Goal: Task Accomplishment & Management: Manage account settings

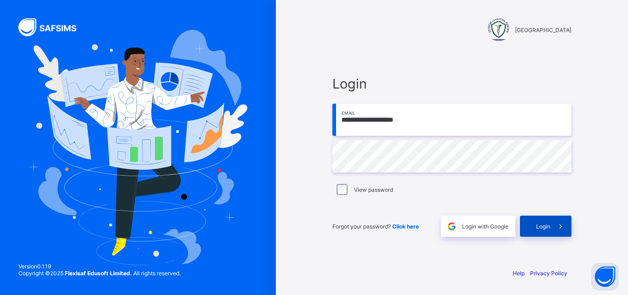
type input "**********"
click at [544, 221] on div "Login" at bounding box center [545, 226] width 51 height 21
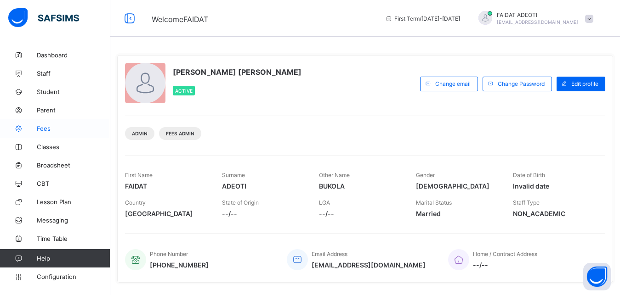
click at [37, 127] on span "Fees" at bounding box center [74, 128] width 74 height 7
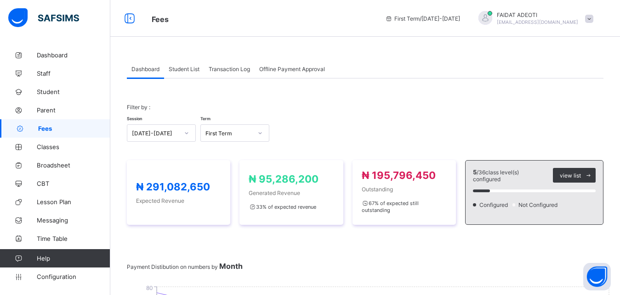
click at [183, 72] on span "Student List" at bounding box center [184, 69] width 31 height 7
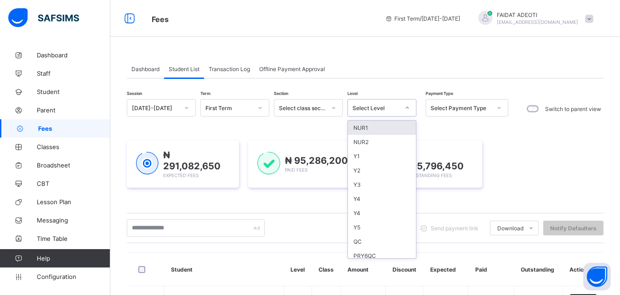
click at [405, 109] on icon at bounding box center [407, 107] width 6 height 9
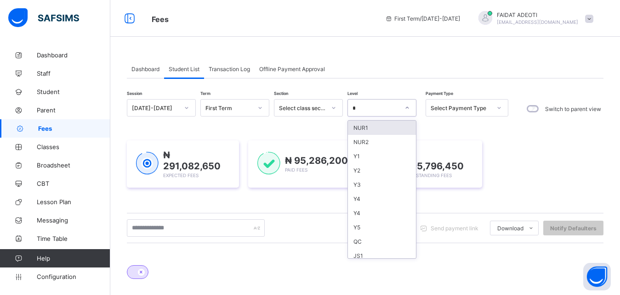
type input "**"
click at [373, 127] on div "EQ" at bounding box center [382, 128] width 68 height 14
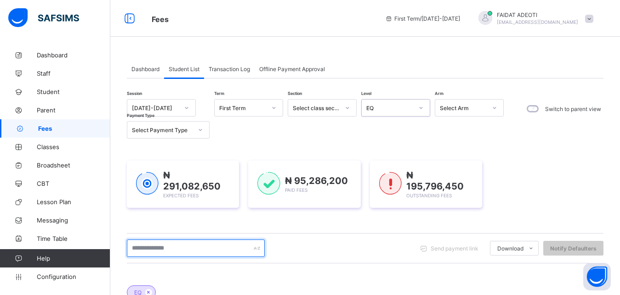
click at [169, 248] on input "text" at bounding box center [196, 248] width 138 height 17
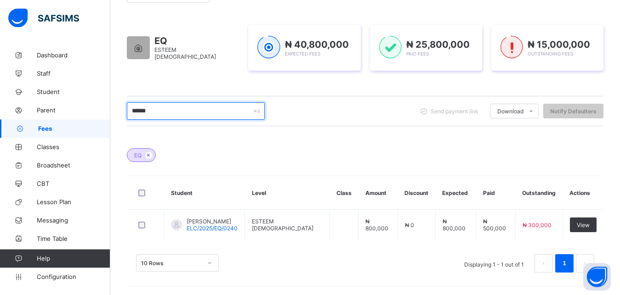
scroll to position [136, 0]
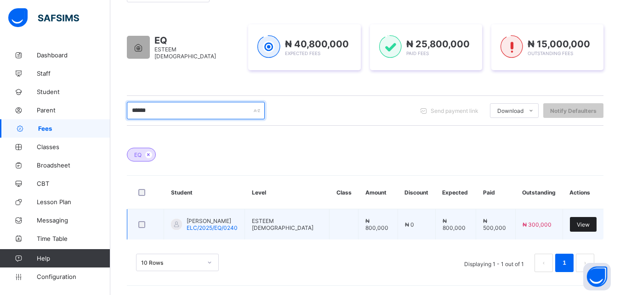
type input "******"
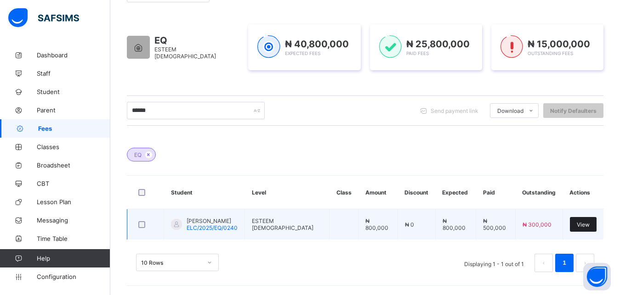
click at [587, 226] on span "View" at bounding box center [583, 224] width 13 height 7
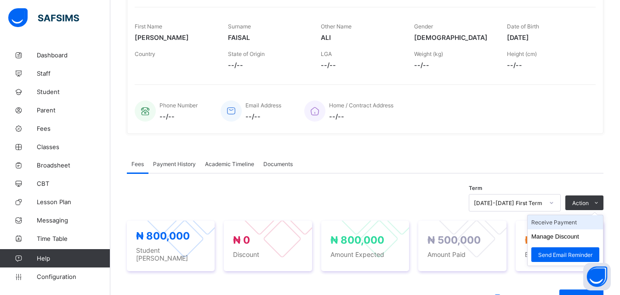
click at [585, 226] on li "Receive Payment" at bounding box center [564, 222] width 75 height 14
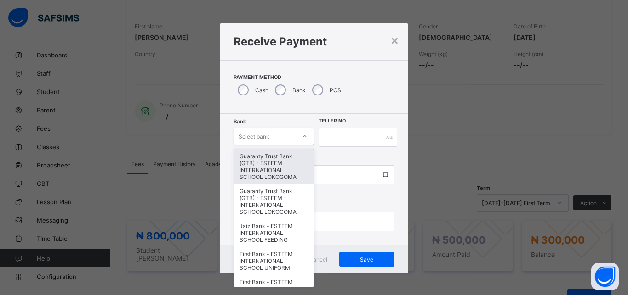
click at [276, 136] on div "Select bank" at bounding box center [265, 136] width 62 height 13
click at [271, 169] on div "Guaranty Trust Bank (GTB) - ESTEEM INTERNATIONAL SCHOOL LOKOGOMA" at bounding box center [273, 166] width 79 height 35
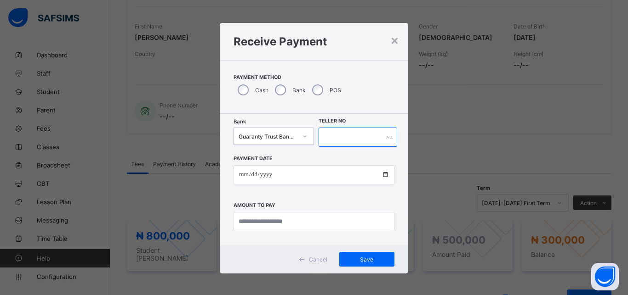
click at [334, 135] on input "text" at bounding box center [357, 137] width 79 height 19
type input "*******"
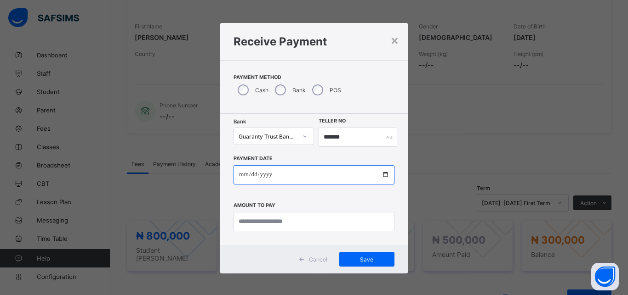
click at [304, 182] on input "date" at bounding box center [313, 174] width 161 height 19
type input "**********"
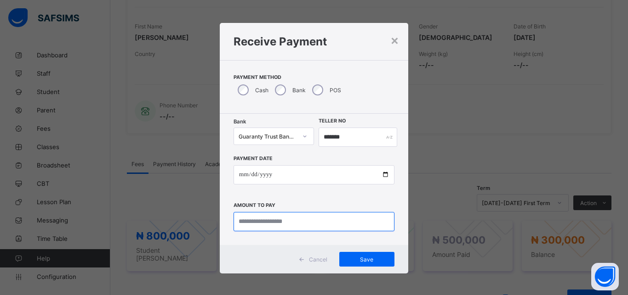
click at [308, 219] on input "currency" at bounding box center [313, 221] width 161 height 19
type input "*********"
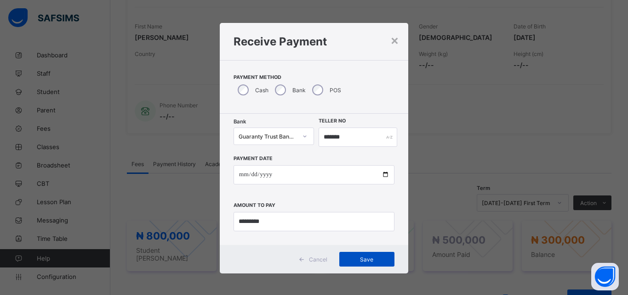
click at [363, 256] on span "Save" at bounding box center [366, 259] width 41 height 7
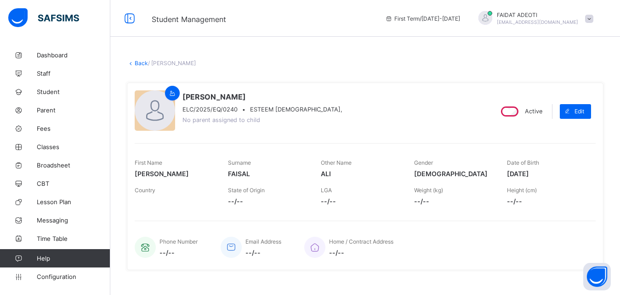
click at [141, 62] on link "Back" at bounding box center [141, 63] width 13 height 7
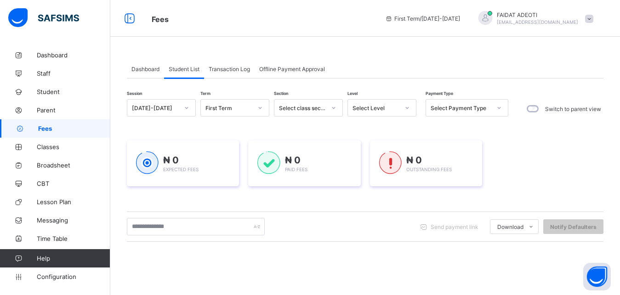
click at [409, 105] on div at bounding box center [407, 108] width 16 height 15
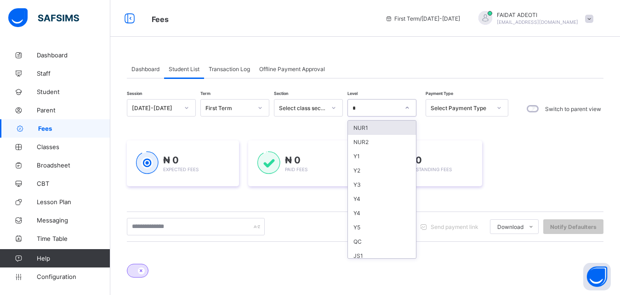
type input "**"
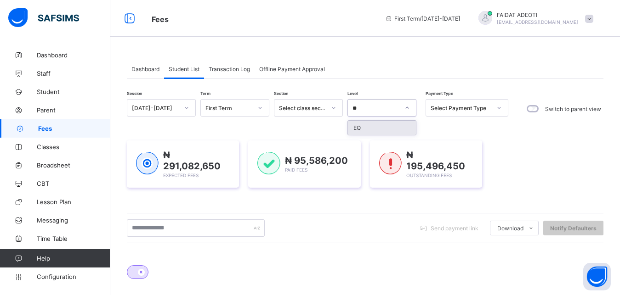
click at [399, 126] on div "EQ" at bounding box center [382, 128] width 68 height 14
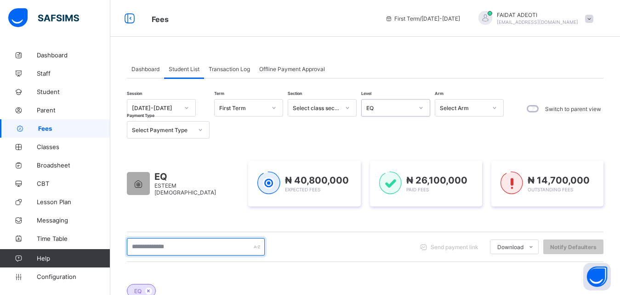
click at [198, 249] on input "text" at bounding box center [196, 246] width 138 height 17
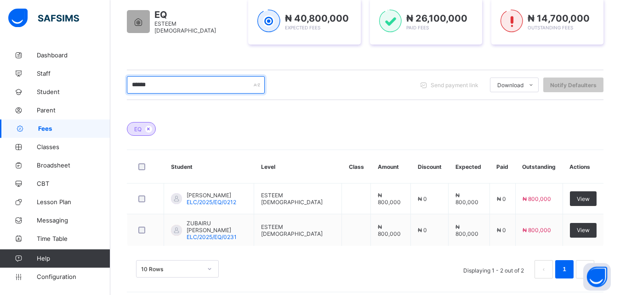
scroll to position [167, 0]
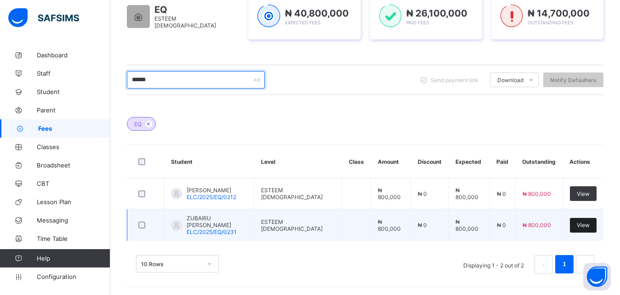
type input "******"
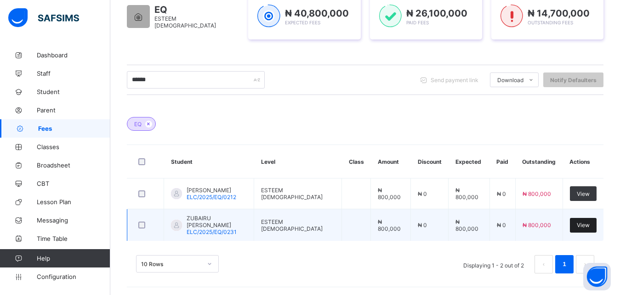
click at [589, 224] on span "View" at bounding box center [583, 225] width 13 height 7
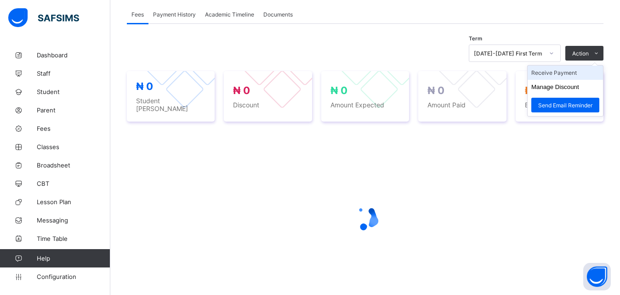
click at [577, 74] on li "Receive Payment" at bounding box center [564, 73] width 75 height 14
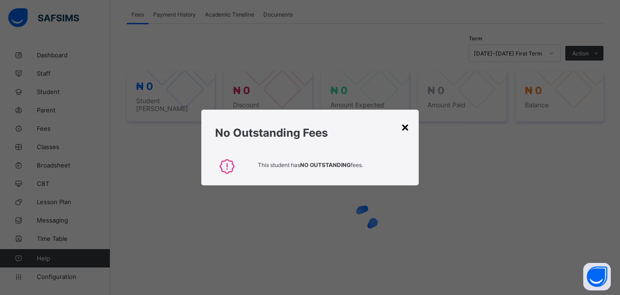
click at [412, 129] on div "No Outstanding Fees" at bounding box center [309, 131] width 217 height 42
click at [408, 129] on div "×" at bounding box center [405, 127] width 9 height 16
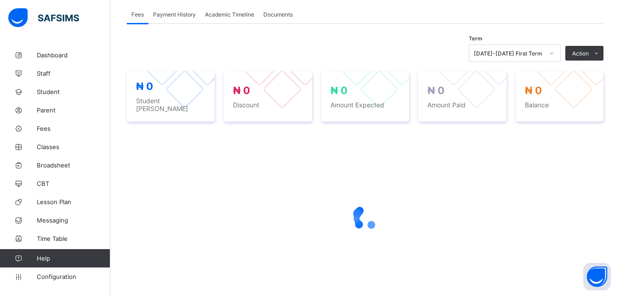
scroll to position [286, 0]
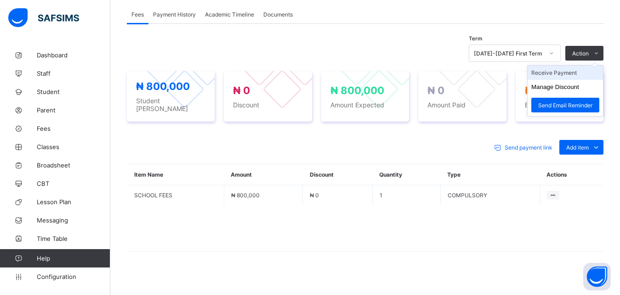
click at [578, 74] on li "Receive Payment" at bounding box center [564, 73] width 75 height 14
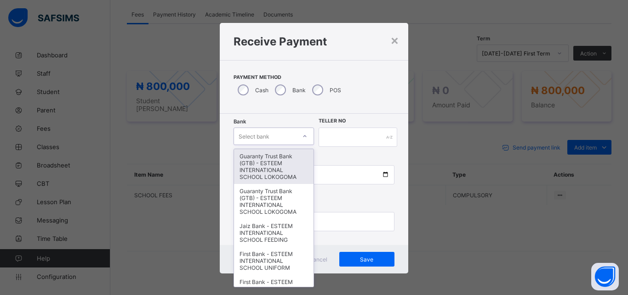
click at [281, 140] on div "Select bank" at bounding box center [265, 136] width 62 height 13
click at [266, 174] on div "Guaranty Trust Bank (GTB) - ESTEEM INTERNATIONAL SCHOOL LOKOGOMA" at bounding box center [273, 166] width 79 height 35
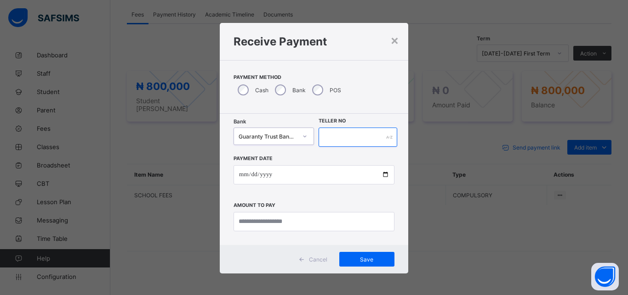
click at [366, 140] on input "text" at bounding box center [357, 137] width 79 height 19
type input "*******"
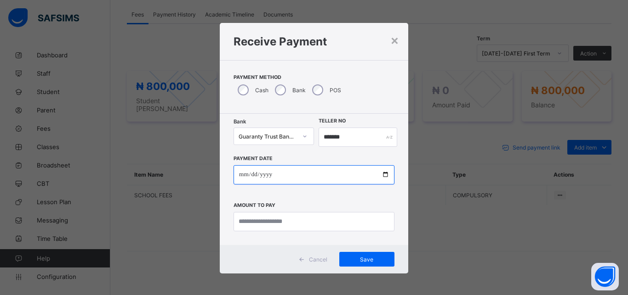
click at [336, 179] on input "date" at bounding box center [313, 174] width 161 height 19
type input "**********"
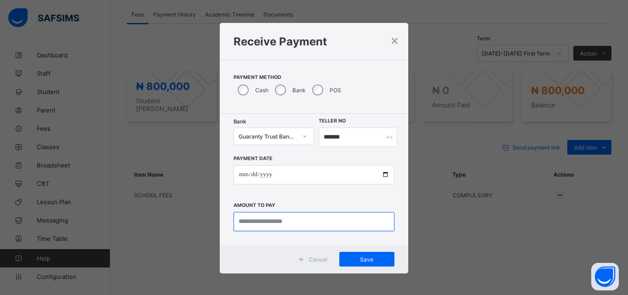
click at [323, 223] on input "currency" at bounding box center [313, 221] width 161 height 19
type input "*********"
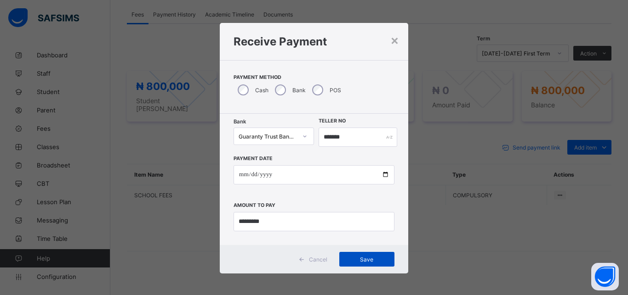
click at [380, 260] on span "Save" at bounding box center [366, 259] width 41 height 7
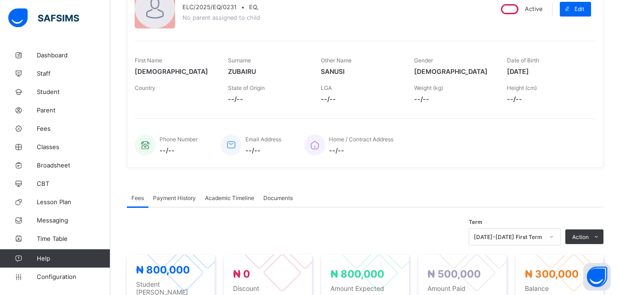
scroll to position [0, 0]
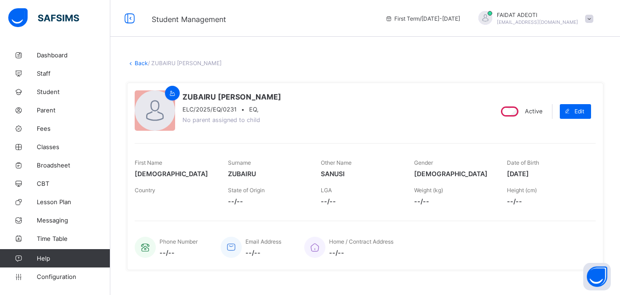
click at [138, 61] on link "Back" at bounding box center [141, 63] width 13 height 7
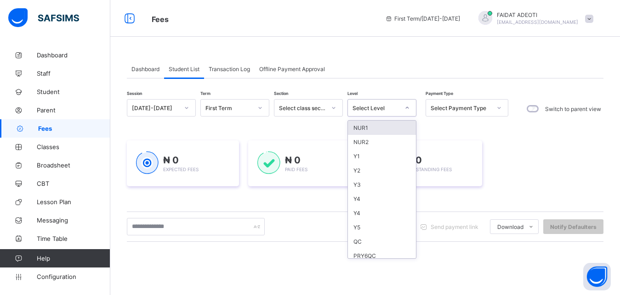
click at [388, 106] on div "Select Level" at bounding box center [375, 108] width 47 height 7
type input "**"
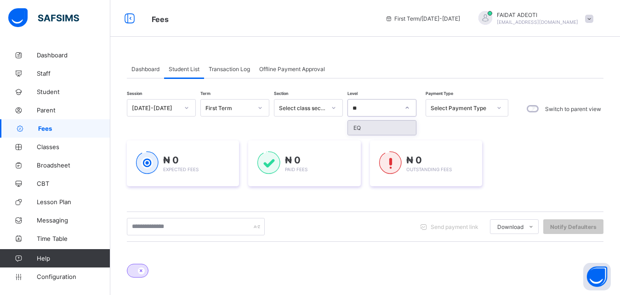
click at [399, 125] on div "EQ" at bounding box center [382, 128] width 68 height 14
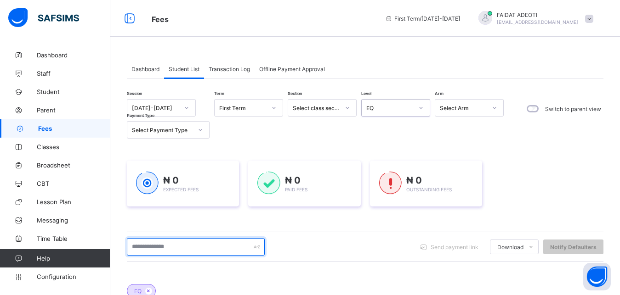
click at [203, 247] on input "text" at bounding box center [196, 246] width 138 height 17
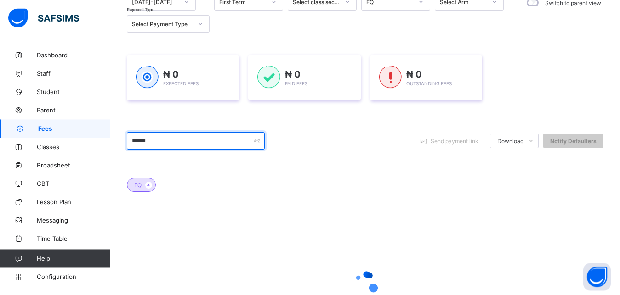
scroll to position [127, 0]
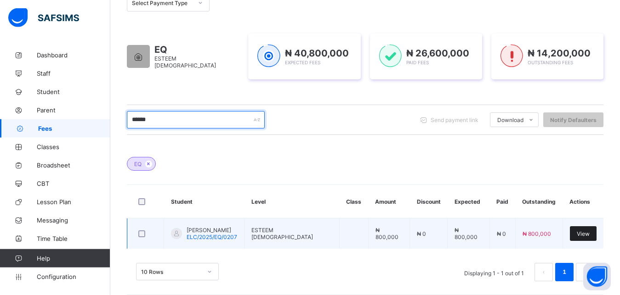
type input "******"
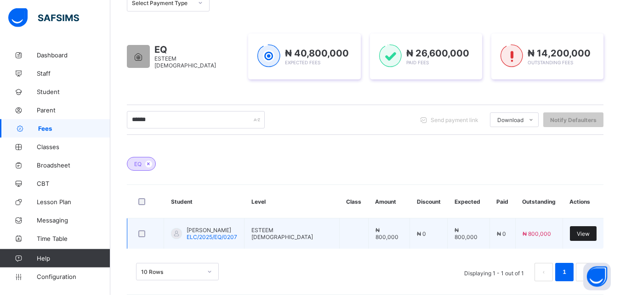
click at [589, 232] on span "View" at bounding box center [583, 234] width 13 height 7
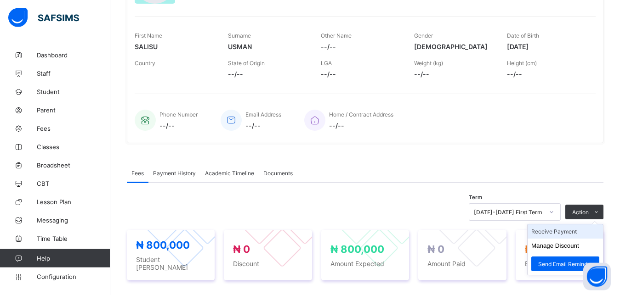
click at [578, 233] on li "Receive Payment" at bounding box center [564, 232] width 75 height 14
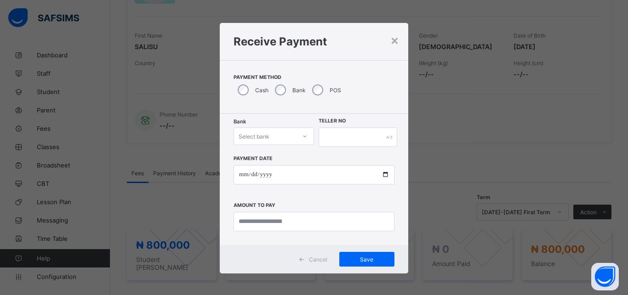
click at [266, 134] on div "Select bank" at bounding box center [265, 136] width 62 height 13
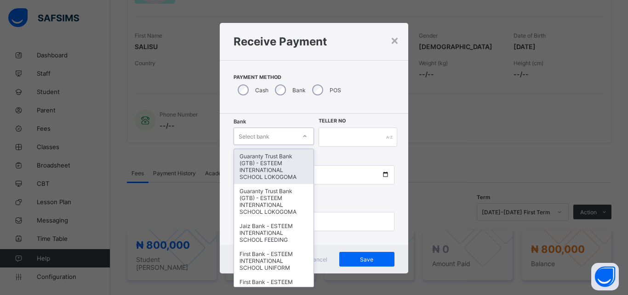
click at [264, 158] on div "Guaranty Trust Bank (GTB) - ESTEEM INTERNATIONAL SCHOOL LOKOGOMA" at bounding box center [273, 166] width 79 height 35
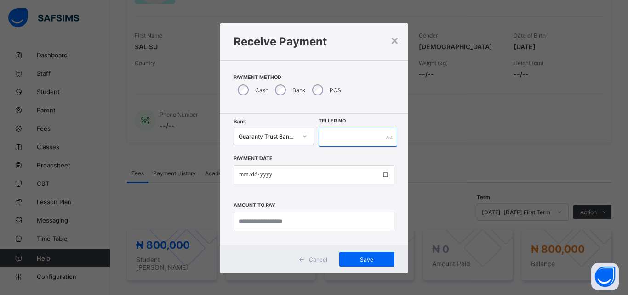
click at [337, 139] on input "text" at bounding box center [357, 137] width 79 height 19
type input "*******"
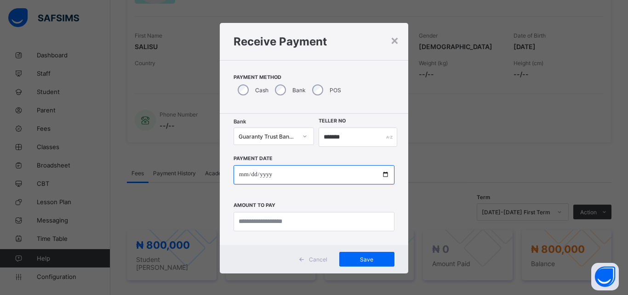
click at [327, 176] on input "date" at bounding box center [313, 174] width 161 height 19
type input "**********"
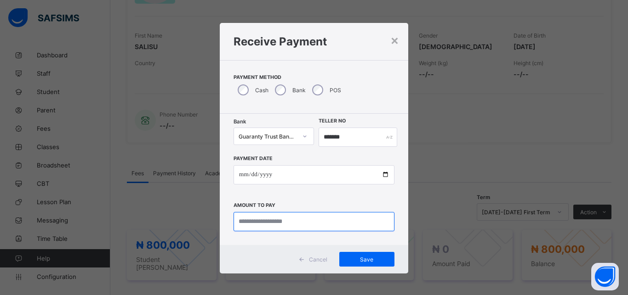
click at [330, 218] on input "currency" at bounding box center [313, 221] width 161 height 19
type input "*********"
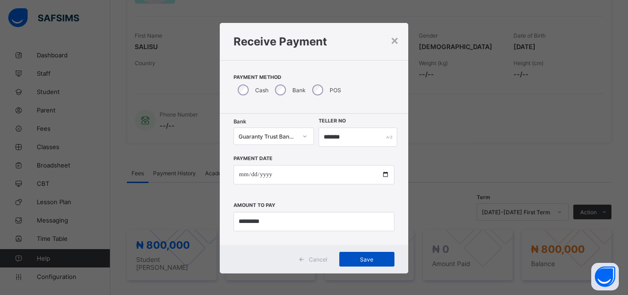
click at [346, 257] on span "Save" at bounding box center [366, 259] width 41 height 7
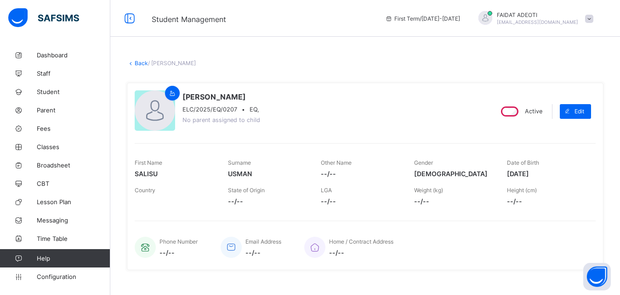
click at [141, 63] on link "Back" at bounding box center [141, 63] width 13 height 7
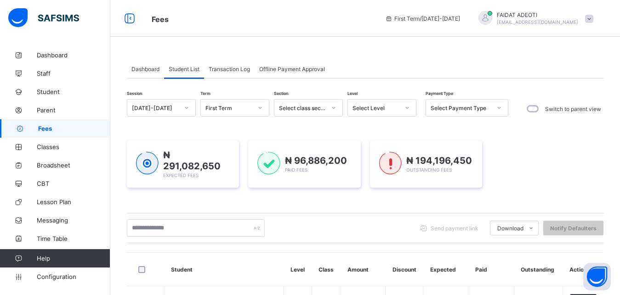
click at [384, 108] on div "Select Level" at bounding box center [375, 108] width 47 height 7
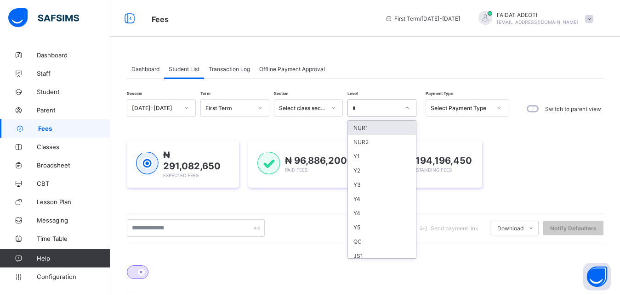
type input "**"
click at [393, 124] on div "EQ" at bounding box center [382, 128] width 68 height 14
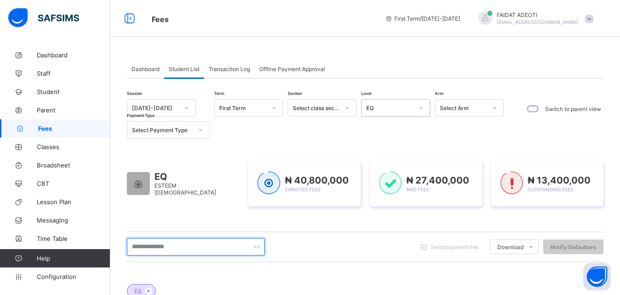
click at [192, 248] on input "text" at bounding box center [196, 246] width 138 height 17
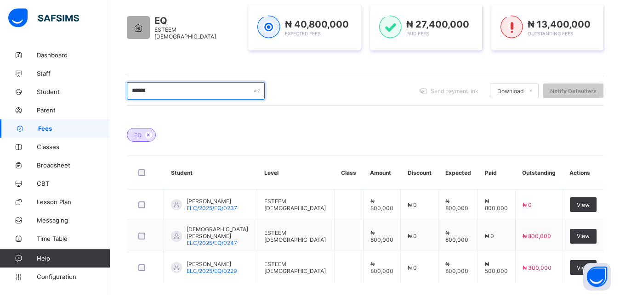
scroll to position [166, 0]
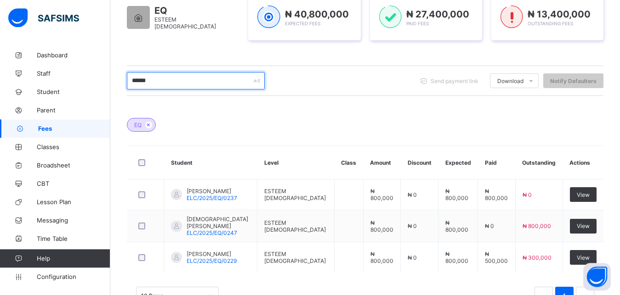
type input "******"
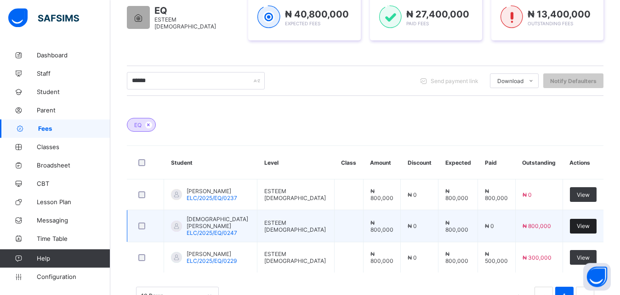
click at [585, 227] on span "View" at bounding box center [583, 226] width 13 height 7
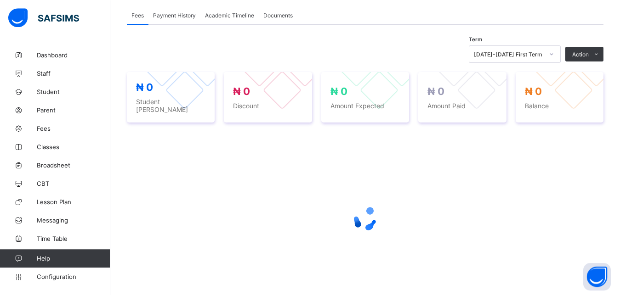
scroll to position [285, 0]
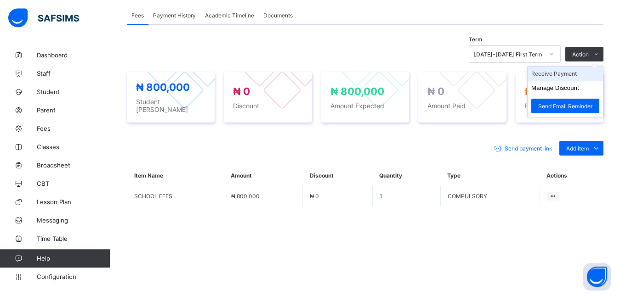
click at [576, 76] on li "Receive Payment" at bounding box center [564, 74] width 75 height 14
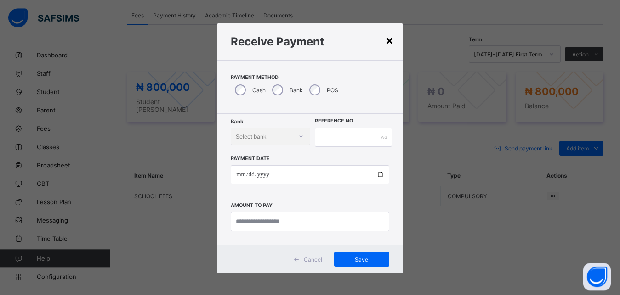
click at [390, 40] on div "×" at bounding box center [389, 40] width 9 height 16
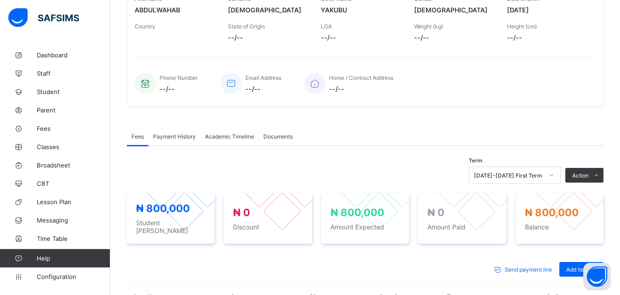
scroll to position [180, 0]
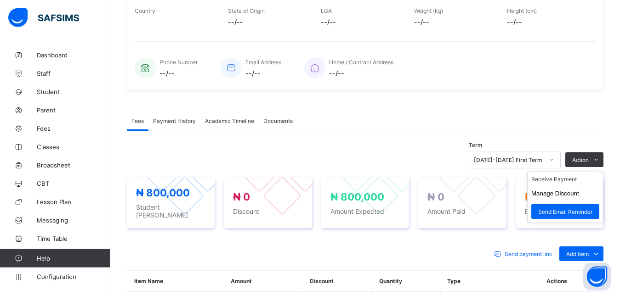
click at [603, 172] on ul "Receive Payment Manage Discount Send Email Reminder" at bounding box center [565, 197] width 76 height 51
click at [569, 179] on li "Receive Payment" at bounding box center [564, 179] width 75 height 14
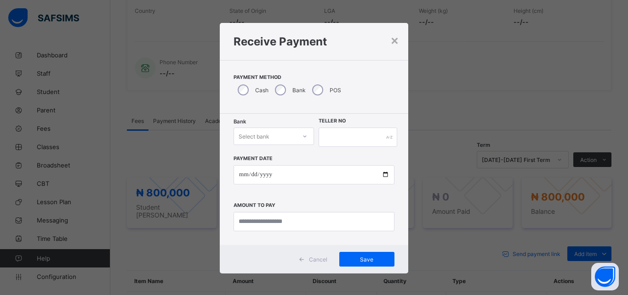
click at [272, 140] on div "Select bank" at bounding box center [265, 136] width 62 height 13
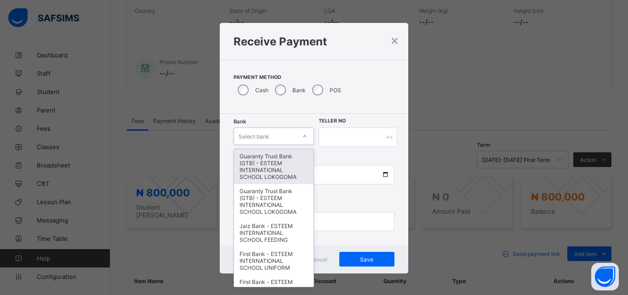
click at [268, 162] on div "Guaranty Trust Bank (GTB) - ESTEEM INTERNATIONAL SCHOOL LOKOGOMA" at bounding box center [273, 166] width 79 height 35
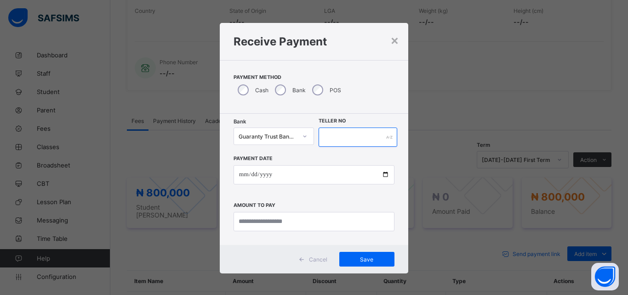
click at [338, 141] on input "text" at bounding box center [357, 137] width 79 height 19
type input "*******"
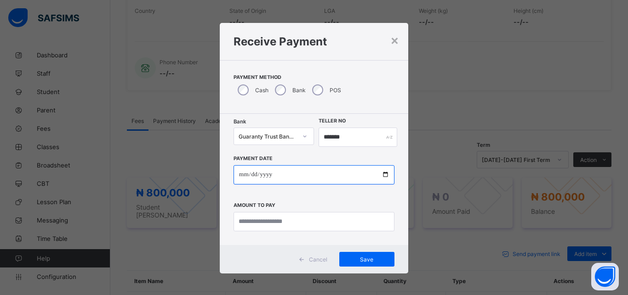
click at [334, 174] on input "date" at bounding box center [313, 174] width 161 height 19
type input "**********"
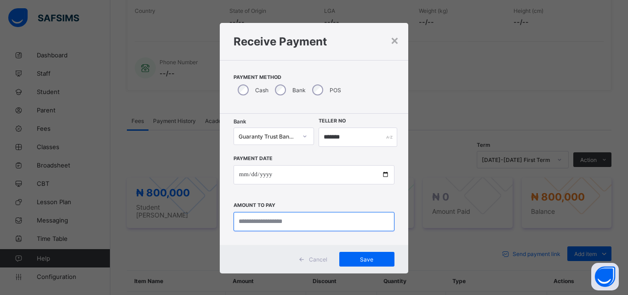
click at [334, 220] on input "currency" at bounding box center [313, 221] width 161 height 19
type input "*********"
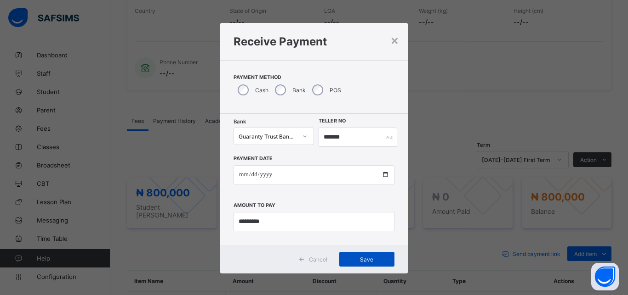
click at [356, 260] on span "Save" at bounding box center [366, 259] width 41 height 7
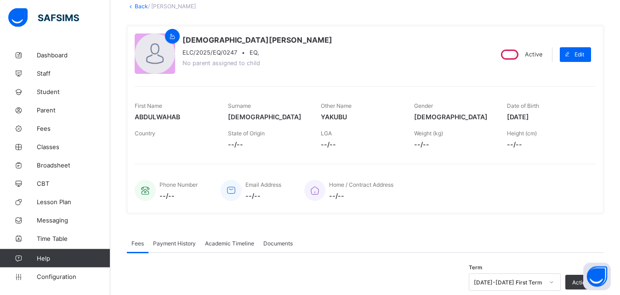
scroll to position [0, 0]
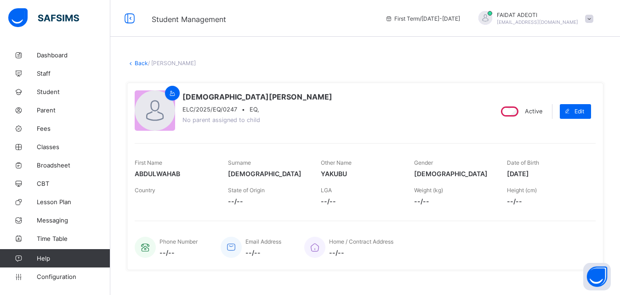
click at [141, 63] on link "Back" at bounding box center [141, 63] width 13 height 7
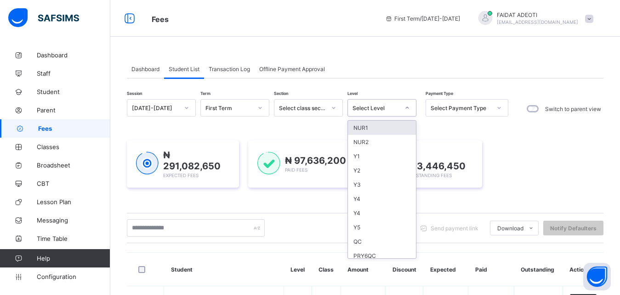
click at [410, 107] on div at bounding box center [407, 108] width 16 height 15
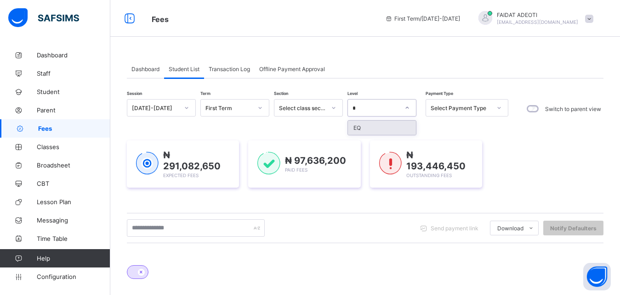
type input "**"
click at [402, 129] on div "EQ" at bounding box center [382, 128] width 68 height 14
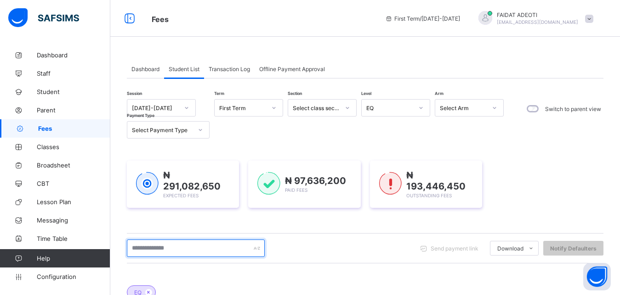
click at [224, 246] on input "text" at bounding box center [196, 248] width 138 height 17
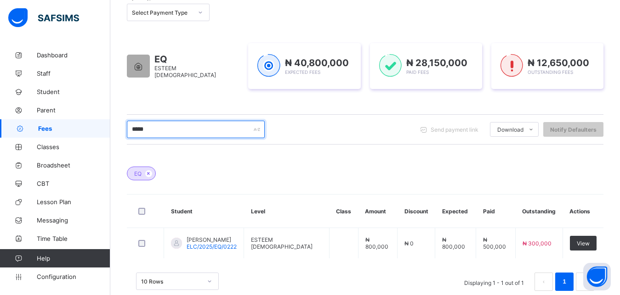
scroll to position [119, 0]
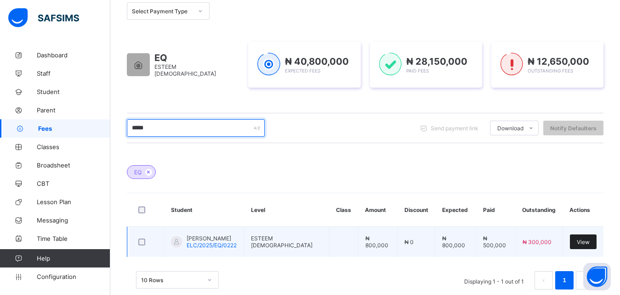
type input "*****"
click at [589, 242] on span "View" at bounding box center [583, 242] width 13 height 7
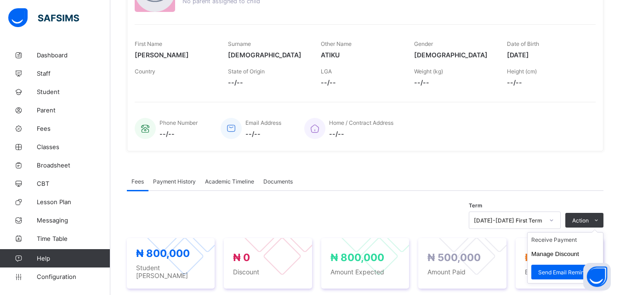
click at [594, 237] on ul "Receive Payment Manage Discount Send Email Reminder" at bounding box center [565, 257] width 76 height 51
click at [588, 243] on li "Receive Payment" at bounding box center [564, 240] width 75 height 14
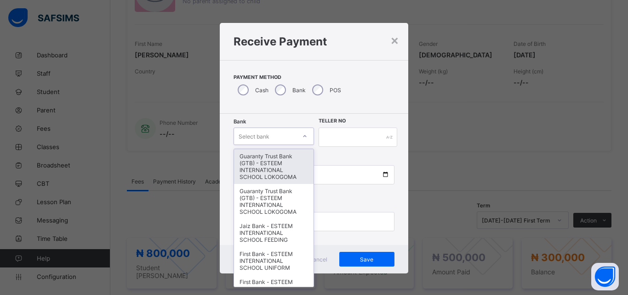
click at [277, 141] on div "Select bank" at bounding box center [265, 136] width 62 height 13
click at [271, 170] on div "Guaranty Trust Bank (GTB) - ESTEEM INTERNATIONAL SCHOOL LOKOGOMA" at bounding box center [273, 166] width 79 height 35
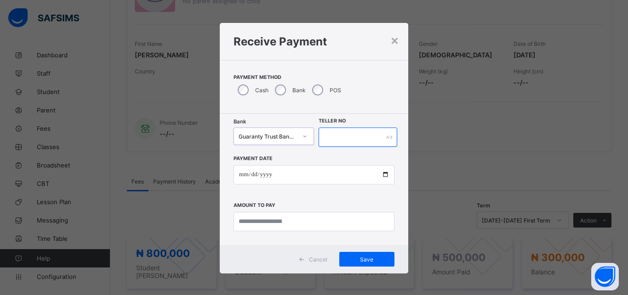
click at [368, 138] on input "text" at bounding box center [357, 137] width 79 height 19
type input "*******"
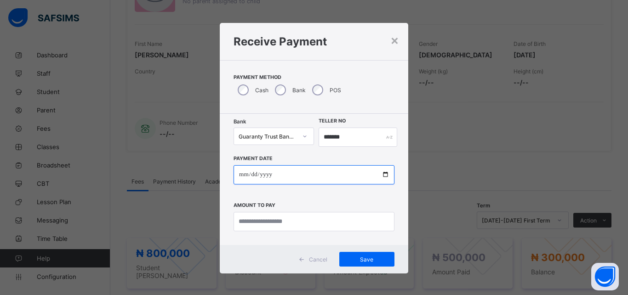
click at [345, 176] on input "date" at bounding box center [313, 174] width 161 height 19
type input "**********"
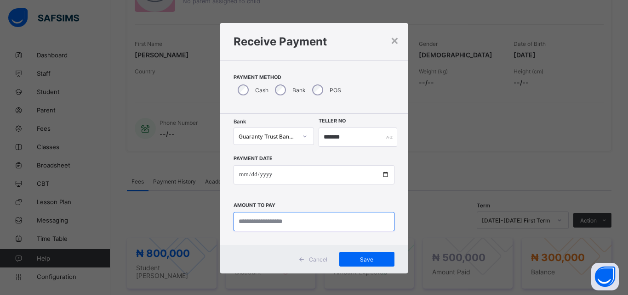
click at [343, 219] on input "currency" at bounding box center [313, 221] width 161 height 19
type input "*********"
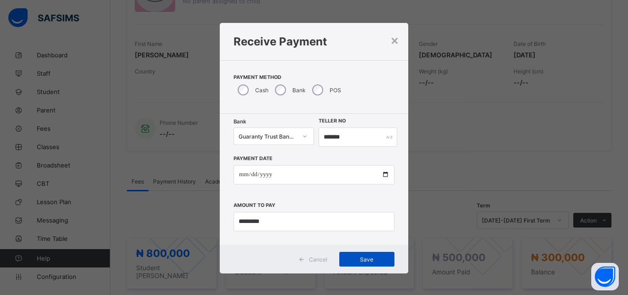
click at [360, 262] on span "Save" at bounding box center [366, 259] width 41 height 7
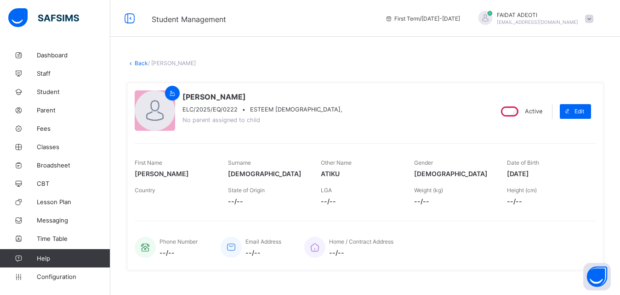
click at [137, 62] on link "Back" at bounding box center [141, 63] width 13 height 7
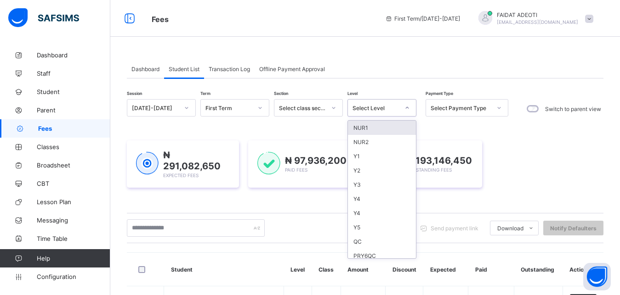
click at [407, 107] on icon at bounding box center [407, 107] width 6 height 9
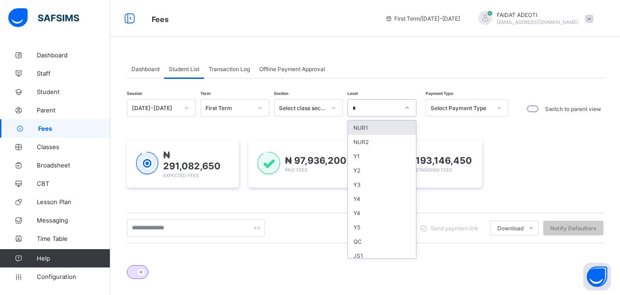
type input "**"
click at [390, 128] on div "EQ" at bounding box center [382, 128] width 68 height 14
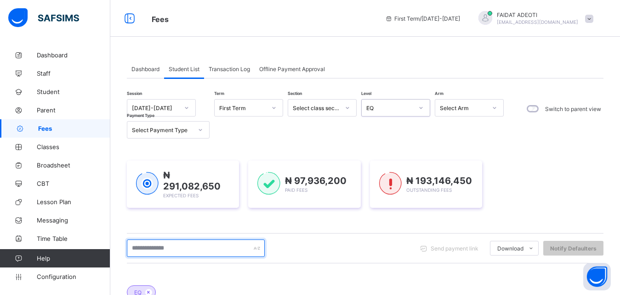
click at [221, 246] on input "text" at bounding box center [196, 248] width 138 height 17
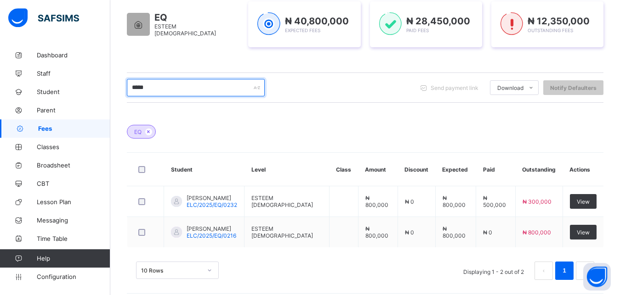
scroll to position [160, 0]
type input "*****"
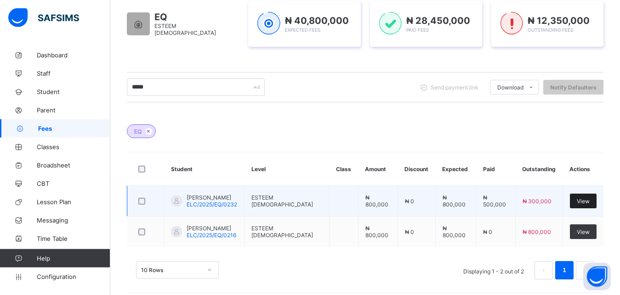
click at [588, 200] on span "View" at bounding box center [583, 201] width 13 height 7
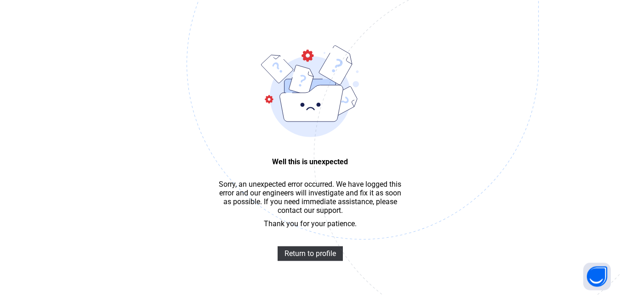
scroll to position [28, 0]
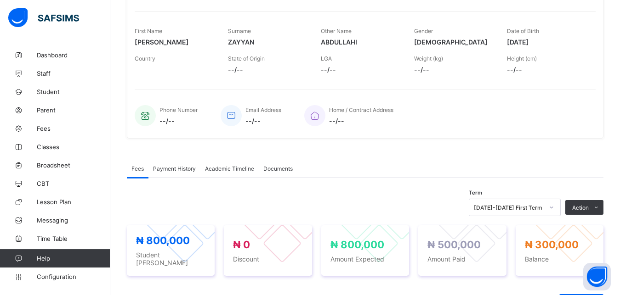
scroll to position [134, 0]
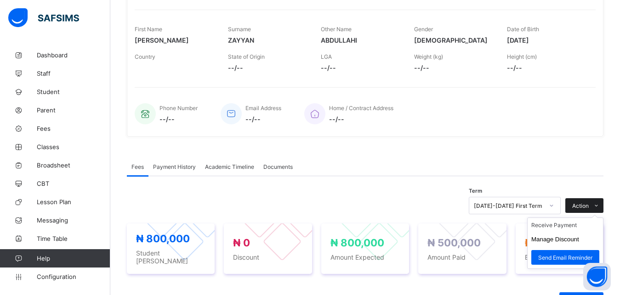
click at [600, 205] on icon at bounding box center [596, 206] width 7 height 6
click at [571, 226] on li "Receive Payment" at bounding box center [564, 225] width 75 height 14
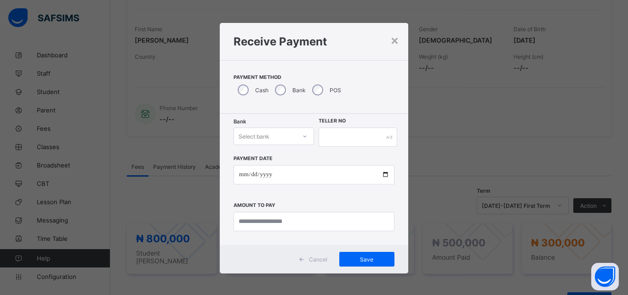
click at [283, 141] on div "Select bank" at bounding box center [265, 136] width 62 height 13
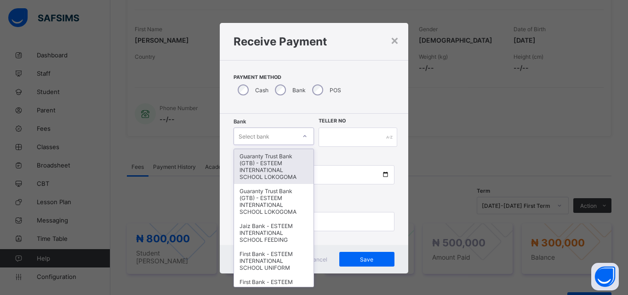
click at [277, 175] on div "Guaranty Trust Bank (GTB) - ESTEEM INTERNATIONAL SCHOOL LOKOGOMA" at bounding box center [273, 166] width 79 height 35
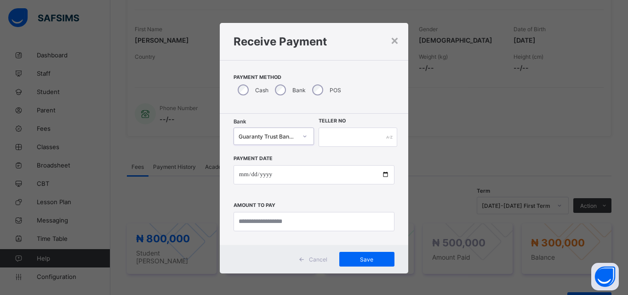
click at [264, 149] on div "Payment Date Amount to pay" at bounding box center [313, 189] width 161 height 85
click at [264, 161] on label "Payment Date" at bounding box center [252, 159] width 39 height 6
click at [256, 160] on label "Payment Date" at bounding box center [252, 159] width 39 height 6
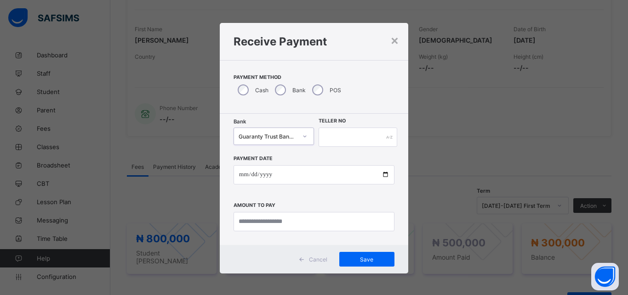
click at [256, 160] on label "Payment Date" at bounding box center [252, 159] width 39 height 6
click at [331, 143] on input "text" at bounding box center [357, 137] width 79 height 19
click at [334, 138] on input "*******" at bounding box center [357, 137] width 79 height 19
click at [353, 136] on input "*******" at bounding box center [357, 137] width 79 height 19
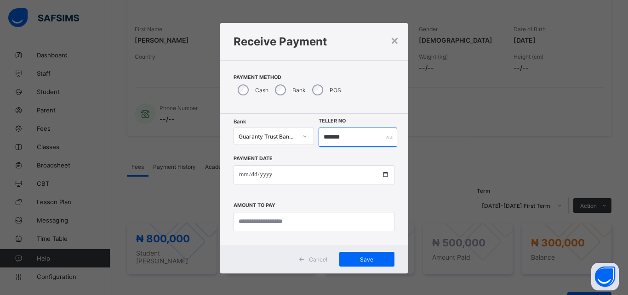
type input "*******"
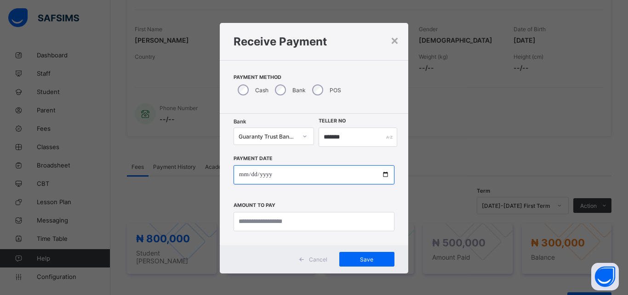
click at [310, 176] on input "date" at bounding box center [313, 174] width 161 height 19
click at [303, 174] on input "date" at bounding box center [313, 174] width 161 height 19
type input "**********"
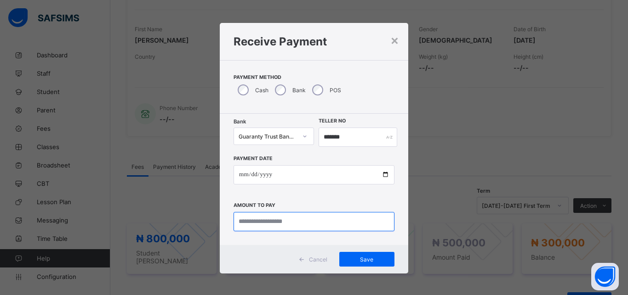
click at [311, 216] on input "currency" at bounding box center [313, 221] width 161 height 19
type input "*********"
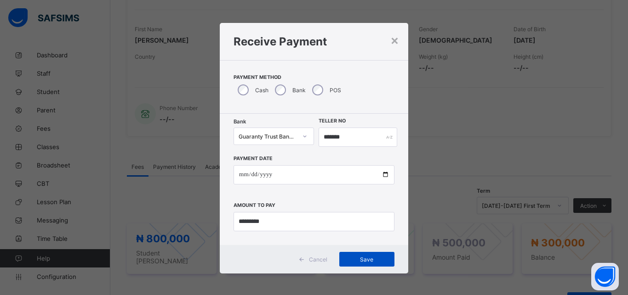
click at [356, 259] on span "Save" at bounding box center [366, 259] width 41 height 7
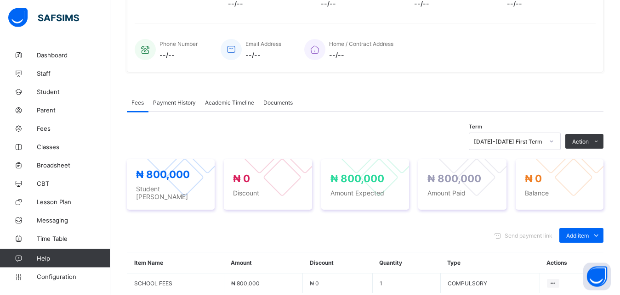
scroll to position [0, 0]
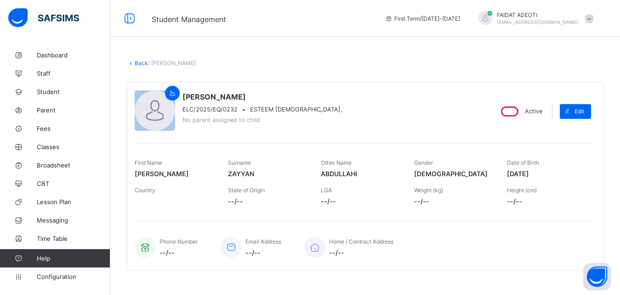
click at [140, 63] on link "Back" at bounding box center [141, 63] width 13 height 7
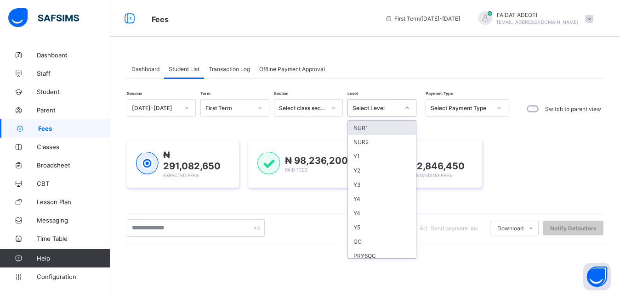
click at [404, 109] on div at bounding box center [407, 108] width 16 height 15
type input "**"
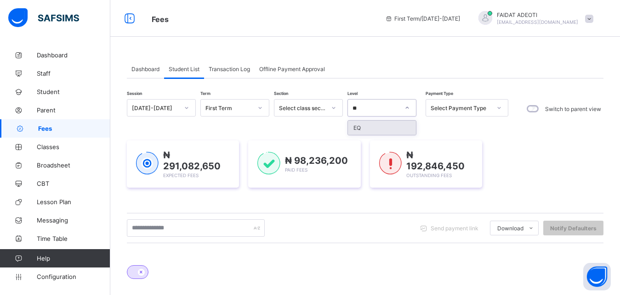
click at [390, 125] on div "EQ" at bounding box center [382, 128] width 68 height 14
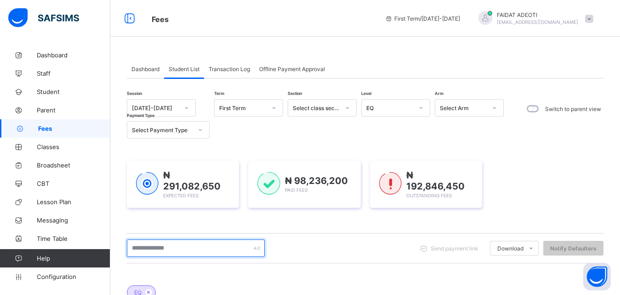
click at [217, 248] on input "text" at bounding box center [196, 248] width 138 height 17
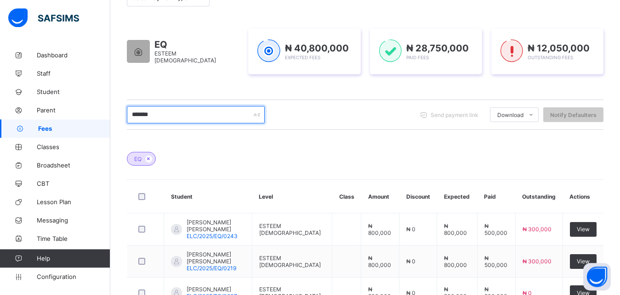
scroll to position [149, 0]
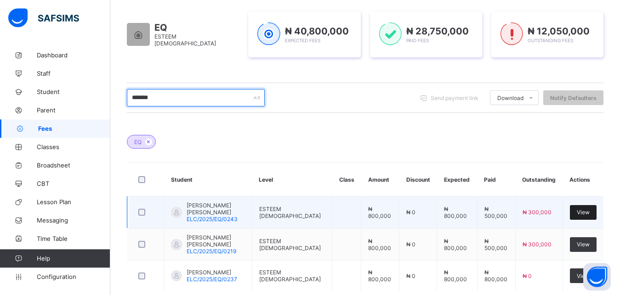
type input "*******"
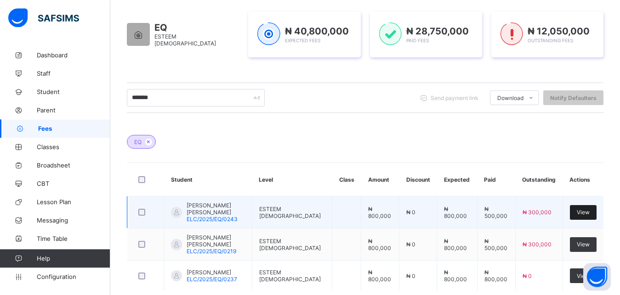
click at [585, 214] on span "View" at bounding box center [583, 212] width 13 height 7
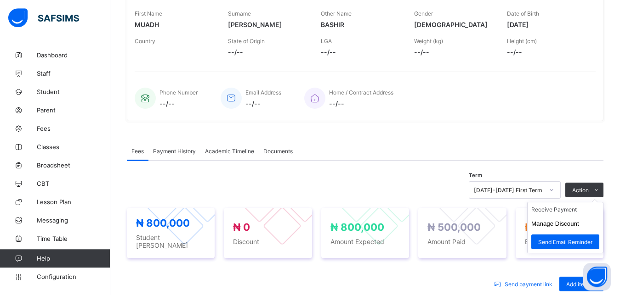
click at [577, 206] on ul "Receive Payment Manage Discount Send Email Reminder" at bounding box center [565, 227] width 76 height 51
click at [570, 209] on li "Receive Payment" at bounding box center [564, 210] width 75 height 14
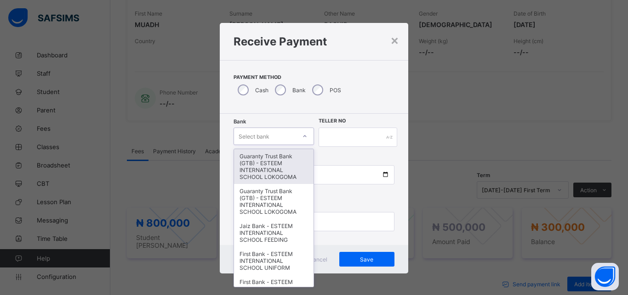
click at [274, 138] on div "Select bank" at bounding box center [265, 136] width 62 height 13
click at [264, 170] on div "Guaranty Trust Bank (GTB) - ESTEEM INTERNATIONAL SCHOOL LOKOGOMA" at bounding box center [273, 166] width 79 height 35
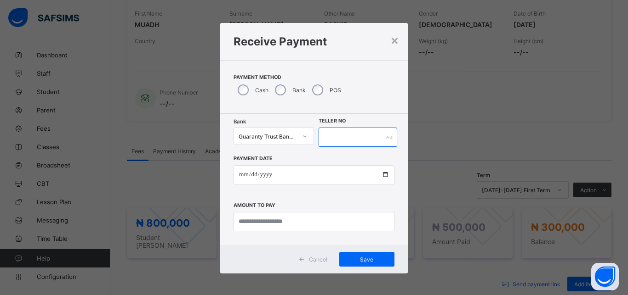
click at [335, 135] on input "text" at bounding box center [357, 137] width 79 height 19
type input "*******"
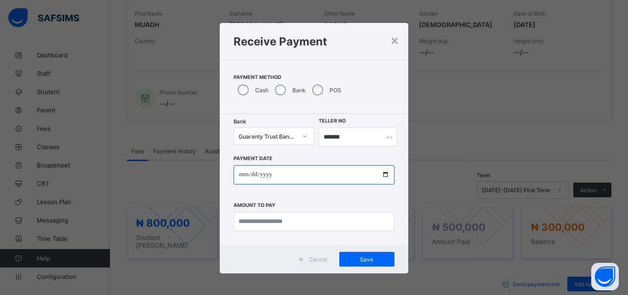
click at [321, 180] on input "date" at bounding box center [313, 174] width 161 height 19
type input "**********"
click at [239, 176] on input "date" at bounding box center [313, 174] width 161 height 19
type input "**********"
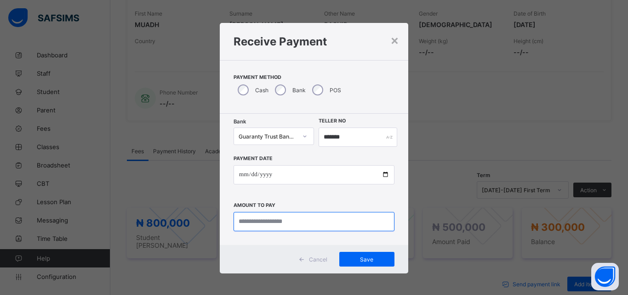
click at [299, 225] on input "currency" at bounding box center [313, 221] width 161 height 19
type input "*********"
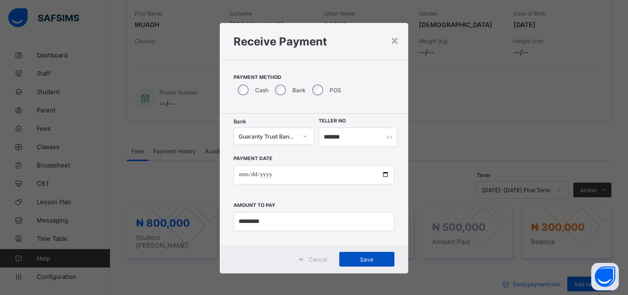
click at [363, 261] on span "Save" at bounding box center [366, 259] width 41 height 7
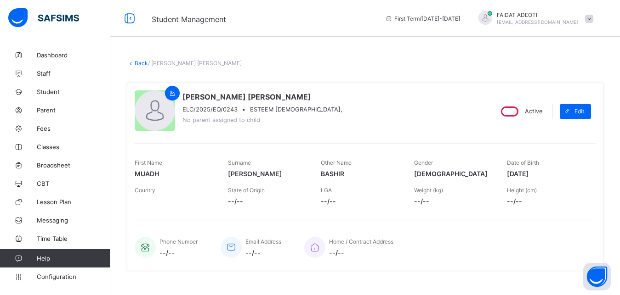
click at [139, 62] on link "Back" at bounding box center [141, 63] width 13 height 7
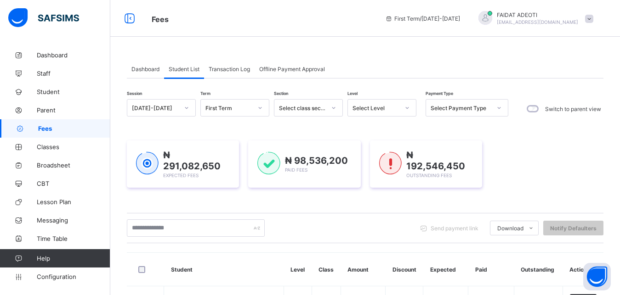
click at [407, 109] on icon at bounding box center [407, 108] width 3 height 2
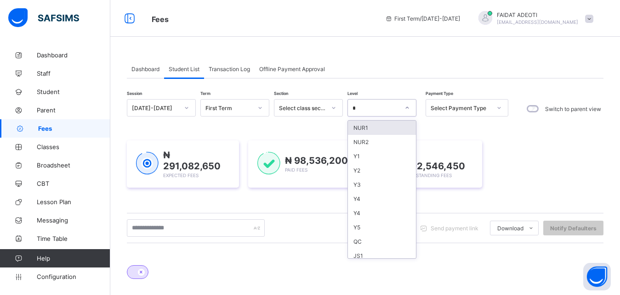
type input "**"
click at [364, 123] on div "EQ" at bounding box center [382, 128] width 68 height 14
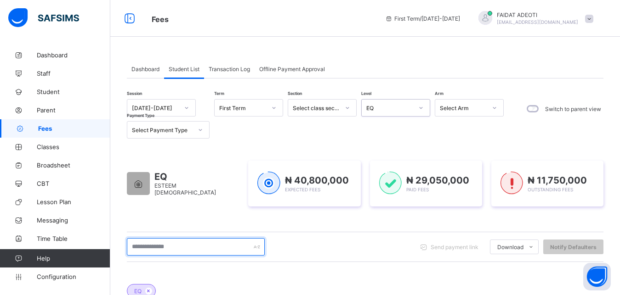
click at [170, 243] on input "text" at bounding box center [196, 246] width 138 height 17
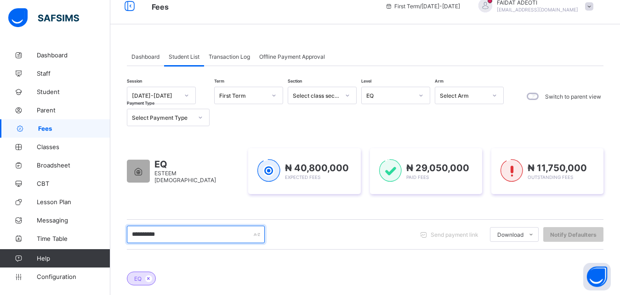
scroll to position [11, 0]
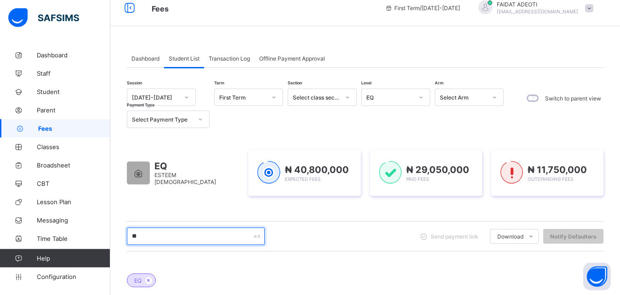
type input "*"
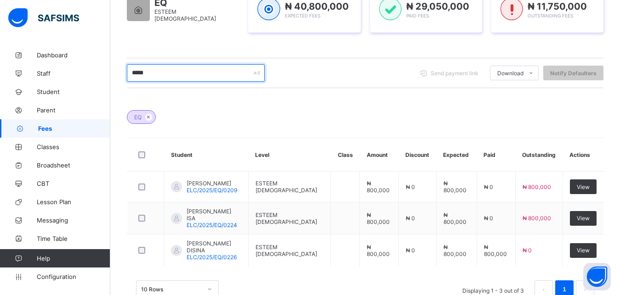
scroll to position [180, 0]
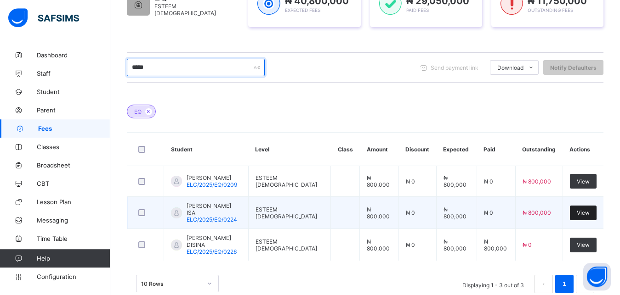
type input "*****"
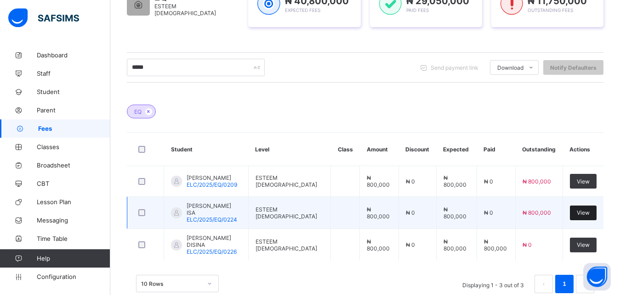
click at [587, 214] on span "View" at bounding box center [583, 212] width 13 height 7
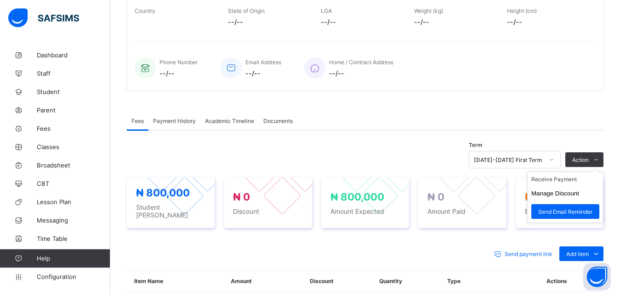
scroll to position [289, 0]
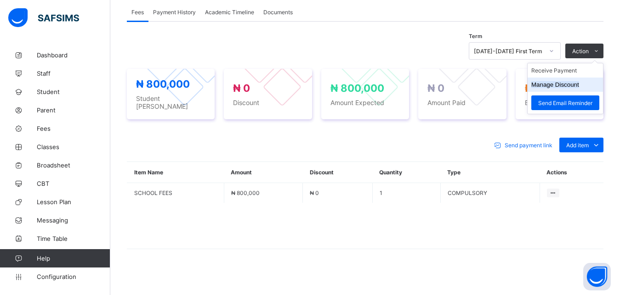
click at [574, 78] on li "Manage Discount" at bounding box center [564, 85] width 75 height 14
click at [572, 73] on li "Receive Payment" at bounding box center [564, 70] width 75 height 14
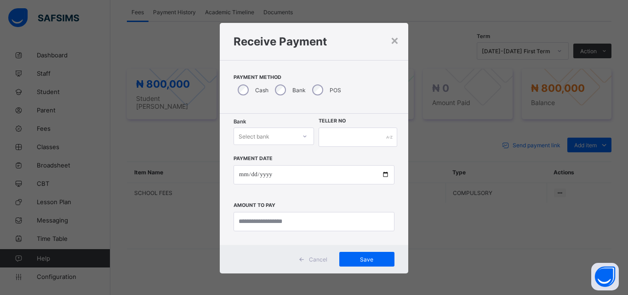
click at [262, 139] on div "Select bank" at bounding box center [253, 136] width 31 height 17
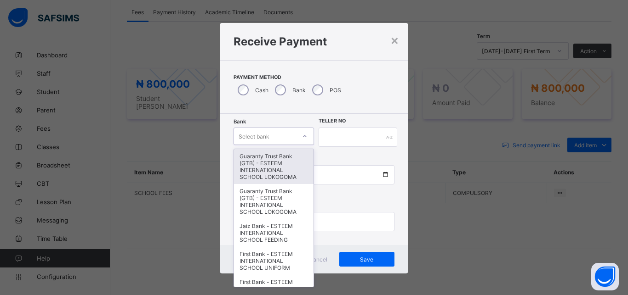
click at [255, 163] on div "Guaranty Trust Bank (GTB) - ESTEEM INTERNATIONAL SCHOOL LOKOGOMA" at bounding box center [273, 166] width 79 height 35
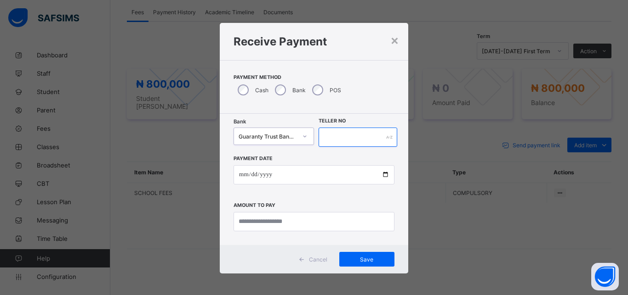
click at [348, 133] on input "text" at bounding box center [357, 137] width 79 height 19
type input "*******"
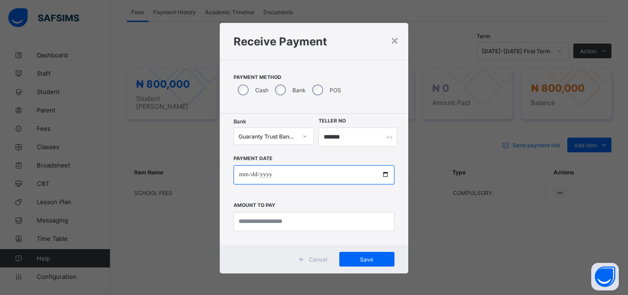
click at [310, 173] on input "date" at bounding box center [313, 174] width 161 height 19
type input "**********"
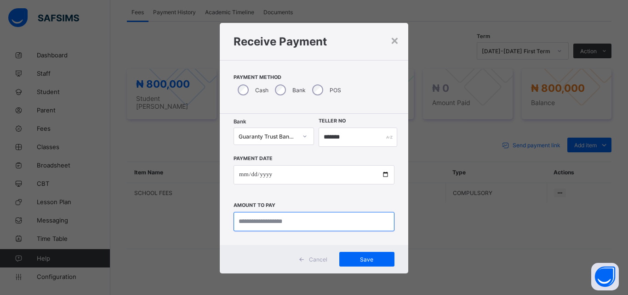
click at [301, 220] on input "currency" at bounding box center [313, 221] width 161 height 19
type input "*********"
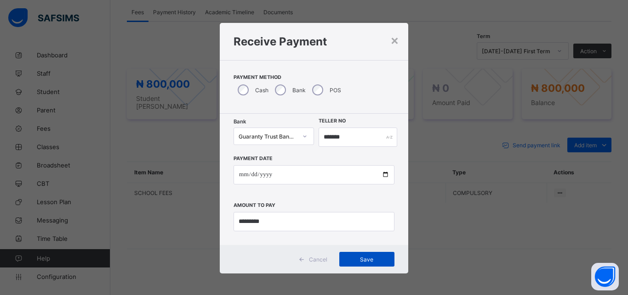
click at [352, 260] on span "Save" at bounding box center [366, 259] width 41 height 7
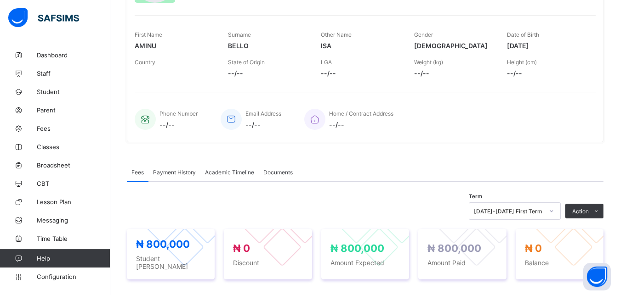
scroll to position [0, 0]
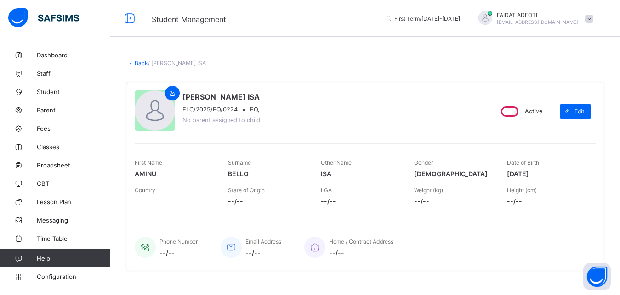
click at [142, 60] on link "Back" at bounding box center [141, 63] width 13 height 7
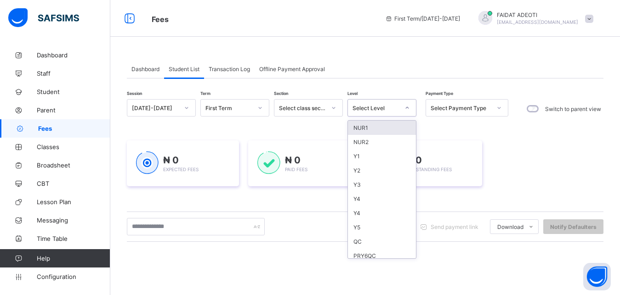
click at [407, 109] on icon at bounding box center [407, 107] width 6 height 9
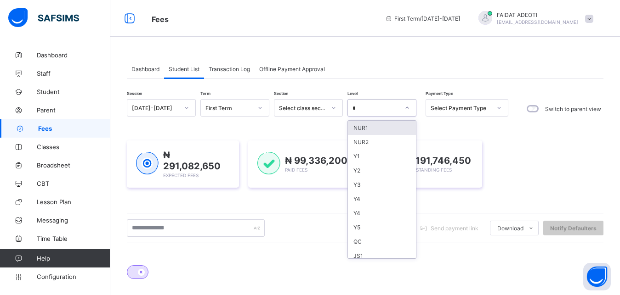
type input "**"
click at [382, 124] on div "EQ" at bounding box center [382, 128] width 68 height 14
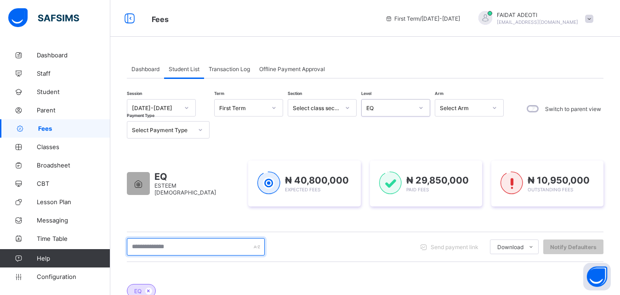
click at [170, 249] on input "text" at bounding box center [196, 246] width 138 height 17
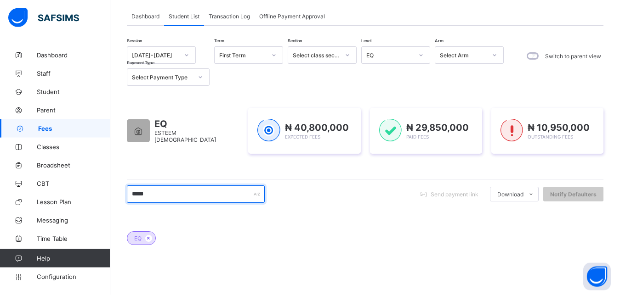
scroll to position [52, 0]
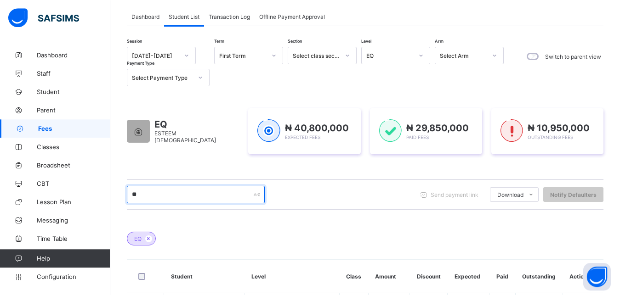
type input "*"
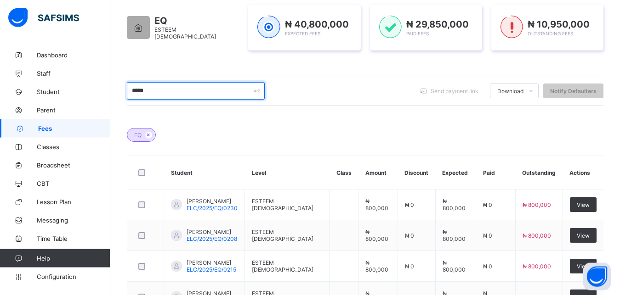
scroll to position [156, 0]
type input "*"
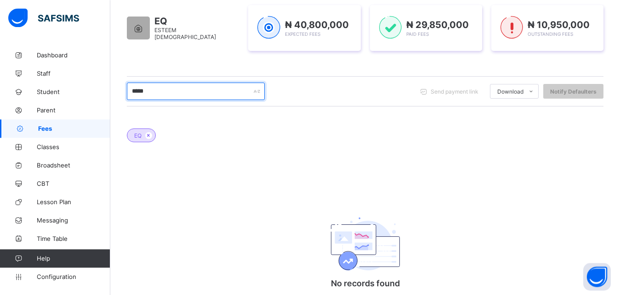
scroll to position [147, 0]
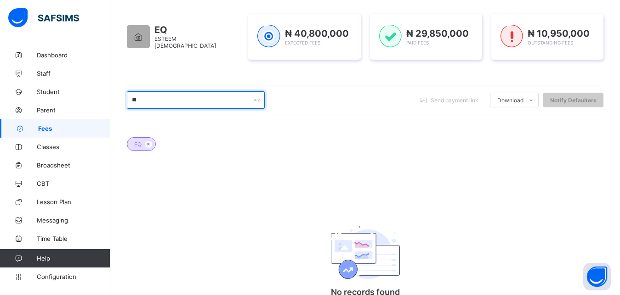
type input "*"
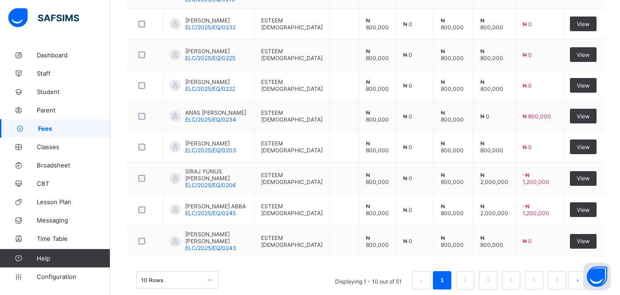
scroll to position [403, 0]
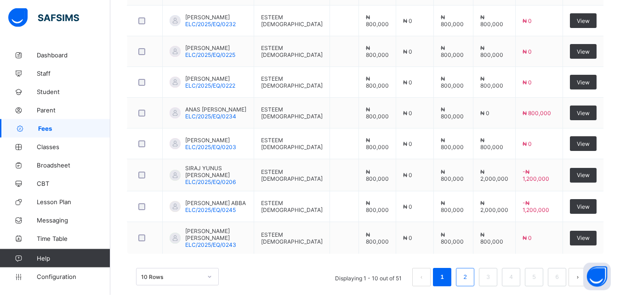
click at [472, 281] on li "2" at bounding box center [465, 277] width 18 height 18
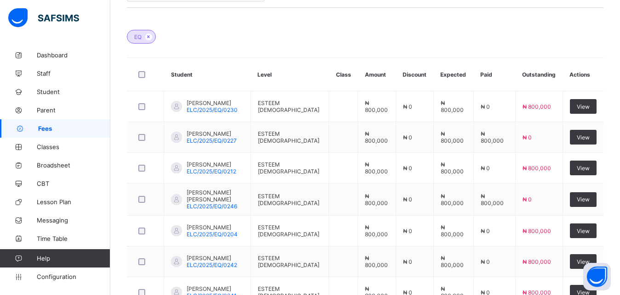
scroll to position [238, 0]
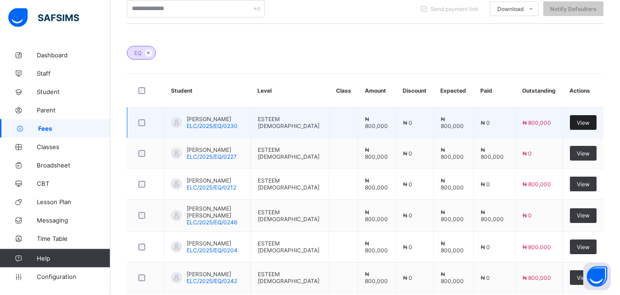
click at [589, 120] on span "View" at bounding box center [583, 122] width 13 height 7
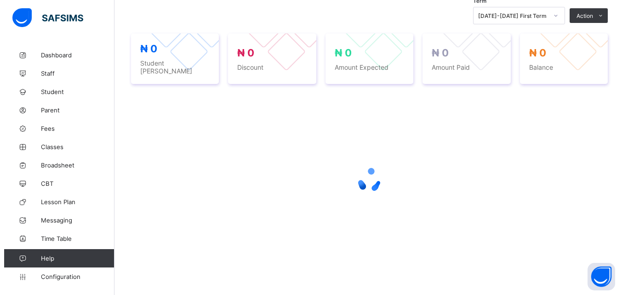
scroll to position [289, 0]
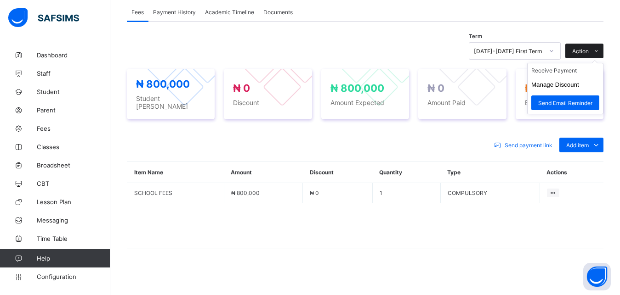
click at [600, 51] on icon at bounding box center [596, 51] width 7 height 6
click at [575, 73] on li "Receive Payment" at bounding box center [564, 70] width 75 height 14
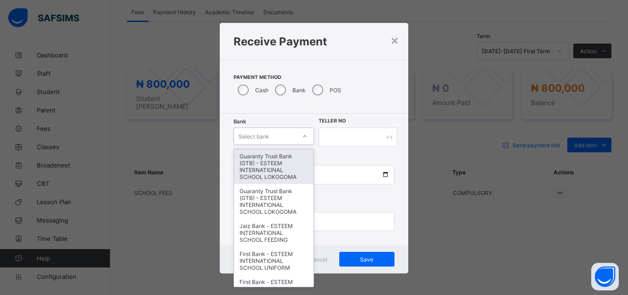
click at [278, 134] on div "Select bank" at bounding box center [265, 136] width 62 height 13
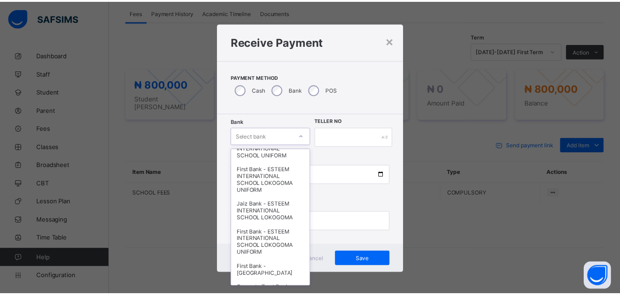
scroll to position [91, 0]
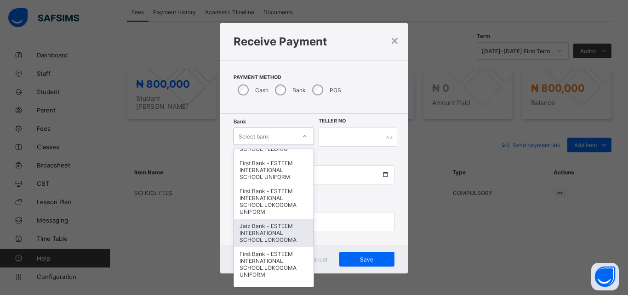
click at [261, 234] on div "Jaiz Bank - ESTEEM INTERNATIONAL SCHOOL LOKOGOMA" at bounding box center [273, 233] width 79 height 28
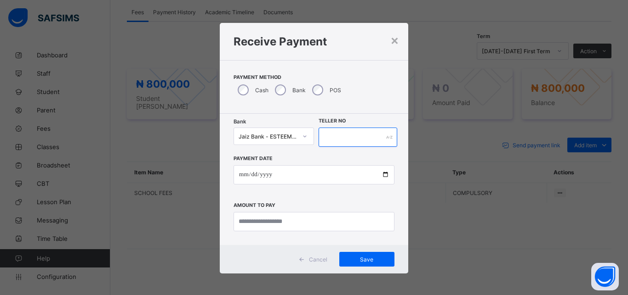
click at [348, 146] on input "text" at bounding box center [357, 137] width 79 height 19
click at [391, 42] on div "×" at bounding box center [394, 40] width 9 height 16
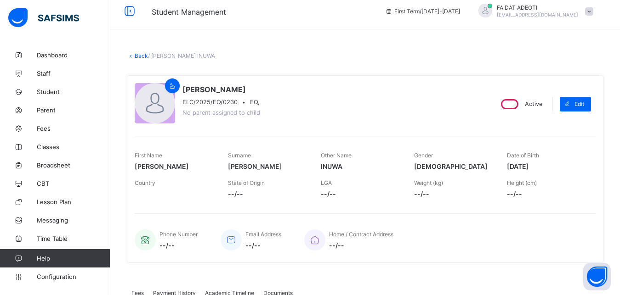
scroll to position [5, 0]
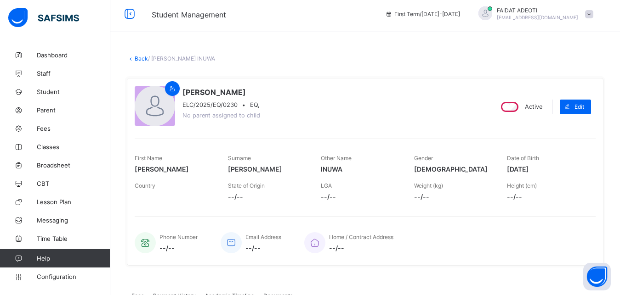
click at [138, 60] on link "Back" at bounding box center [141, 58] width 13 height 7
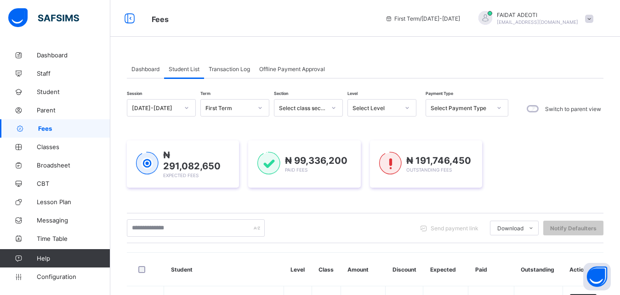
click at [407, 107] on icon at bounding box center [407, 107] width 6 height 9
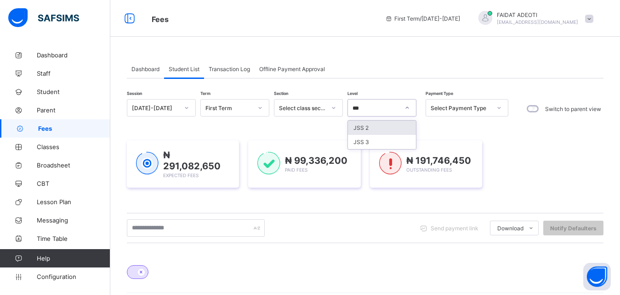
type input "**"
click at [368, 124] on div "JS1" at bounding box center [382, 128] width 68 height 14
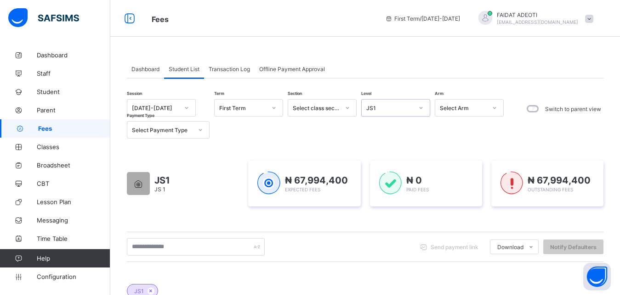
scroll to position [116, 0]
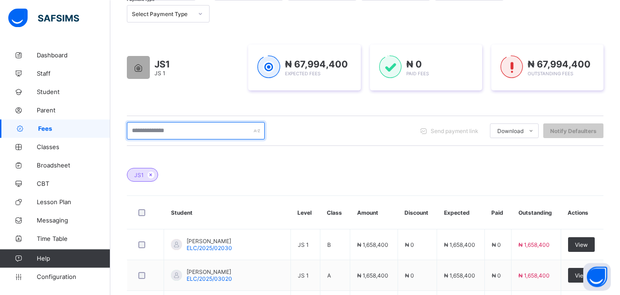
click at [221, 129] on input "text" at bounding box center [196, 130] width 138 height 17
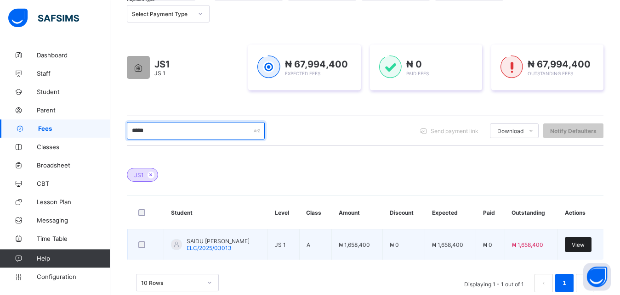
type input "*****"
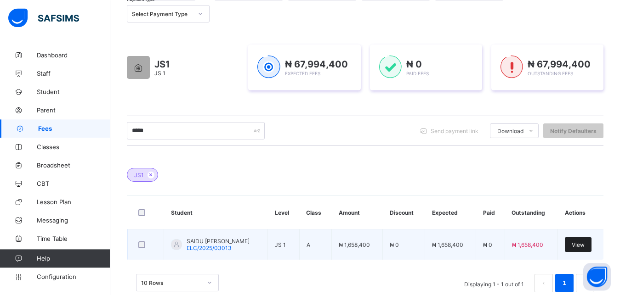
click at [584, 246] on span "View" at bounding box center [577, 245] width 13 height 7
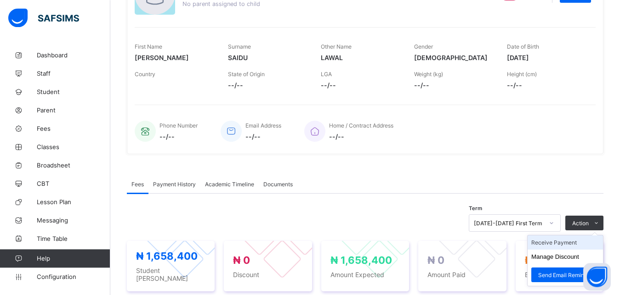
click at [571, 244] on li "Receive Payment" at bounding box center [564, 243] width 75 height 14
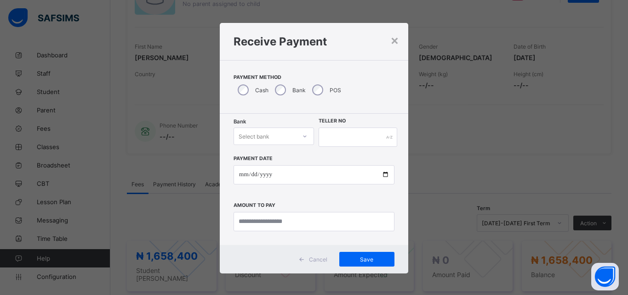
click at [257, 136] on div "Select bank" at bounding box center [253, 136] width 31 height 17
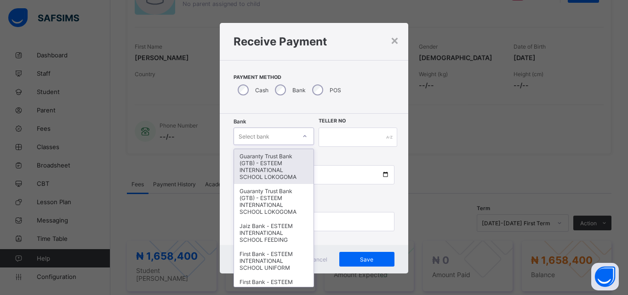
click at [248, 169] on div "Guaranty Trust Bank (GTB) - ESTEEM INTERNATIONAL SCHOOL LOKOGOMA" at bounding box center [273, 166] width 79 height 35
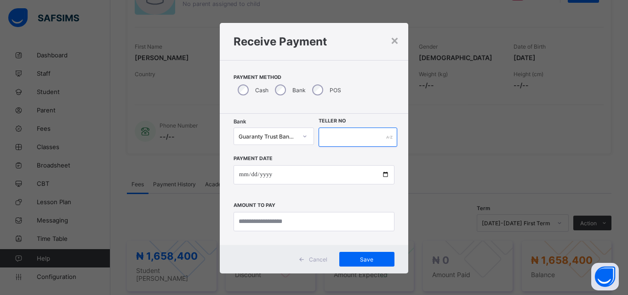
click at [350, 139] on input "text" at bounding box center [357, 137] width 79 height 19
type input "*******"
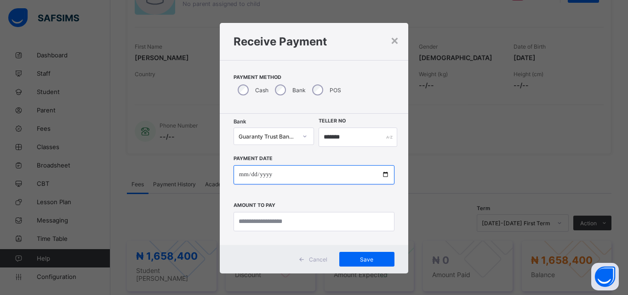
click at [323, 168] on input "date" at bounding box center [313, 174] width 161 height 19
type input "**********"
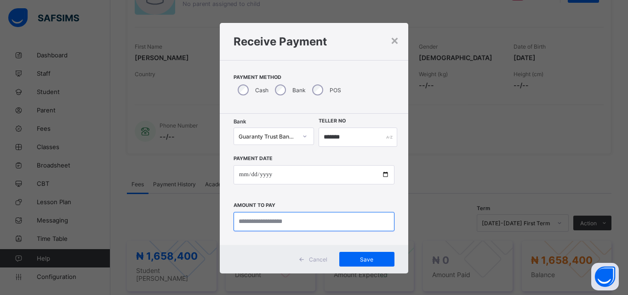
click at [305, 223] on input "currency" at bounding box center [313, 221] width 161 height 19
type input "*********"
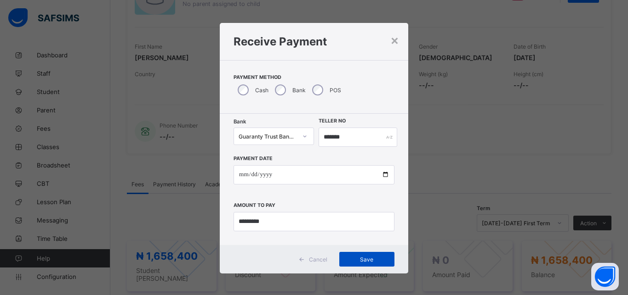
click at [353, 258] on span "Save" at bounding box center [366, 259] width 41 height 7
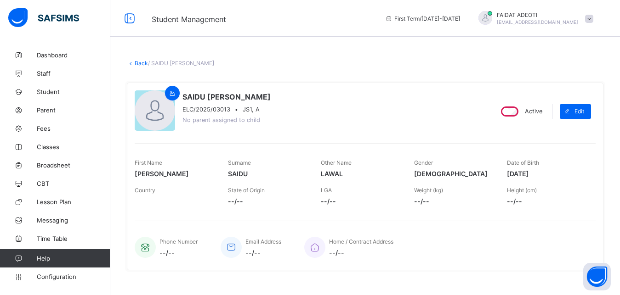
click at [141, 63] on link "Back" at bounding box center [141, 63] width 13 height 7
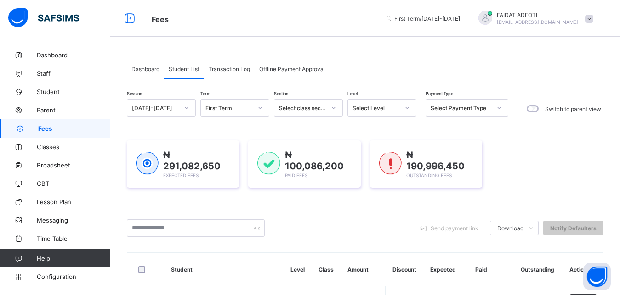
click at [408, 106] on icon at bounding box center [407, 107] width 6 height 9
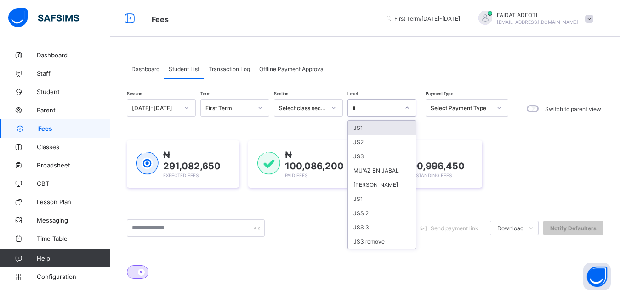
type input "**"
click at [379, 122] on div "JS1" at bounding box center [382, 128] width 68 height 14
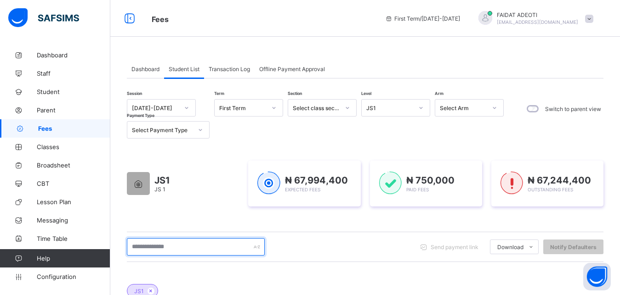
click at [179, 243] on input "text" at bounding box center [196, 246] width 138 height 17
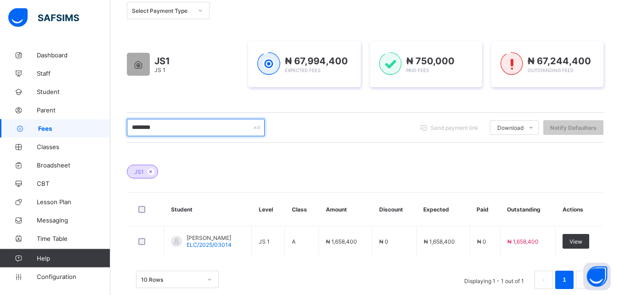
scroll to position [121, 0]
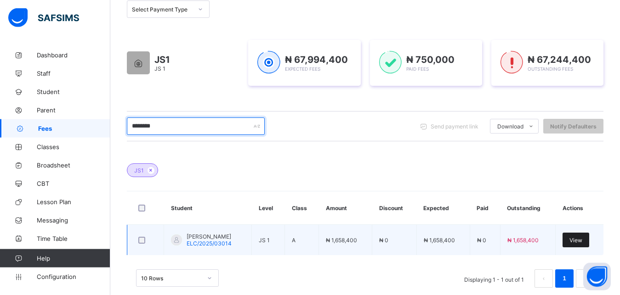
type input "********"
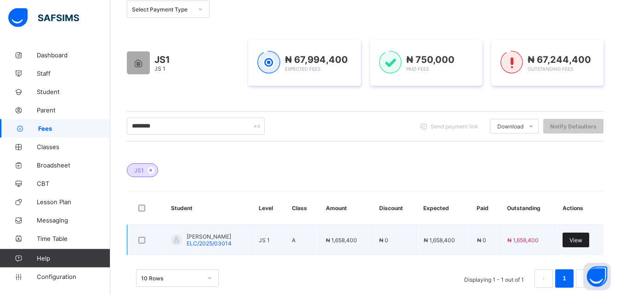
click at [589, 237] on div "View" at bounding box center [575, 240] width 27 height 15
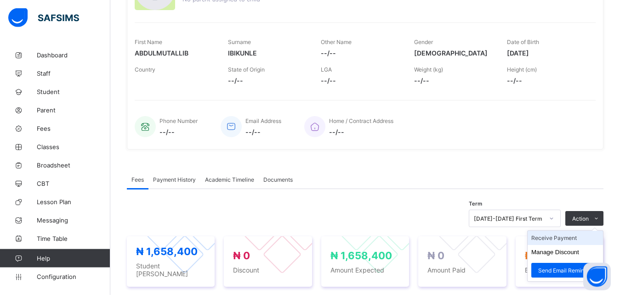
click at [582, 238] on li "Receive Payment" at bounding box center [564, 238] width 75 height 14
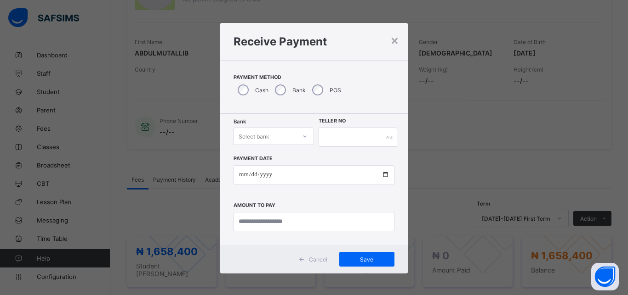
click at [258, 131] on div "Select bank" at bounding box center [253, 136] width 31 height 17
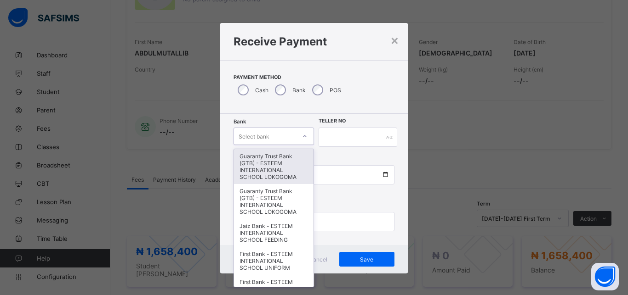
click at [251, 161] on div "Guaranty Trust Bank (GTB) - ESTEEM INTERNATIONAL SCHOOL LOKOGOMA" at bounding box center [273, 166] width 79 height 35
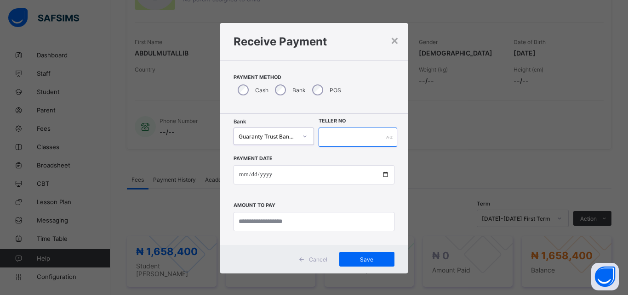
click at [346, 136] on input "text" at bounding box center [357, 137] width 79 height 19
type input "*******"
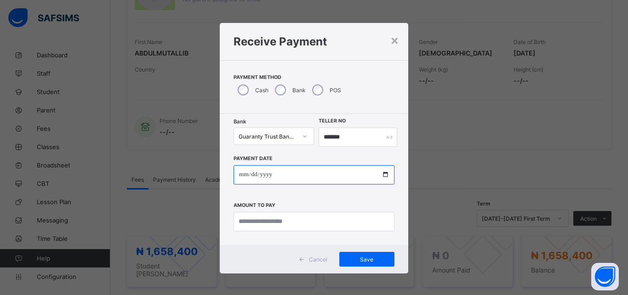
click at [322, 176] on input "date" at bounding box center [313, 174] width 161 height 19
type input "**********"
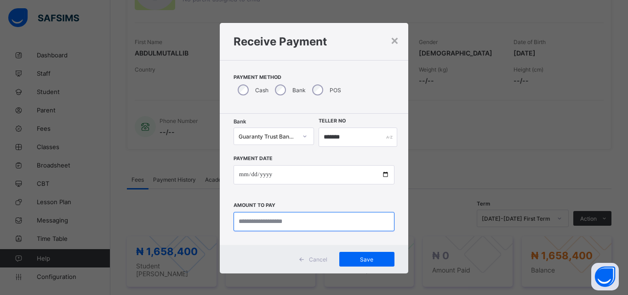
click at [305, 223] on input "currency" at bounding box center [313, 221] width 161 height 19
type input "*********"
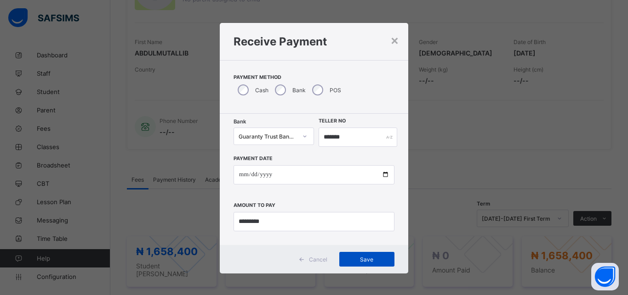
click at [353, 260] on span "Save" at bounding box center [366, 259] width 41 height 7
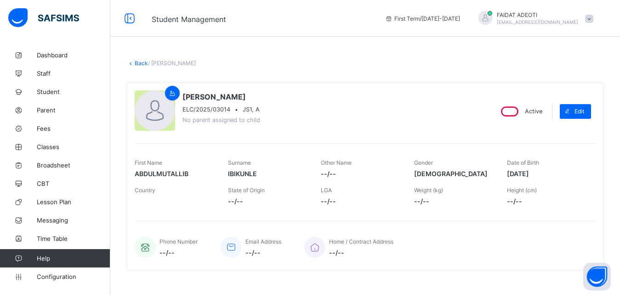
click at [138, 61] on link "Back" at bounding box center [141, 63] width 13 height 7
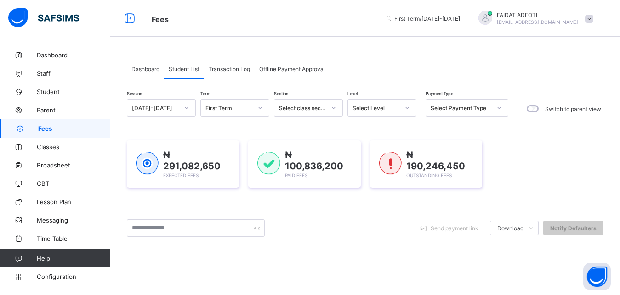
click at [407, 104] on div at bounding box center [407, 108] width 16 height 15
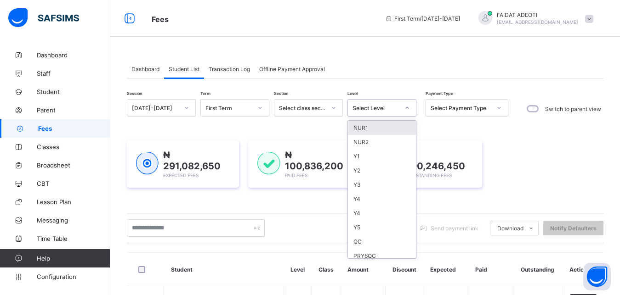
type input "*"
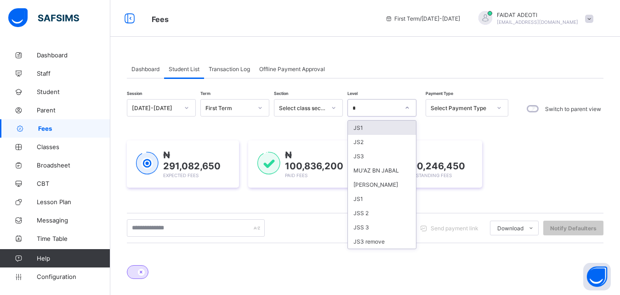
click at [373, 131] on div "JS1" at bounding box center [382, 128] width 68 height 14
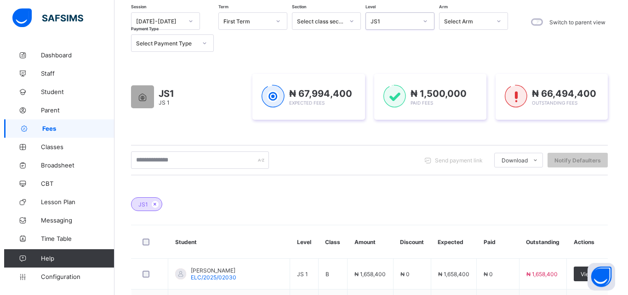
scroll to position [88, 0]
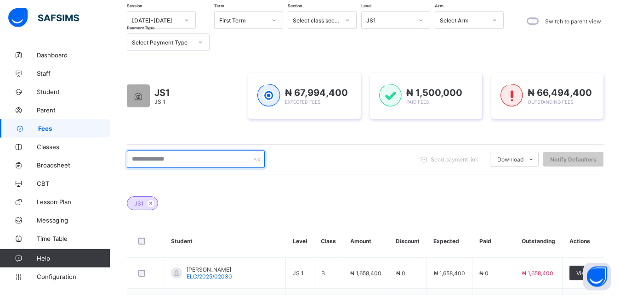
click at [187, 159] on input "text" at bounding box center [196, 159] width 138 height 17
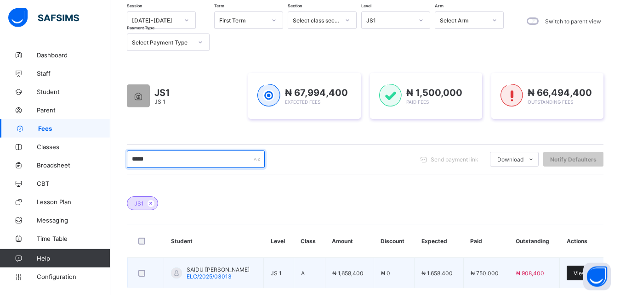
type input "*****"
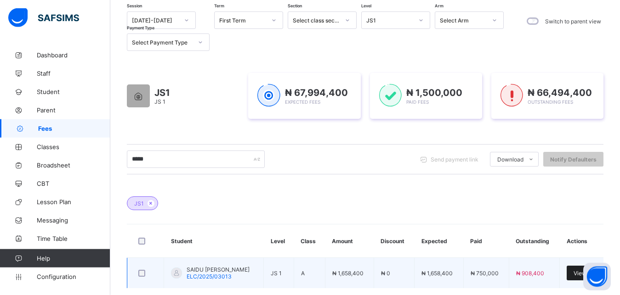
click at [577, 272] on div "View" at bounding box center [579, 273] width 27 height 15
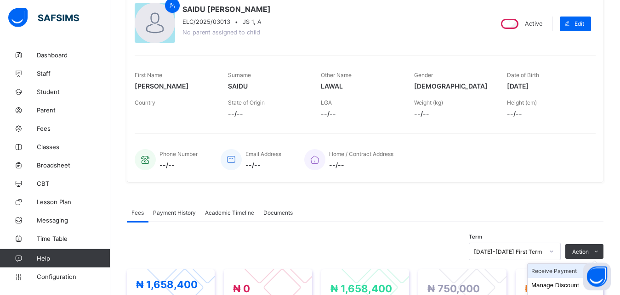
click at [560, 274] on li "Receive Payment" at bounding box center [564, 271] width 75 height 14
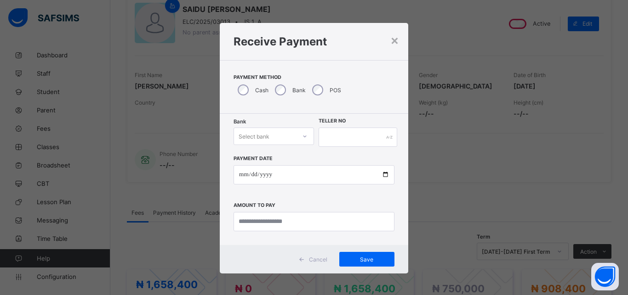
click at [266, 133] on div "Select bank" at bounding box center [265, 136] width 62 height 13
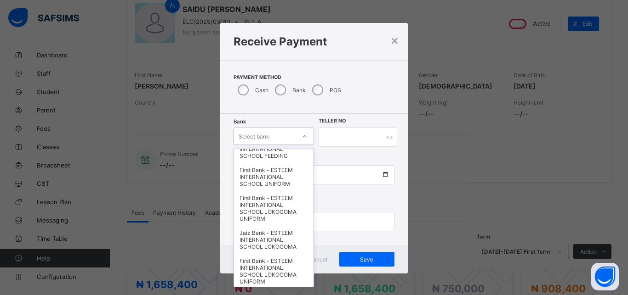
scroll to position [86, 0]
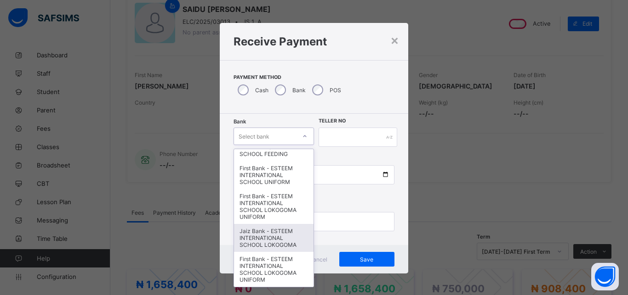
click at [239, 240] on div "Jaiz Bank - ESTEEM INTERNATIONAL SCHOOL LOKOGOMA" at bounding box center [273, 238] width 79 height 28
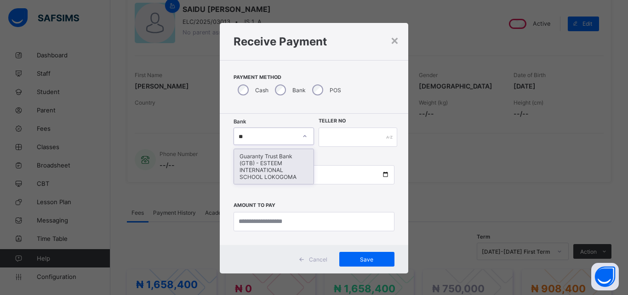
type input "*"
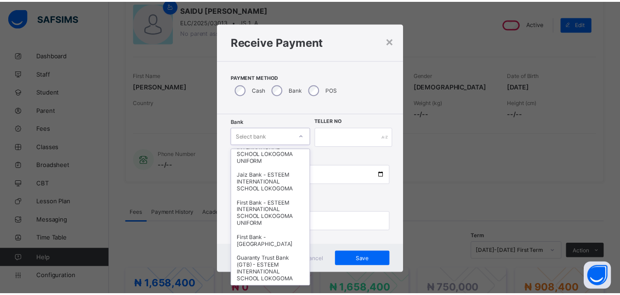
scroll to position [142, 0]
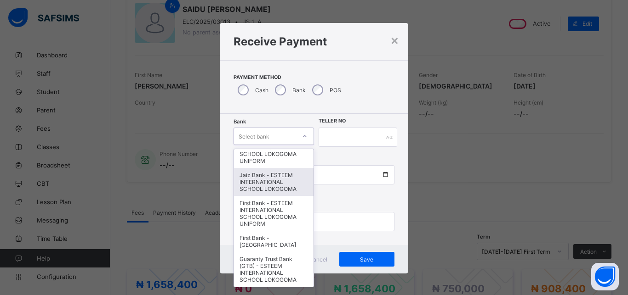
click at [268, 184] on div "Jaiz Bank - ESTEEM INTERNATIONAL SCHOOL LOKOGOMA" at bounding box center [273, 182] width 79 height 28
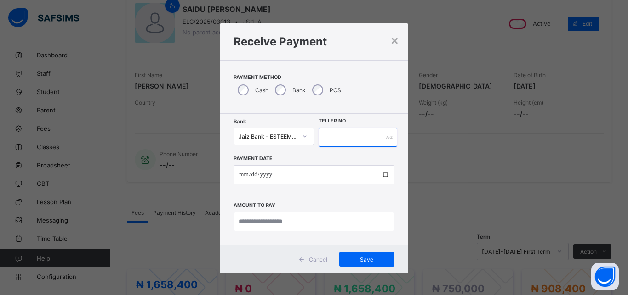
click at [333, 135] on input "text" at bounding box center [357, 137] width 79 height 19
type input "*********"
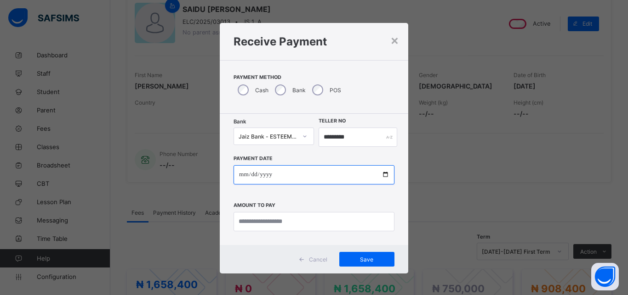
click at [319, 168] on input "date" at bounding box center [313, 174] width 161 height 19
type input "**********"
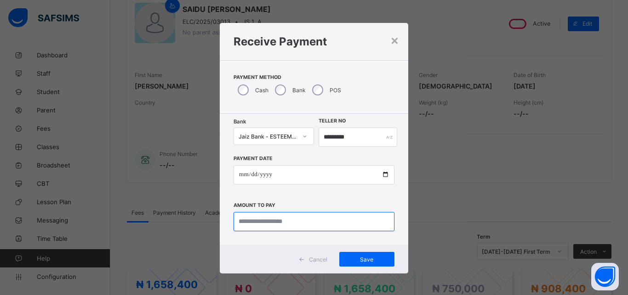
click at [305, 228] on input "currency" at bounding box center [313, 221] width 161 height 19
type input "*********"
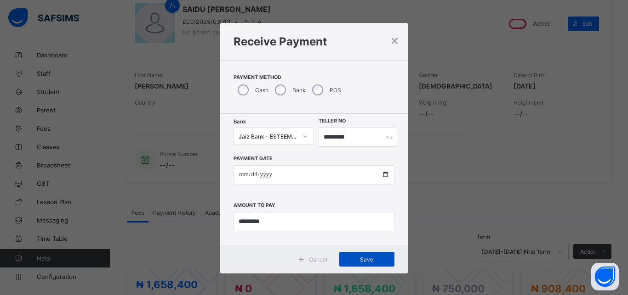
click at [355, 261] on span "Save" at bounding box center [366, 259] width 41 height 7
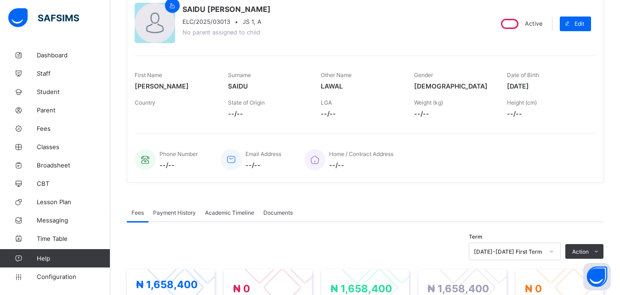
scroll to position [0, 0]
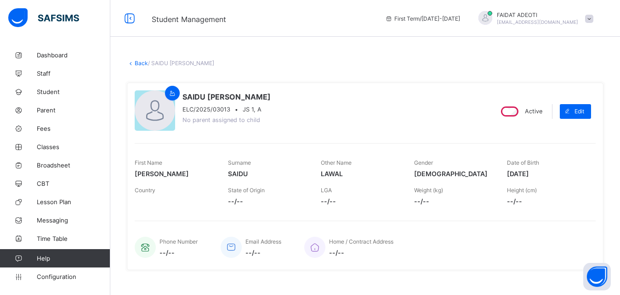
click at [140, 65] on link "Back" at bounding box center [141, 63] width 13 height 7
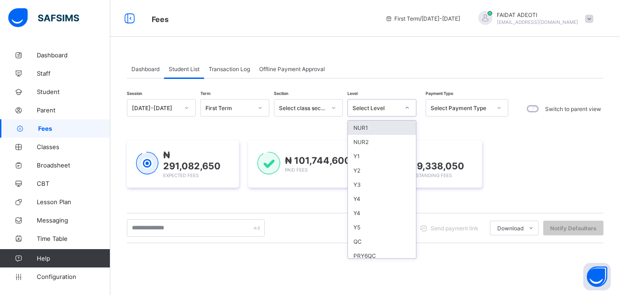
click at [407, 105] on icon at bounding box center [407, 107] width 6 height 9
type input "**"
click at [390, 128] on div "JS1" at bounding box center [382, 128] width 68 height 14
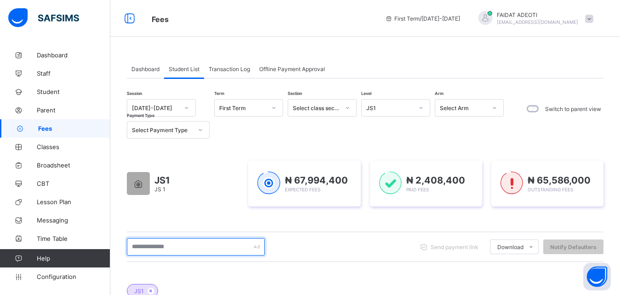
click at [225, 251] on input "text" at bounding box center [196, 246] width 138 height 17
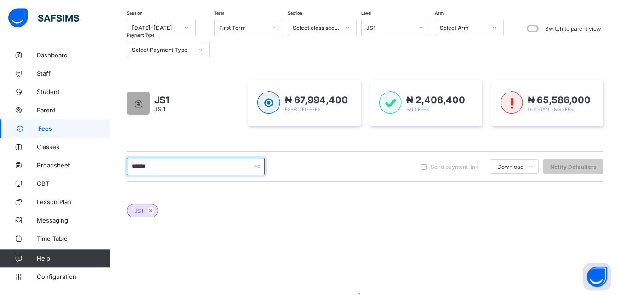
scroll to position [79, 0]
type input "*"
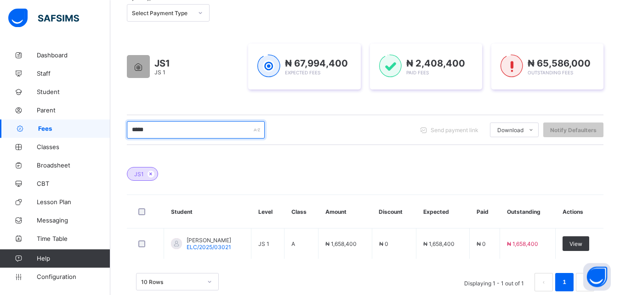
scroll to position [119, 0]
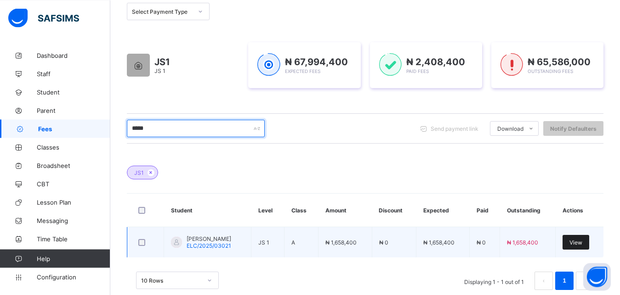
type input "*****"
click at [583, 239] on div "View" at bounding box center [575, 242] width 27 height 15
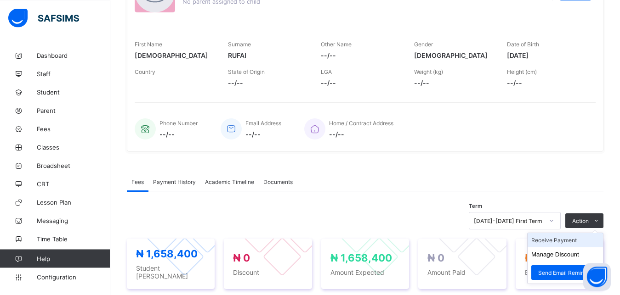
scroll to position [118, 0]
click at [575, 246] on li "Receive Payment" at bounding box center [564, 241] width 75 height 14
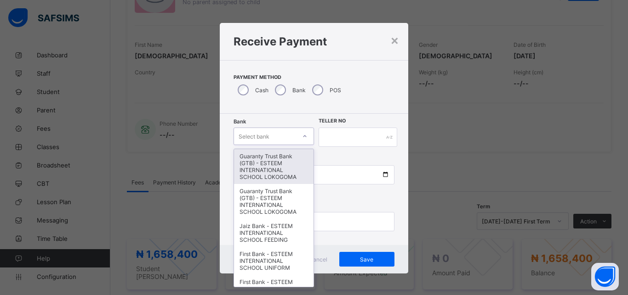
click at [278, 133] on div "Select bank" at bounding box center [265, 136] width 62 height 13
click at [261, 166] on div "Guaranty Trust Bank (GTB) - ESTEEM INTERNATIONAL SCHOOL LOKOGOMA" at bounding box center [273, 166] width 79 height 35
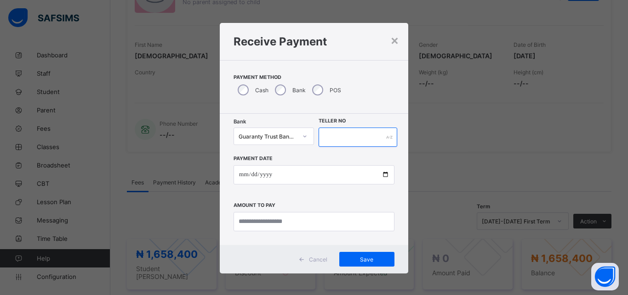
click at [347, 134] on input "text" at bounding box center [357, 137] width 79 height 19
type input "*******"
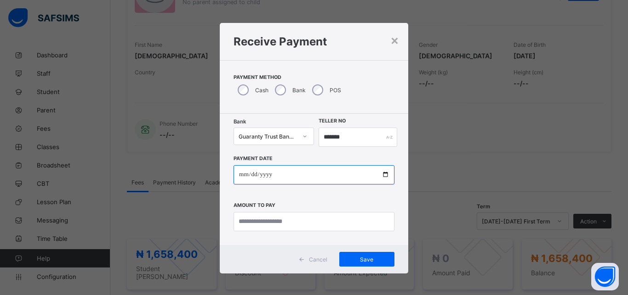
click at [324, 181] on input "date" at bounding box center [313, 174] width 161 height 19
type input "**********"
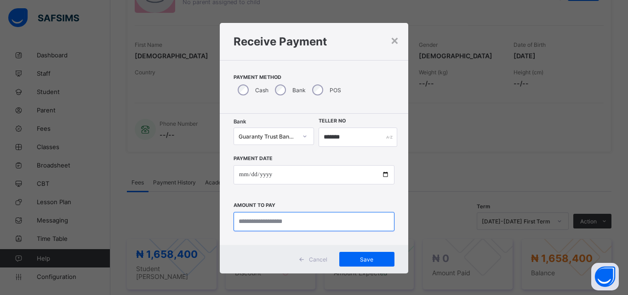
click at [305, 221] on input "currency" at bounding box center [313, 221] width 161 height 19
type input "**********"
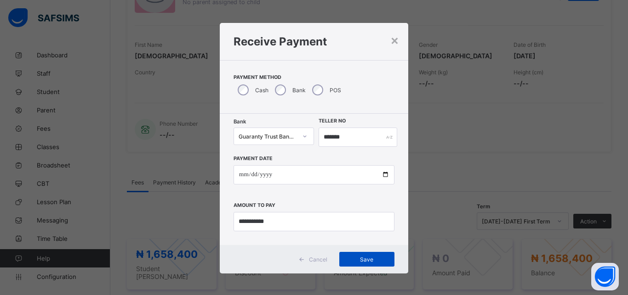
click at [355, 256] on span "Save" at bounding box center [366, 259] width 41 height 7
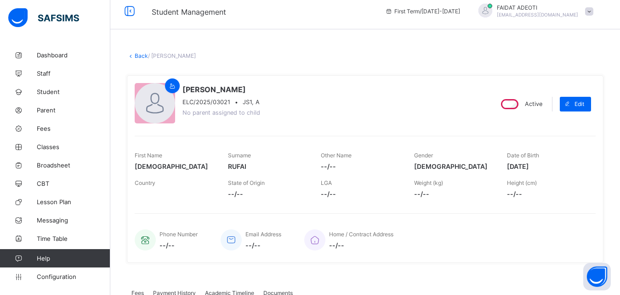
scroll to position [0, 0]
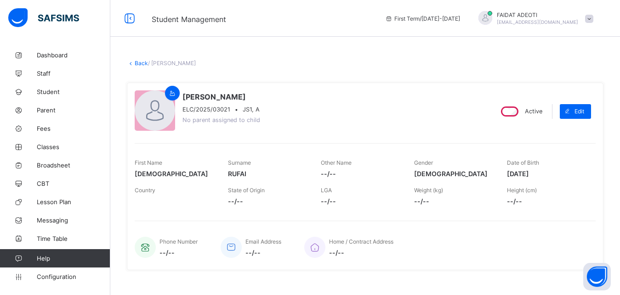
click at [138, 62] on link "Back" at bounding box center [141, 63] width 13 height 7
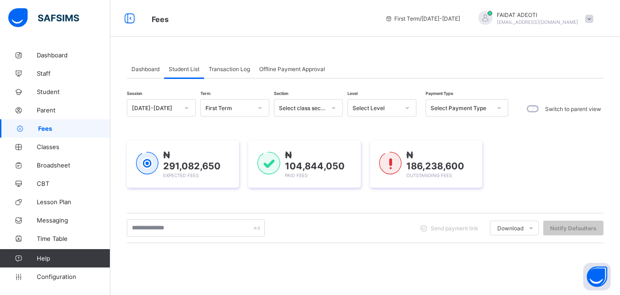
click at [398, 106] on div at bounding box center [406, 108] width 17 height 17
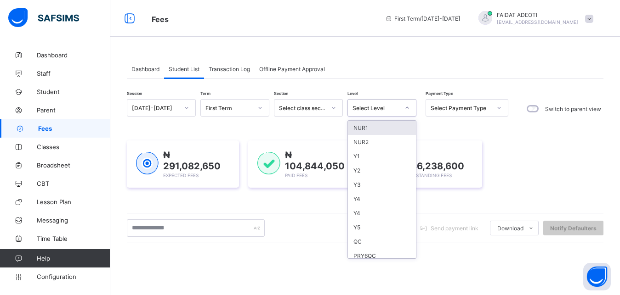
type input "*"
click at [381, 126] on div "JS1" at bounding box center [382, 128] width 68 height 14
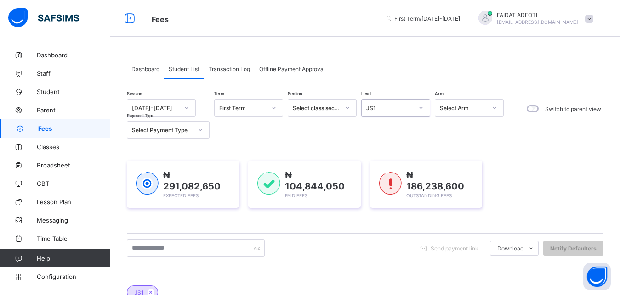
click at [381, 126] on div "Session 2025-2026 Term First Term Section Select class section Level option JS1…" at bounding box center [317, 119] width 381 height 40
click at [381, 126] on div "Session 2025-2026 Term First Term Section Select class section Level JS1 Arm Se…" at bounding box center [317, 119] width 381 height 40
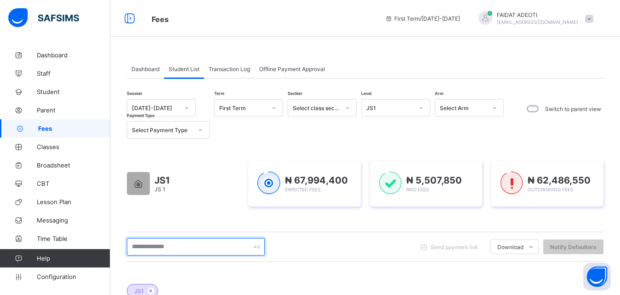
click at [180, 243] on input "text" at bounding box center [196, 246] width 138 height 17
type input "*****"
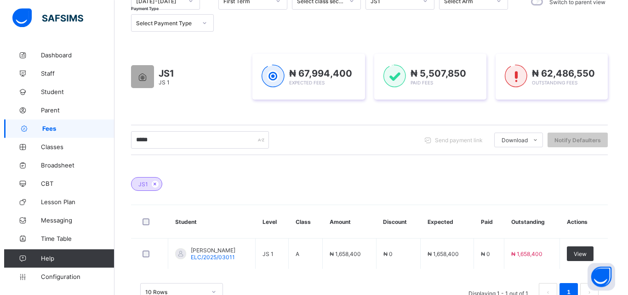
scroll to position [113, 0]
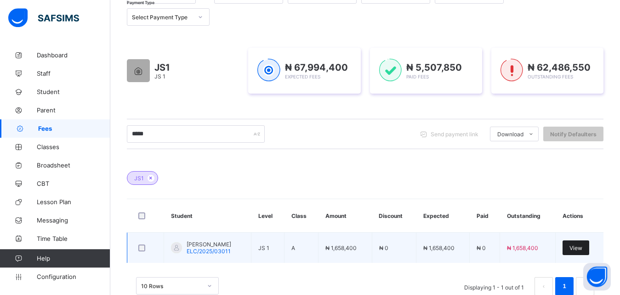
type input "*****"
click at [582, 248] on span "View" at bounding box center [575, 248] width 13 height 7
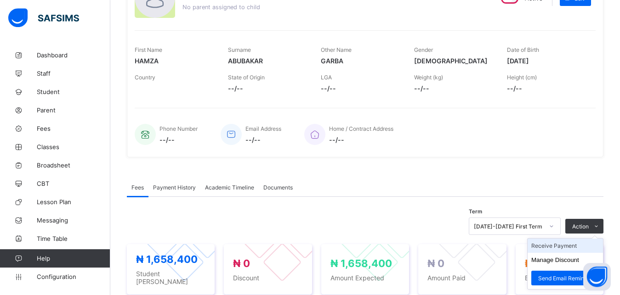
click at [553, 248] on li "Receive Payment" at bounding box center [564, 246] width 75 height 14
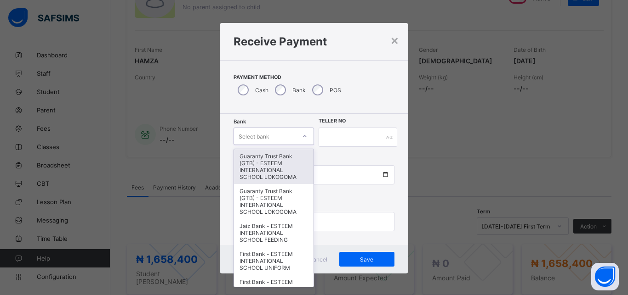
click at [283, 141] on div "Select bank" at bounding box center [265, 136] width 62 height 13
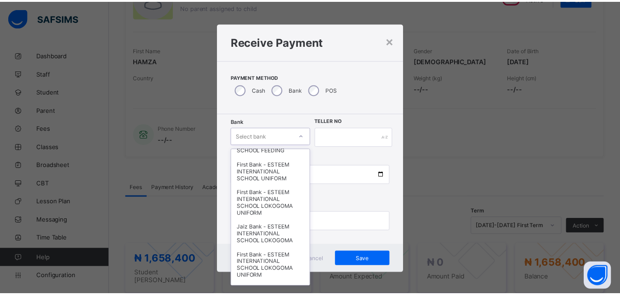
scroll to position [92, 0]
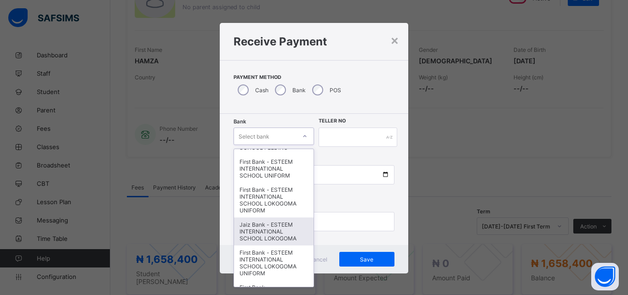
click at [249, 229] on div "Jaiz Bank - ESTEEM INTERNATIONAL SCHOOL LOKOGOMA" at bounding box center [273, 232] width 79 height 28
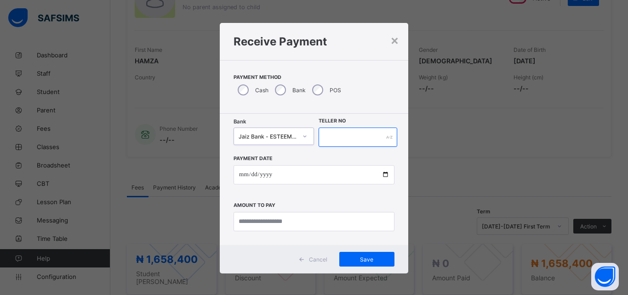
click at [359, 134] on input "text" at bounding box center [357, 137] width 79 height 19
type input "*********"
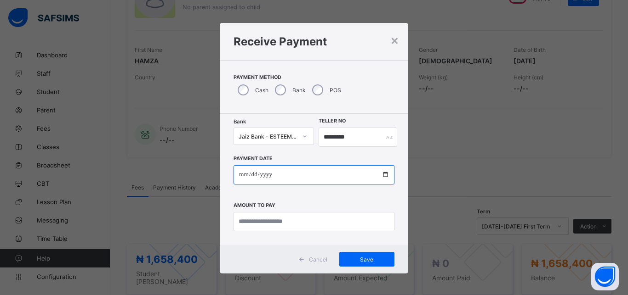
click at [328, 174] on input "date" at bounding box center [313, 174] width 161 height 19
type input "**********"
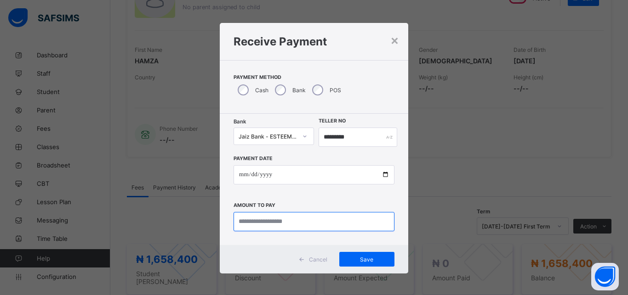
click at [306, 222] on input "currency" at bounding box center [313, 221] width 161 height 19
type input "*********"
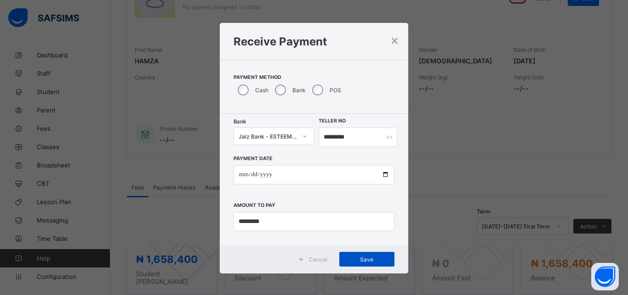
click at [346, 257] on span "Save" at bounding box center [366, 259] width 41 height 7
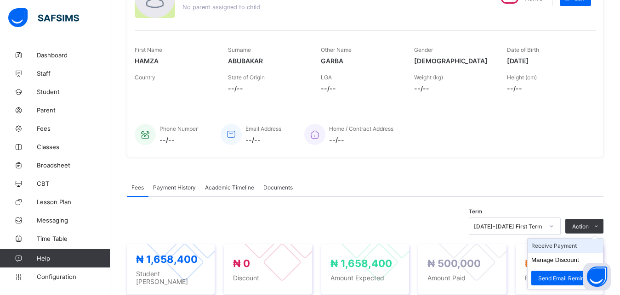
click at [560, 246] on li "Receive Payment" at bounding box center [564, 246] width 75 height 14
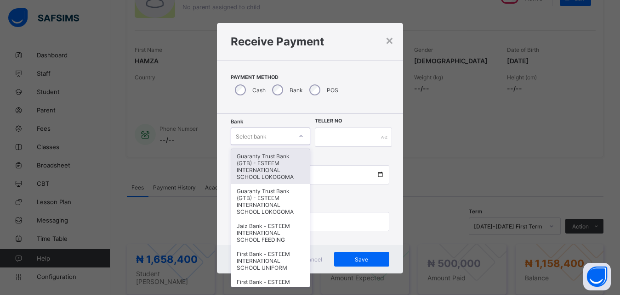
click at [269, 134] on div "Select bank" at bounding box center [261, 136] width 61 height 13
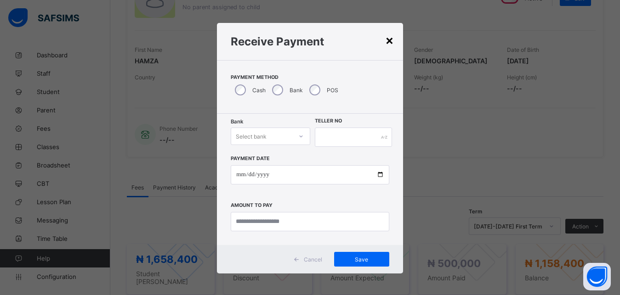
click at [385, 40] on div "×" at bounding box center [389, 40] width 9 height 16
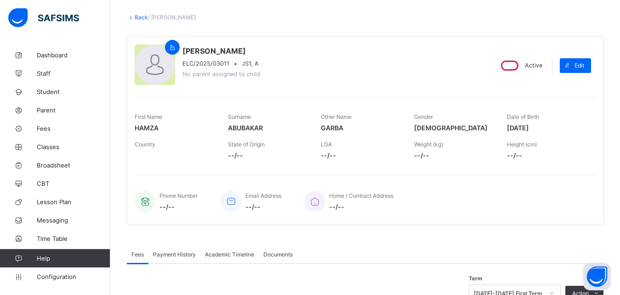
scroll to position [0, 0]
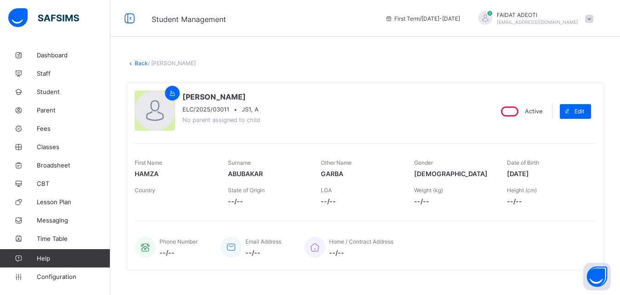
click at [141, 62] on link "Back" at bounding box center [141, 63] width 13 height 7
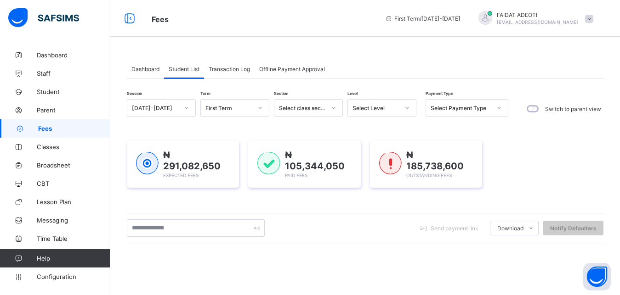
click at [406, 106] on icon at bounding box center [407, 107] width 6 height 9
type input "*"
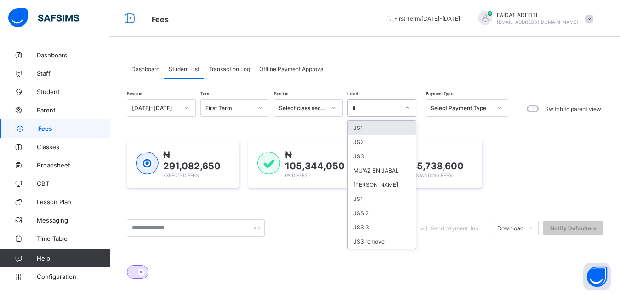
click at [365, 124] on div "JS1" at bounding box center [382, 128] width 68 height 14
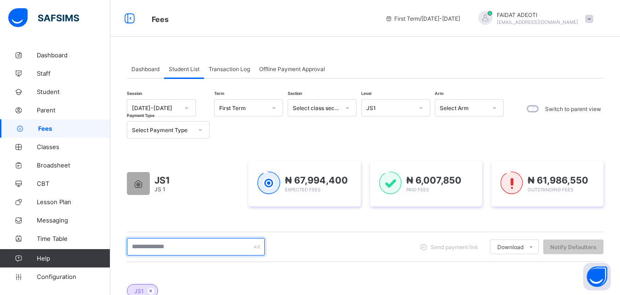
click at [156, 247] on input "text" at bounding box center [196, 246] width 138 height 17
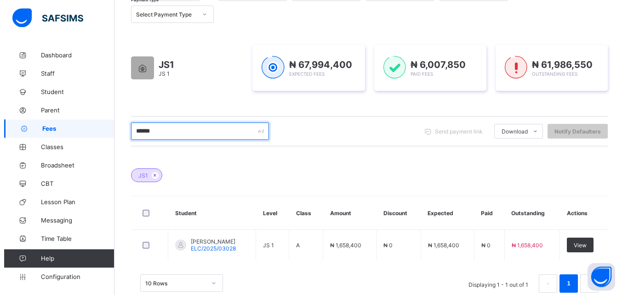
scroll to position [136, 0]
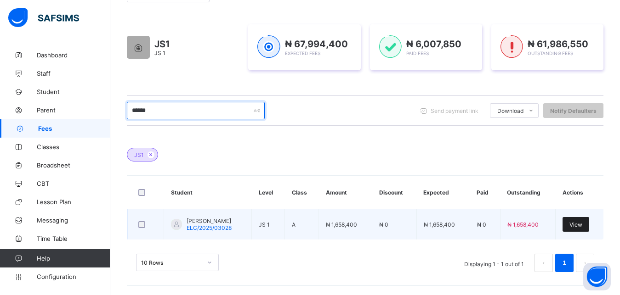
type input "******"
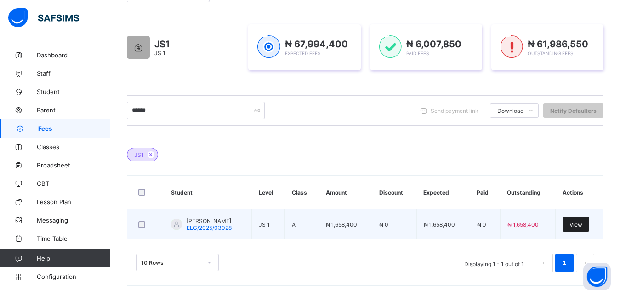
click at [580, 223] on span "View" at bounding box center [575, 224] width 13 height 7
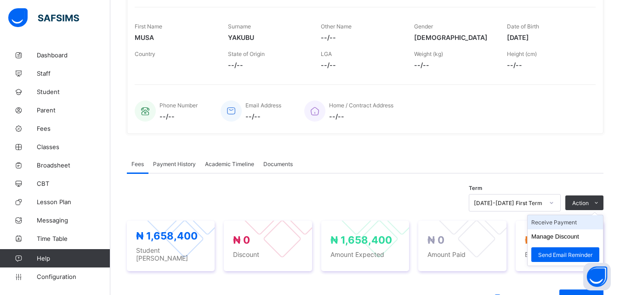
click at [555, 222] on li "Receive Payment" at bounding box center [564, 222] width 75 height 14
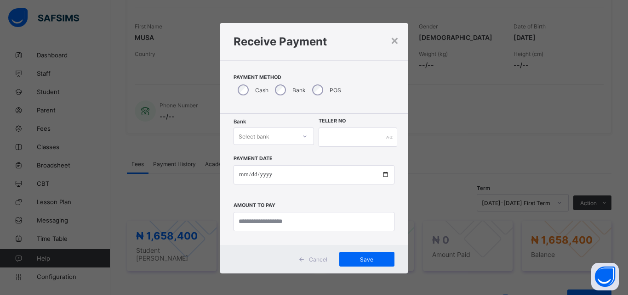
click at [271, 134] on div "Select bank" at bounding box center [265, 136] width 62 height 13
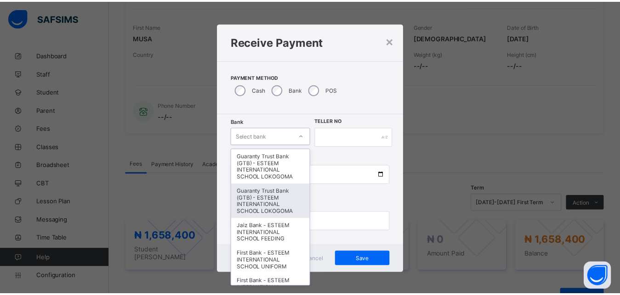
scroll to position [125, 0]
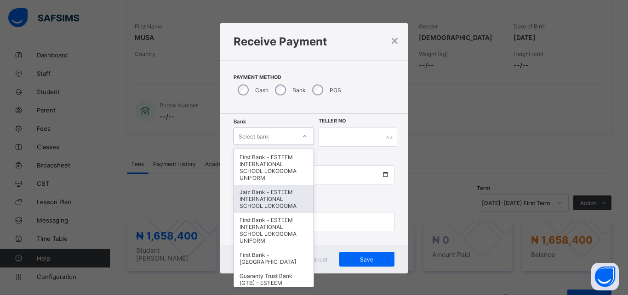
click at [262, 203] on div "Jaiz Bank - ESTEEM INTERNATIONAL SCHOOL LOKOGOMA" at bounding box center [273, 199] width 79 height 28
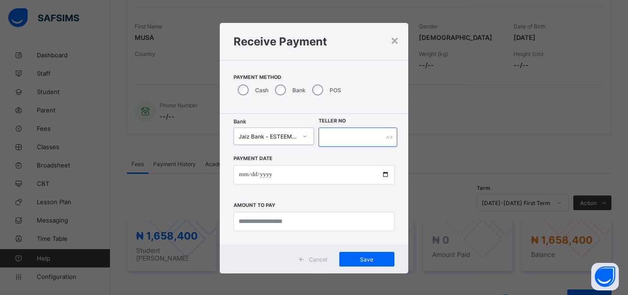
click at [359, 136] on input "text" at bounding box center [357, 137] width 79 height 19
type input "*********"
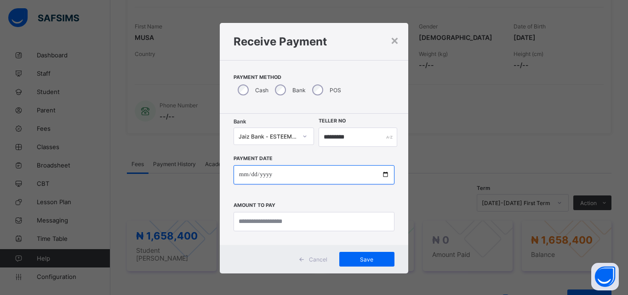
click at [340, 177] on input "date" at bounding box center [313, 174] width 161 height 19
type input "**********"
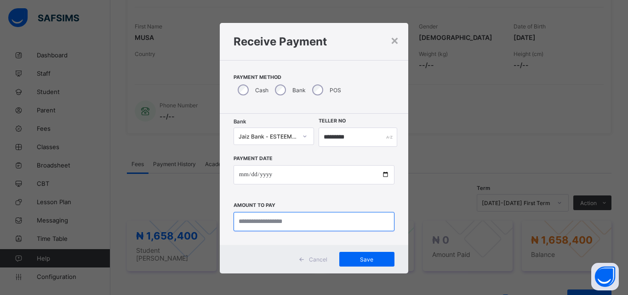
click at [323, 224] on input "currency" at bounding box center [313, 221] width 161 height 19
type input "*********"
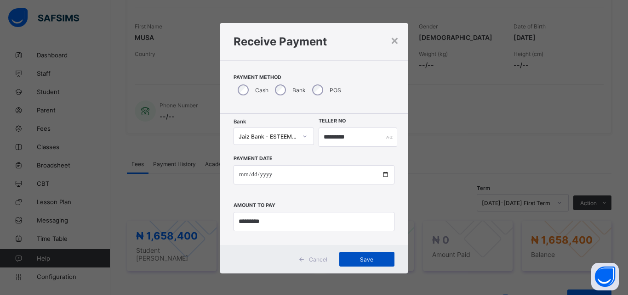
click at [352, 264] on div "Save" at bounding box center [366, 259] width 55 height 15
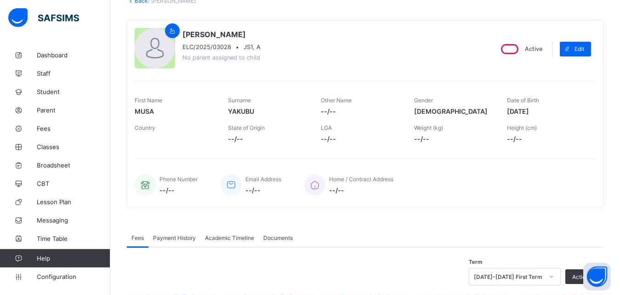
scroll to position [0, 0]
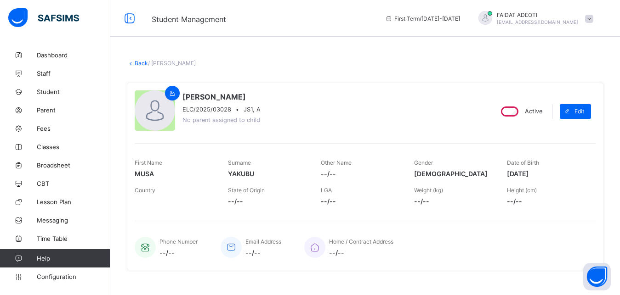
click at [137, 66] on link "Back" at bounding box center [141, 63] width 13 height 7
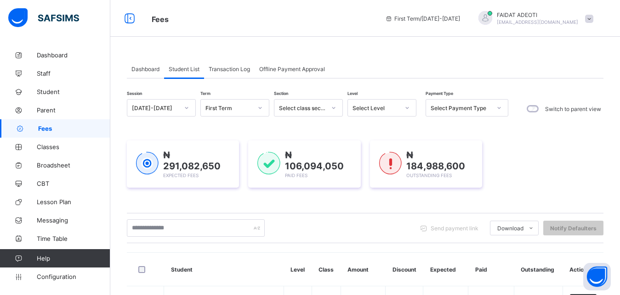
click at [371, 107] on div "Select Level" at bounding box center [375, 108] width 47 height 7
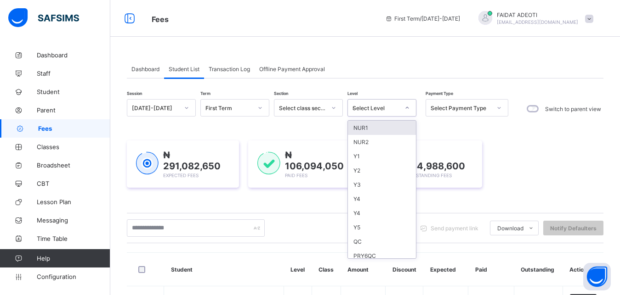
type input "**"
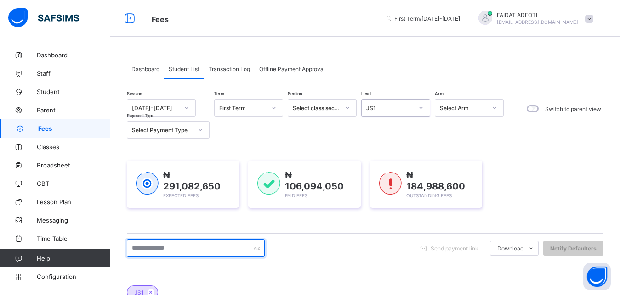
click at [179, 252] on input "text" at bounding box center [196, 248] width 138 height 17
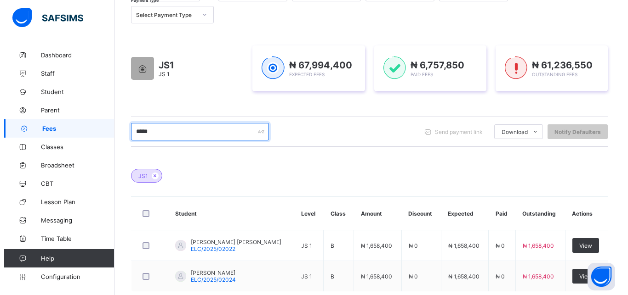
scroll to position [116, 0]
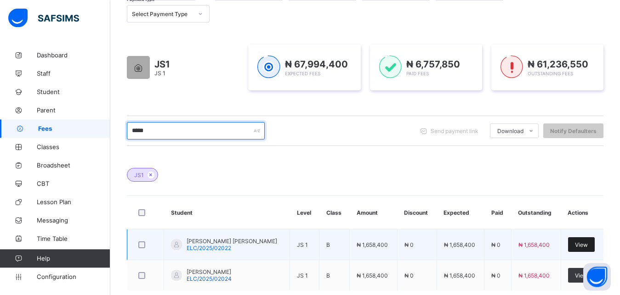
type input "*****"
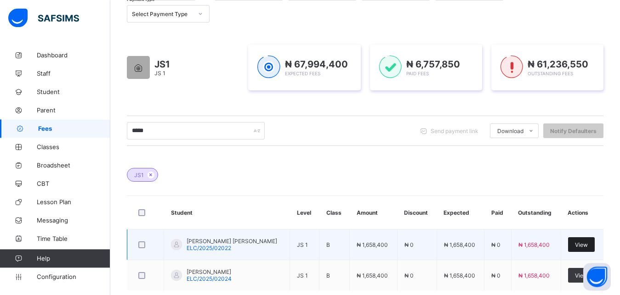
click at [587, 243] on span "View" at bounding box center [581, 245] width 13 height 7
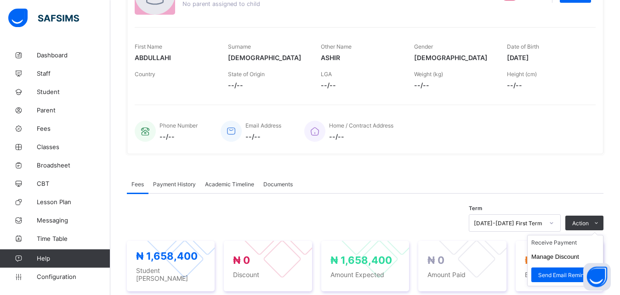
click at [562, 240] on ul "Receive Payment Manage Discount Send Email Reminder" at bounding box center [565, 260] width 76 height 51
click at [554, 244] on li "Receive Payment" at bounding box center [564, 243] width 75 height 14
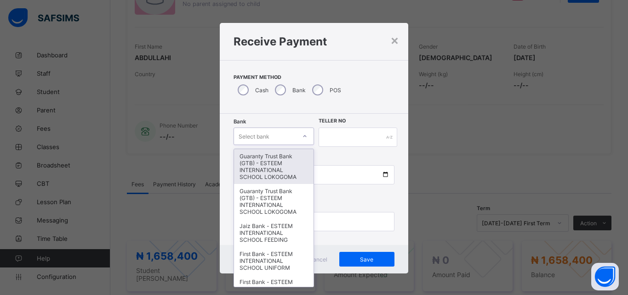
click at [282, 135] on div "Select bank" at bounding box center [265, 136] width 62 height 13
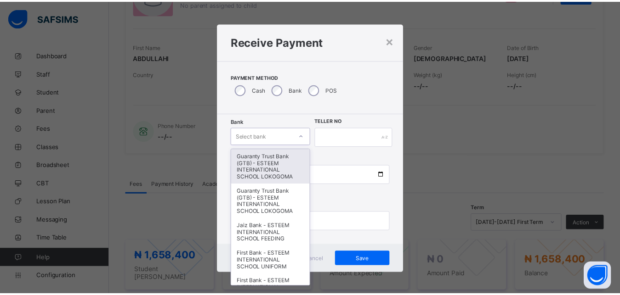
scroll to position [107, 0]
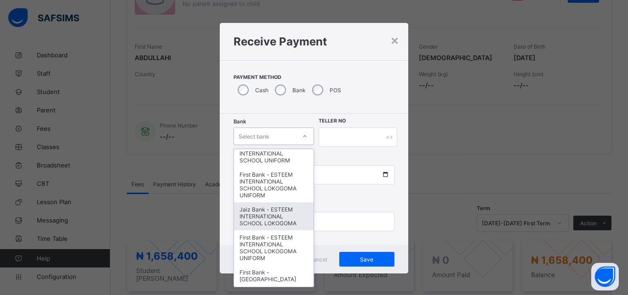
click at [267, 216] on div "Jaiz Bank - ESTEEM INTERNATIONAL SCHOOL LOKOGOMA" at bounding box center [273, 217] width 79 height 28
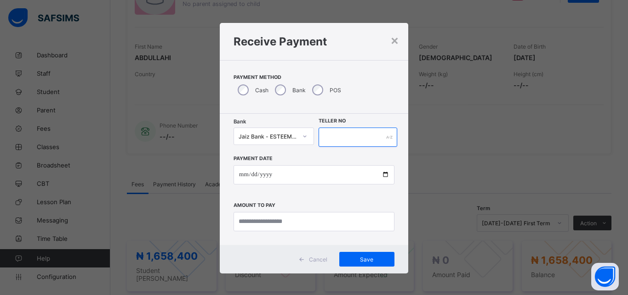
click at [366, 132] on input "text" at bounding box center [357, 137] width 79 height 19
type input "*********"
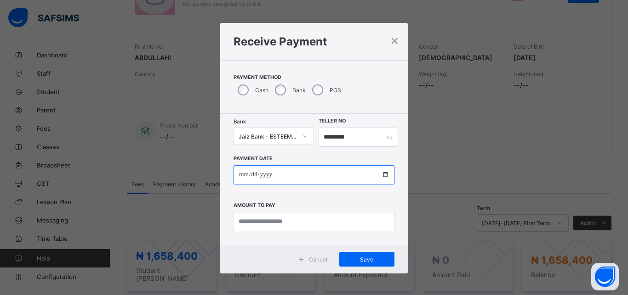
click at [346, 174] on input "date" at bounding box center [313, 174] width 161 height 19
type input "**********"
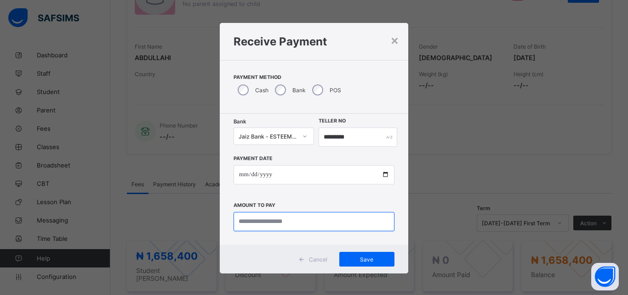
click at [325, 224] on input "currency" at bounding box center [313, 221] width 161 height 19
type input "**********"
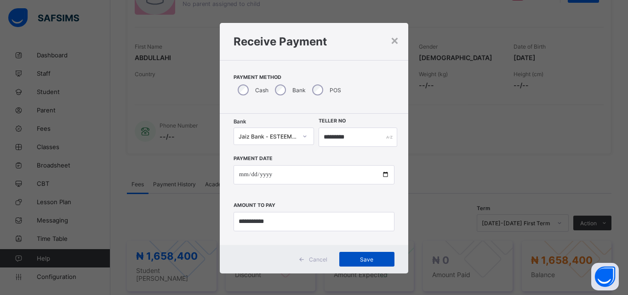
click at [368, 262] on span "Save" at bounding box center [366, 259] width 41 height 7
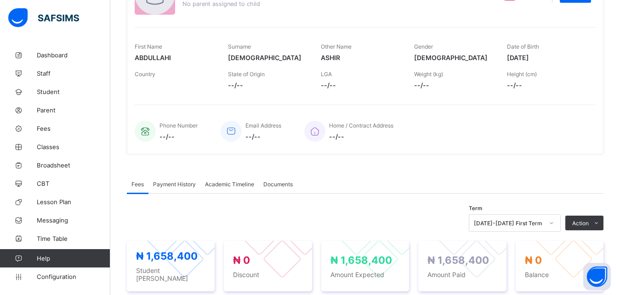
scroll to position [0, 0]
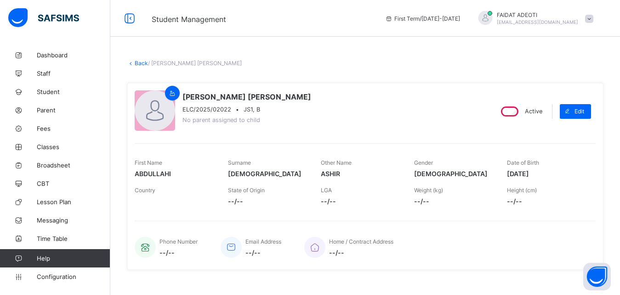
click at [141, 63] on link "Back" at bounding box center [141, 63] width 13 height 7
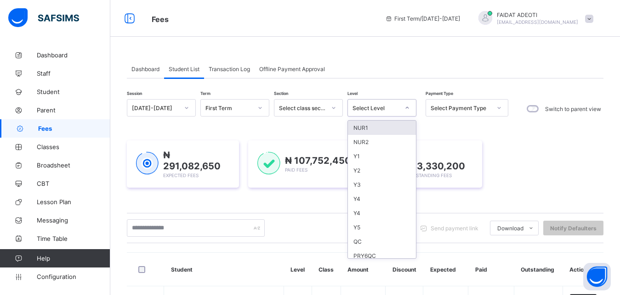
click at [399, 109] on div at bounding box center [407, 108] width 16 height 15
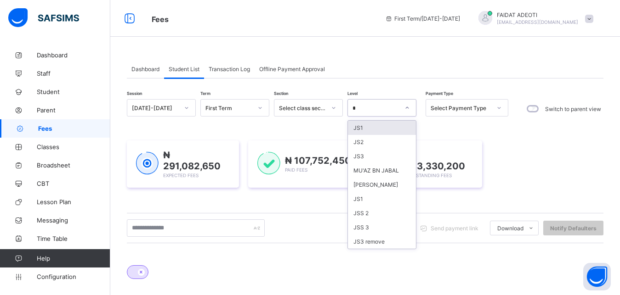
type input "**"
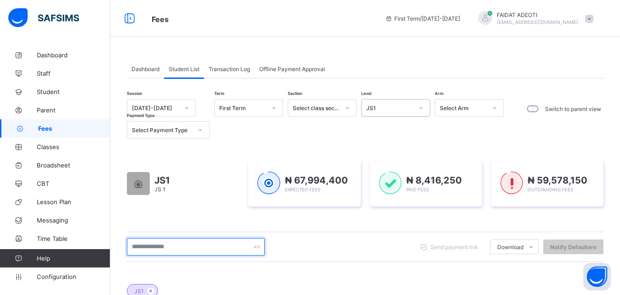
click at [169, 248] on input "text" at bounding box center [196, 246] width 138 height 17
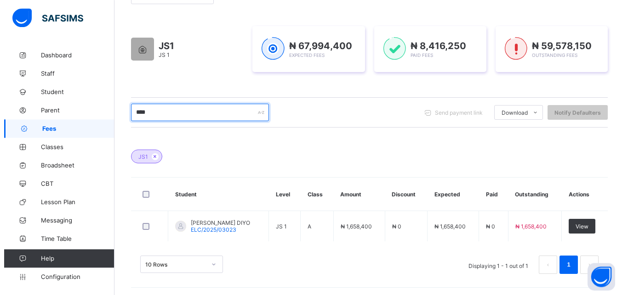
scroll to position [136, 0]
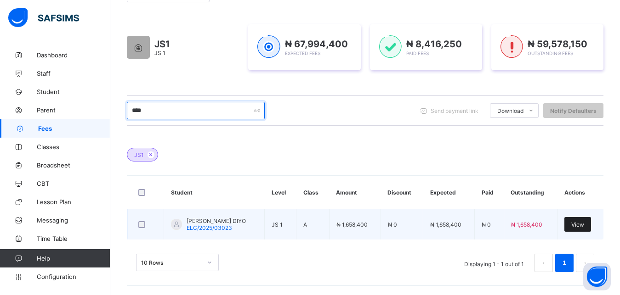
type input "****"
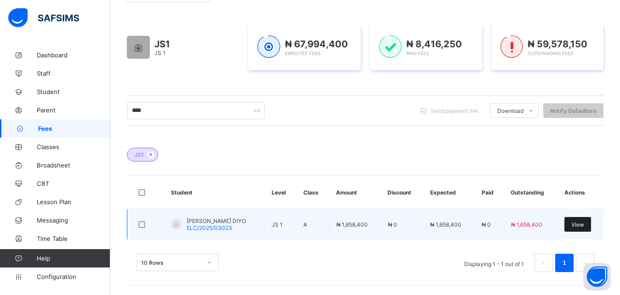
click at [584, 222] on span "View" at bounding box center [577, 224] width 13 height 7
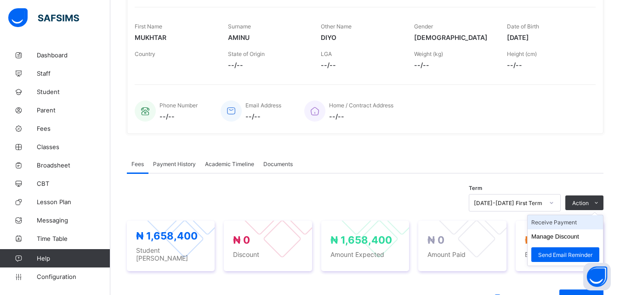
click at [563, 221] on li "Receive Payment" at bounding box center [564, 222] width 75 height 14
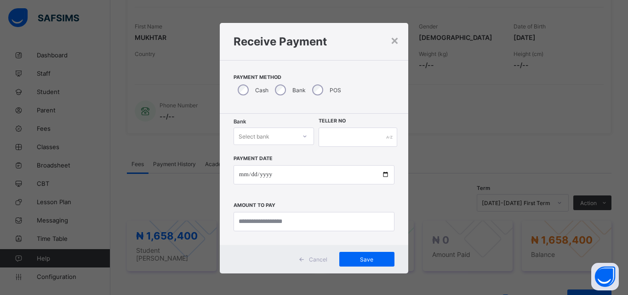
click at [283, 133] on div "Select bank" at bounding box center [265, 136] width 62 height 13
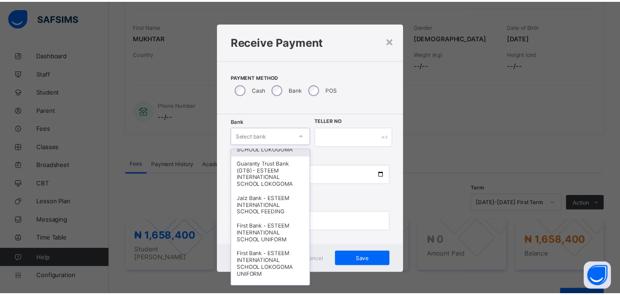
scroll to position [27, 0]
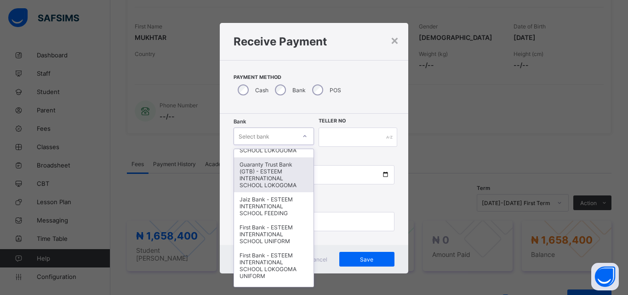
click at [259, 171] on div "Guaranty Trust Bank (GTB) - ESTEEM INTERNATIONAL SCHOOL LOKOGOMA" at bounding box center [273, 175] width 79 height 35
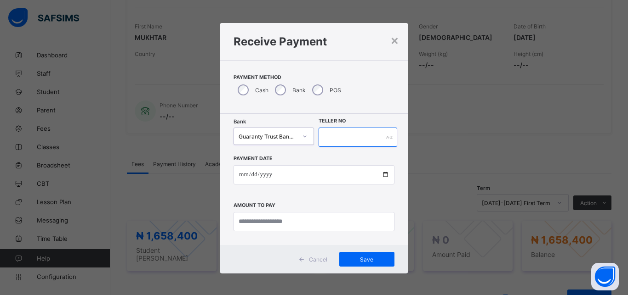
click at [347, 141] on input "text" at bounding box center [357, 137] width 79 height 19
type input "*******"
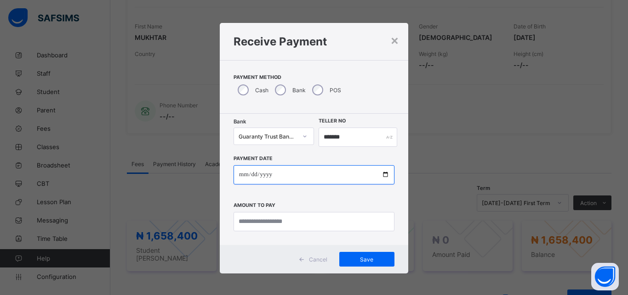
click at [330, 172] on input "date" at bounding box center [313, 174] width 161 height 19
type input "**********"
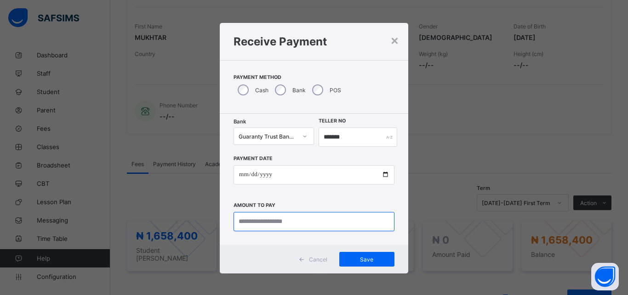
click at [314, 225] on input "currency" at bounding box center [313, 221] width 161 height 19
type input "**********"
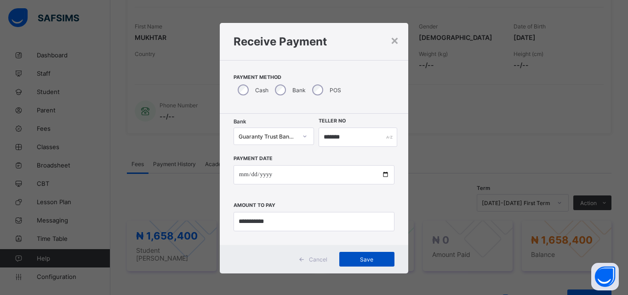
click at [348, 259] on span "Save" at bounding box center [366, 259] width 41 height 7
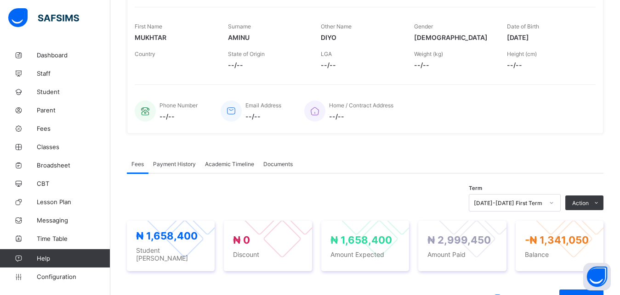
scroll to position [0, 0]
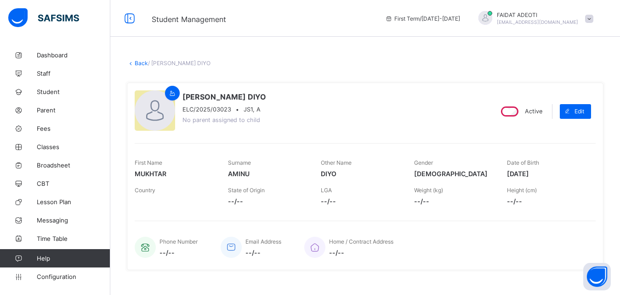
click at [141, 63] on link "Back" at bounding box center [141, 63] width 13 height 7
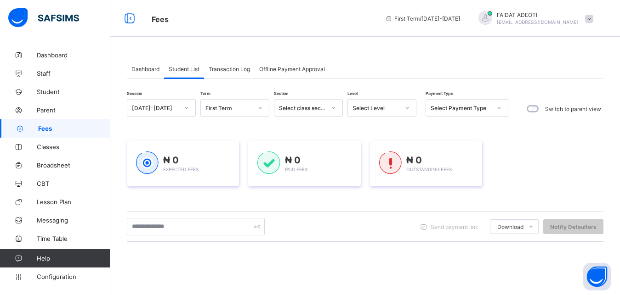
click at [395, 108] on div "Select Level" at bounding box center [375, 108] width 47 height 7
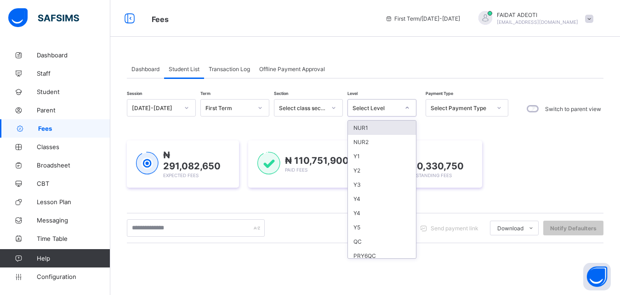
type input "*"
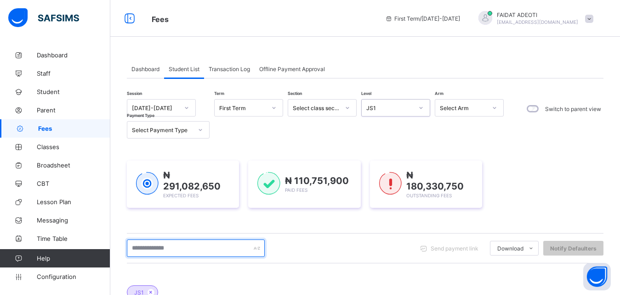
click at [214, 241] on input "text" at bounding box center [196, 248] width 138 height 17
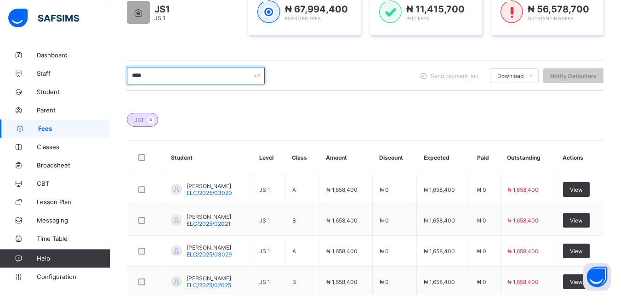
scroll to position [173, 0]
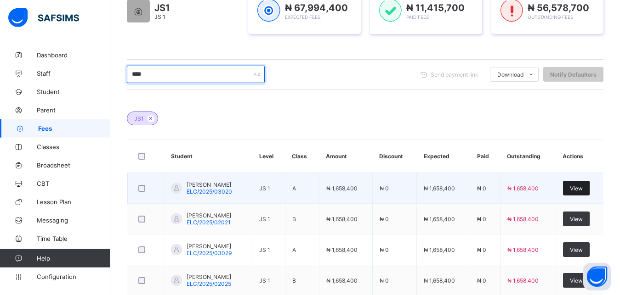
type input "****"
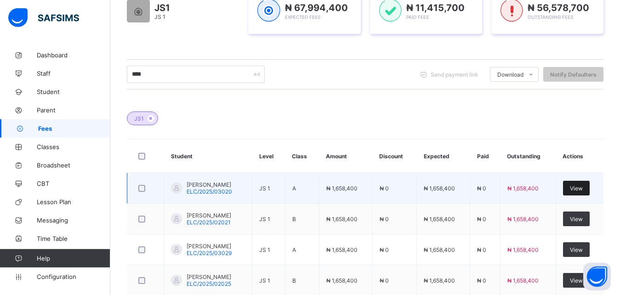
click at [583, 190] on span "View" at bounding box center [576, 188] width 13 height 7
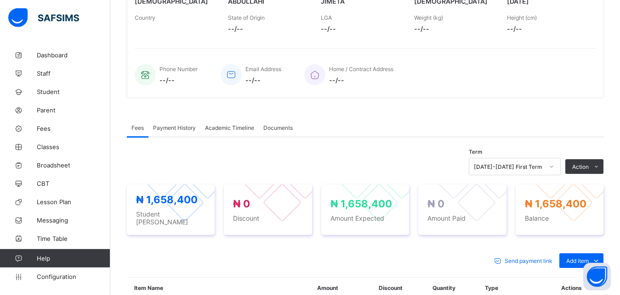
scroll to position [292, 0]
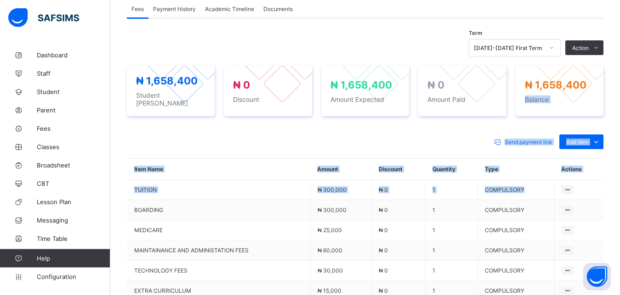
drag, startPoint x: 594, startPoint y: 190, endPoint x: 612, endPoint y: 87, distance: 104.4
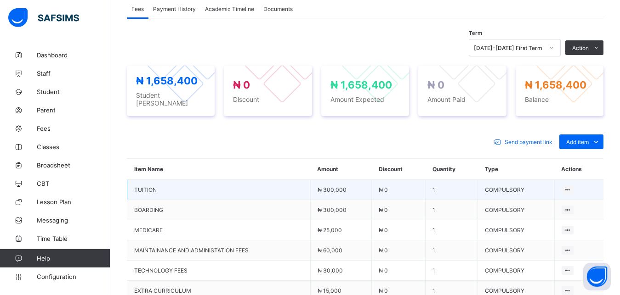
click at [599, 183] on td at bounding box center [578, 190] width 49 height 20
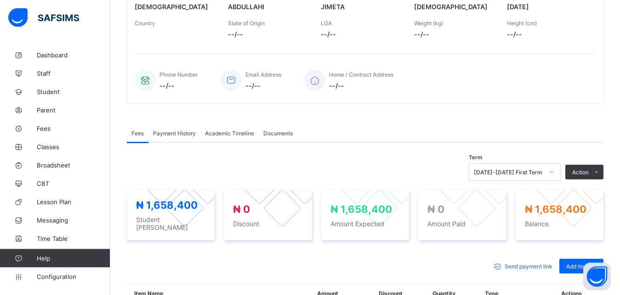
scroll to position [164, 0]
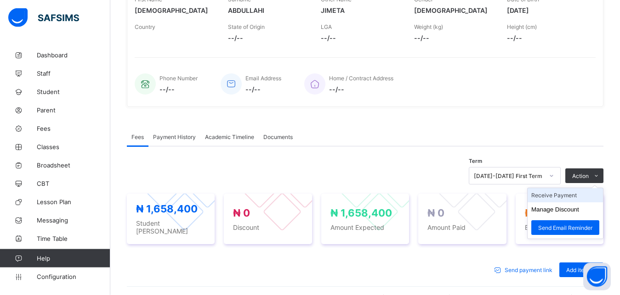
click at [581, 197] on li "Receive Payment" at bounding box center [564, 195] width 75 height 14
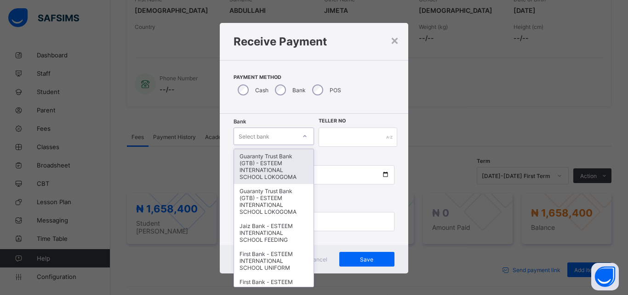
click at [268, 132] on div "Select bank" at bounding box center [265, 136] width 62 height 13
click at [264, 159] on div "Guaranty Trust Bank (GTB) - ESTEEM INTERNATIONAL SCHOOL LOKOGOMA" at bounding box center [273, 166] width 79 height 35
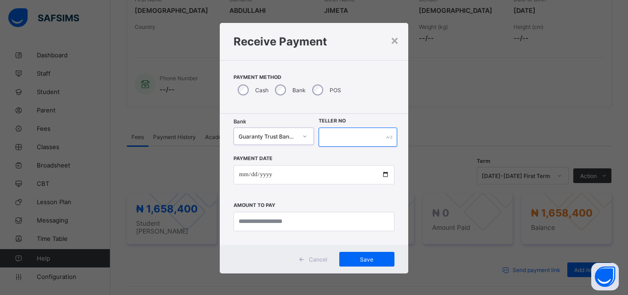
click at [329, 137] on input "text" at bounding box center [357, 137] width 79 height 19
type input "********"
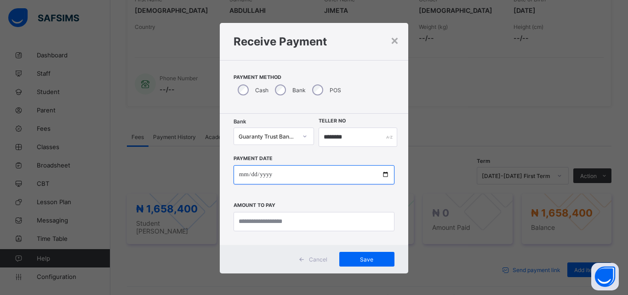
click at [300, 175] on input "date" at bounding box center [313, 174] width 161 height 19
type input "**********"
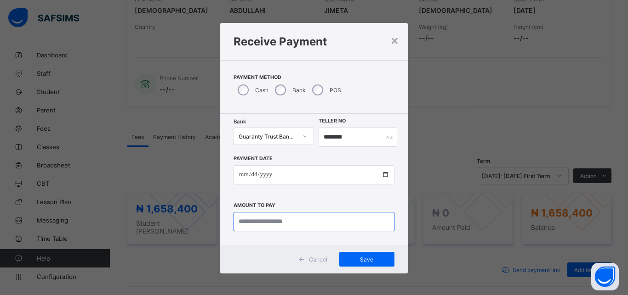
click at [291, 223] on input "currency" at bounding box center [313, 221] width 161 height 19
type input "****"
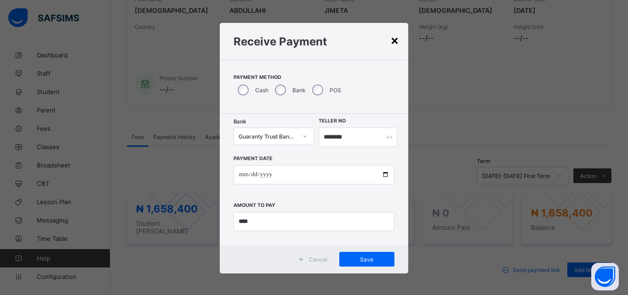
click at [390, 46] on div "×" at bounding box center [394, 40] width 9 height 16
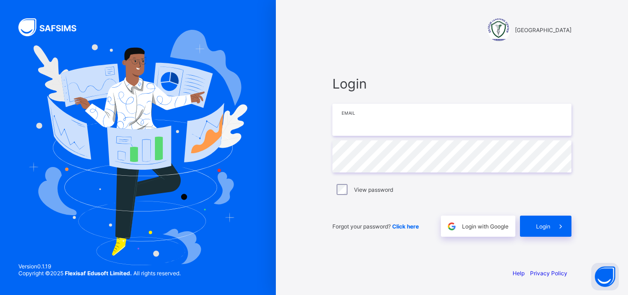
click at [383, 121] on input "email" at bounding box center [451, 120] width 239 height 32
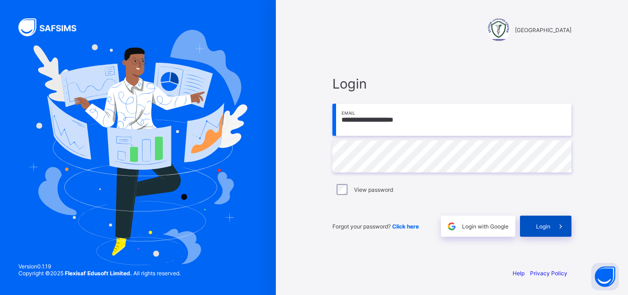
type input "**********"
click at [533, 232] on div "Login" at bounding box center [545, 226] width 51 height 21
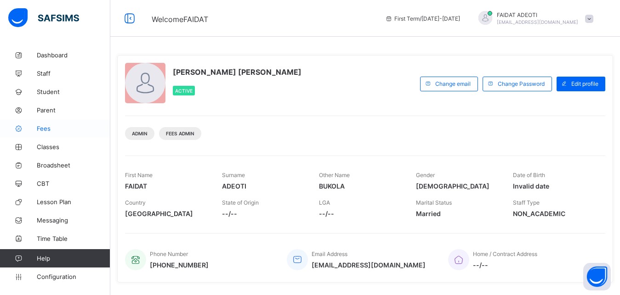
click at [47, 132] on span "Fees" at bounding box center [74, 128] width 74 height 7
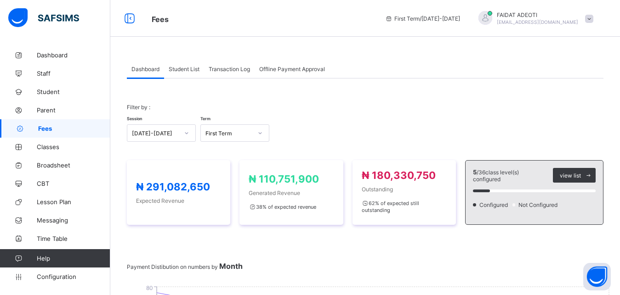
click at [188, 69] on span "Student List" at bounding box center [184, 69] width 31 height 7
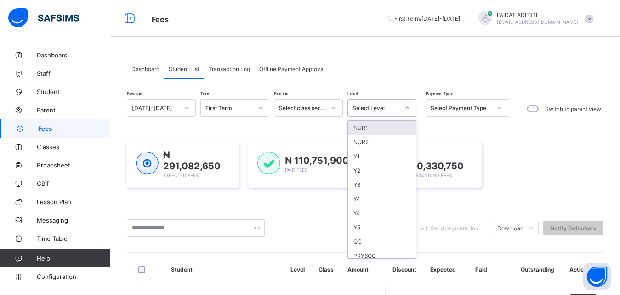
click at [400, 107] on div at bounding box center [407, 108] width 16 height 15
type input "*"
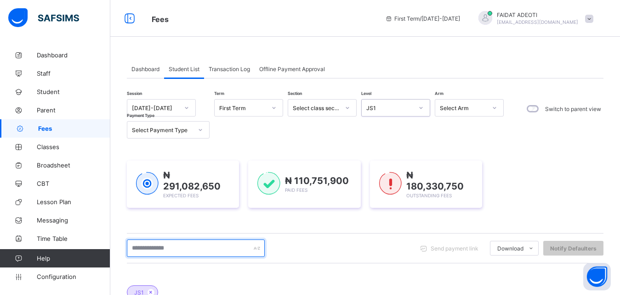
click at [204, 249] on input "text" at bounding box center [196, 248] width 138 height 17
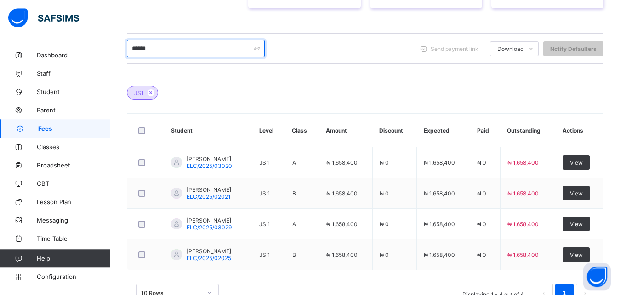
scroll to position [203, 0]
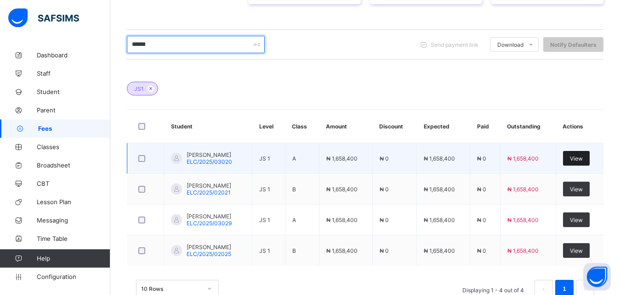
type input "******"
click at [589, 156] on div "View" at bounding box center [576, 158] width 27 height 15
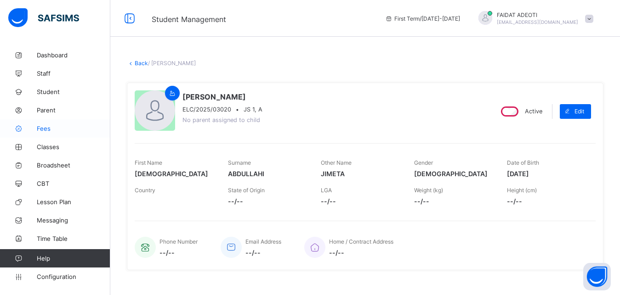
click at [43, 136] on link "Fees" at bounding box center [55, 128] width 110 height 18
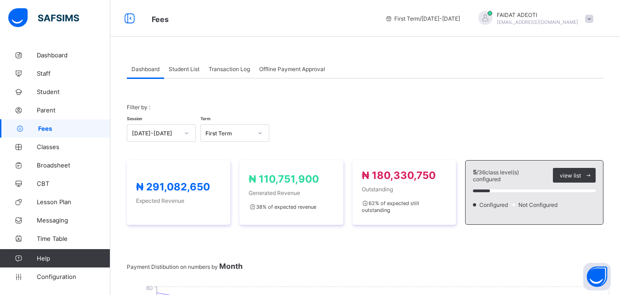
click at [194, 69] on span "Student List" at bounding box center [184, 69] width 31 height 7
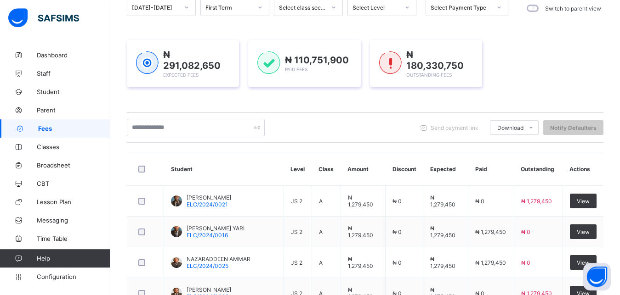
scroll to position [102, 0]
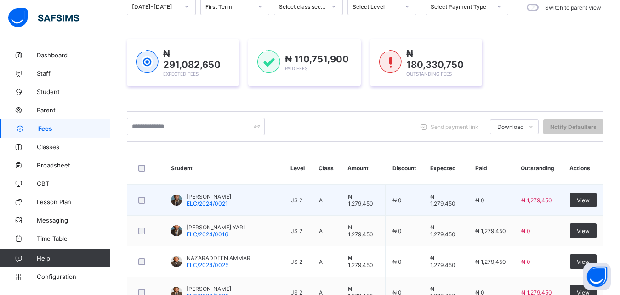
click at [271, 208] on td "MUHAMMAD IDDE ABDULLAHI ELC/2024/0021" at bounding box center [224, 200] width 120 height 31
click at [589, 199] on span "View" at bounding box center [583, 200] width 13 height 7
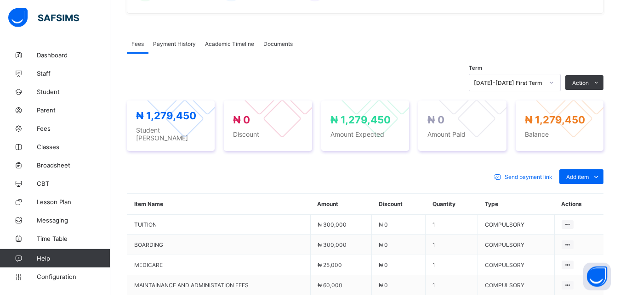
scroll to position [213, 0]
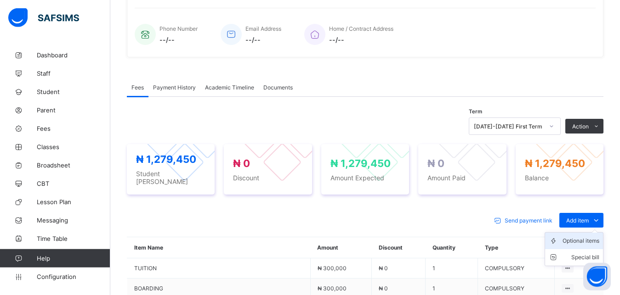
click at [599, 237] on div "Optional items" at bounding box center [580, 241] width 37 height 9
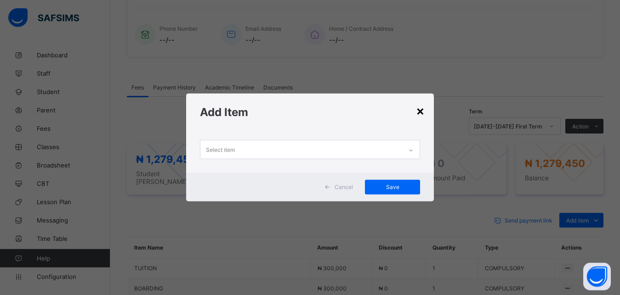
click at [419, 111] on div "×" at bounding box center [420, 111] width 9 height 16
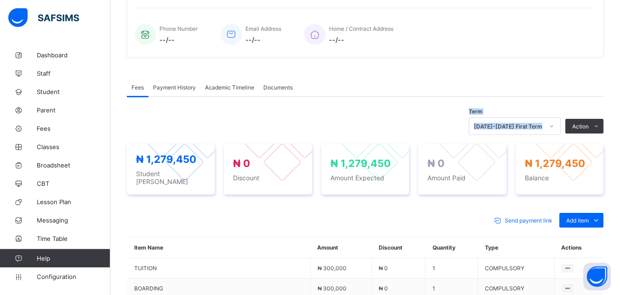
drag, startPoint x: 619, startPoint y: 100, endPoint x: 627, endPoint y: 89, distance: 13.5
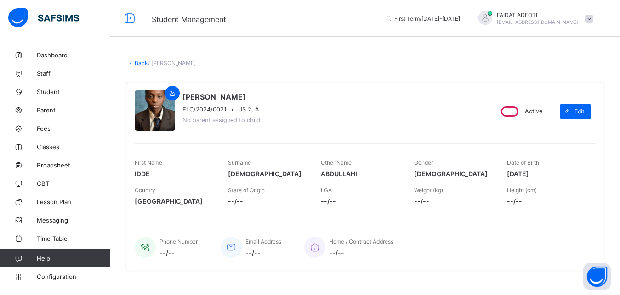
click at [139, 62] on link "Back" at bounding box center [141, 63] width 13 height 7
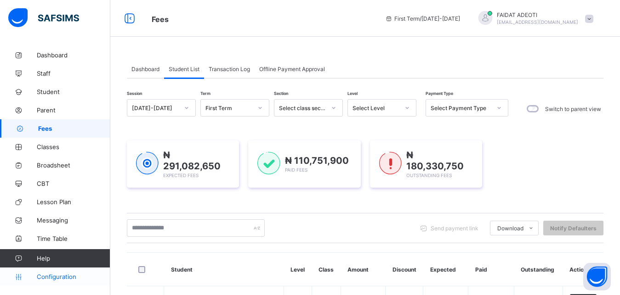
click at [45, 276] on span "Configuration" at bounding box center [73, 276] width 73 height 7
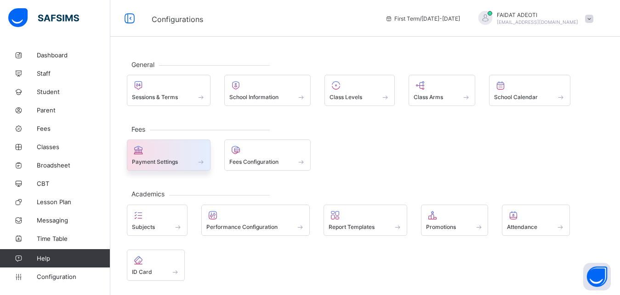
click at [195, 151] on div at bounding box center [169, 150] width 74 height 11
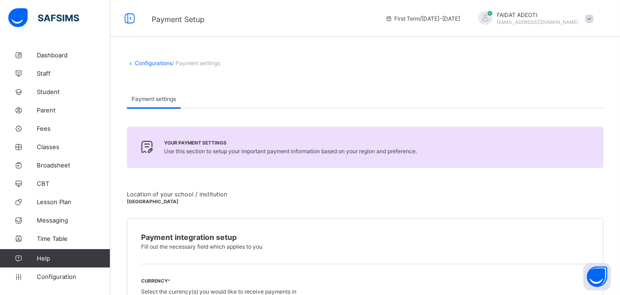
click at [198, 63] on span "/ Payment settings" at bounding box center [196, 63] width 48 height 7
click at [49, 278] on span "Configuration" at bounding box center [73, 276] width 73 height 7
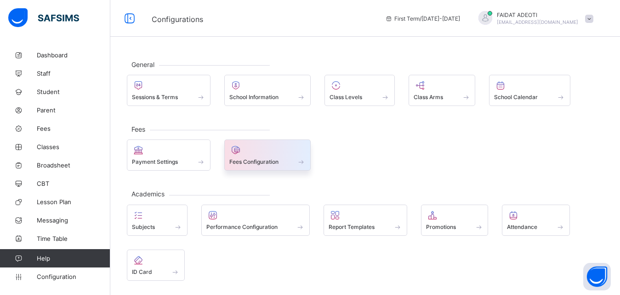
click at [242, 155] on icon at bounding box center [235, 150] width 13 height 11
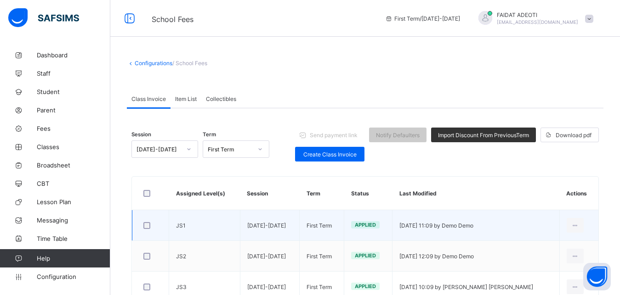
click at [262, 227] on td "[DATE]-[DATE]" at bounding box center [270, 225] width 60 height 31
click at [245, 231] on td "[DATE]-[DATE]" at bounding box center [270, 225] width 60 height 31
click at [568, 245] on div "Edit Invoice" at bounding box center [560, 246] width 37 height 9
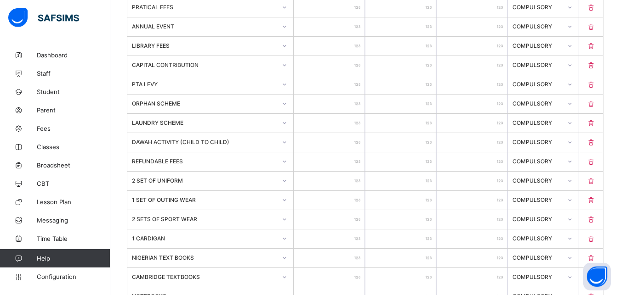
scroll to position [428, 0]
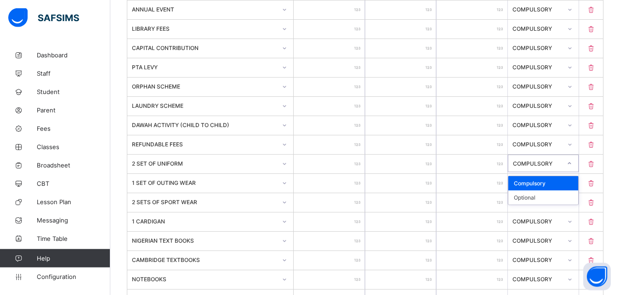
click at [572, 165] on icon at bounding box center [569, 163] width 6 height 9
click at [557, 198] on div "Optional" at bounding box center [543, 198] width 70 height 14
click at [572, 184] on icon at bounding box center [570, 183] width 6 height 9
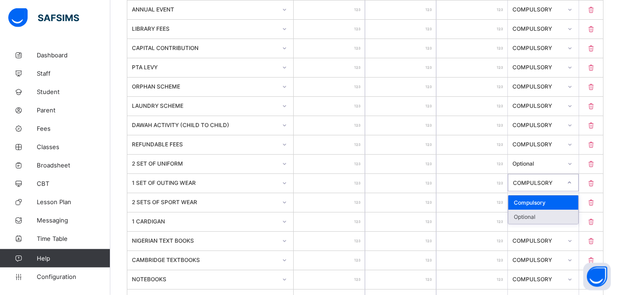
click at [557, 219] on div "Optional" at bounding box center [543, 217] width 70 height 14
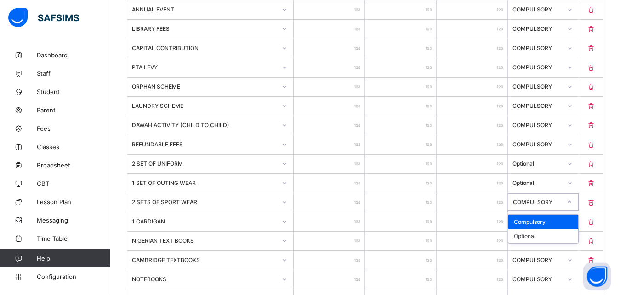
click at [577, 198] on div at bounding box center [569, 202] width 16 height 15
click at [551, 237] on div "Optional" at bounding box center [543, 236] width 70 height 14
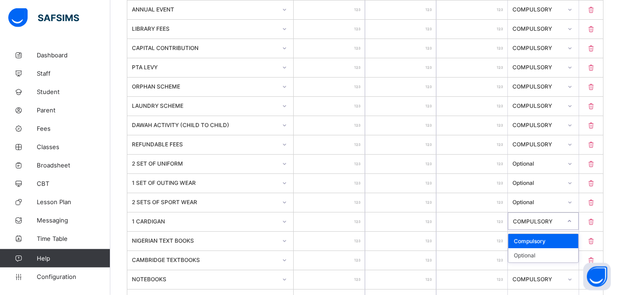
click at [572, 223] on icon at bounding box center [569, 221] width 6 height 9
click at [564, 255] on div "Optional" at bounding box center [543, 256] width 70 height 14
click at [572, 240] on icon at bounding box center [570, 241] width 6 height 9
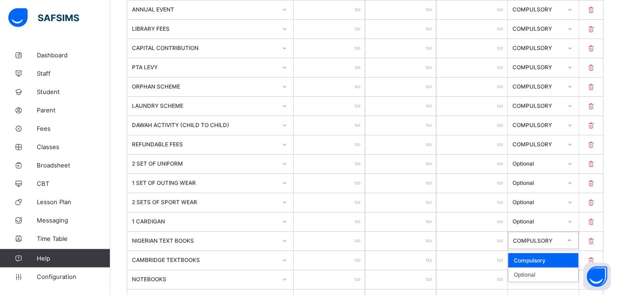
click at [560, 263] on div "Compulsory" at bounding box center [543, 261] width 70 height 14
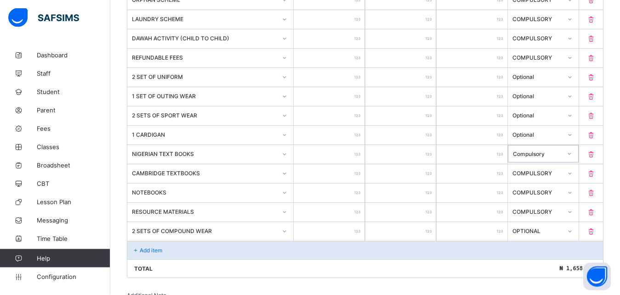
scroll to position [517, 0]
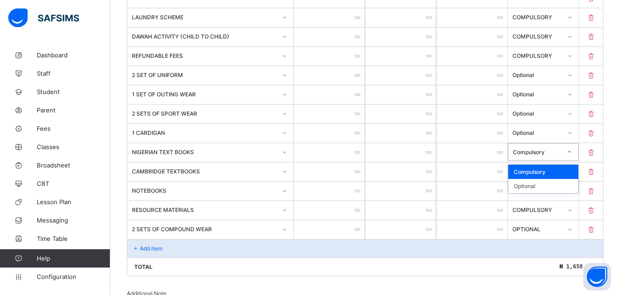
click at [571, 153] on div at bounding box center [569, 152] width 16 height 15
click at [544, 188] on div "Optional" at bounding box center [543, 186] width 70 height 14
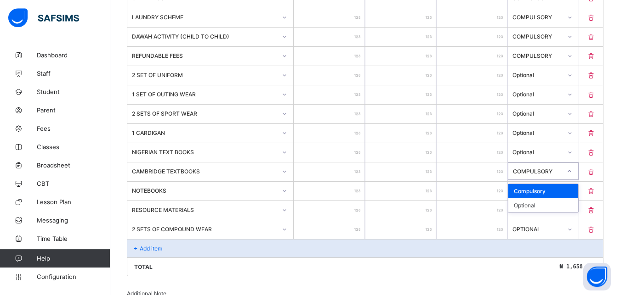
click at [572, 170] on div at bounding box center [569, 171] width 16 height 15
click at [553, 204] on div "Optional" at bounding box center [543, 205] width 70 height 14
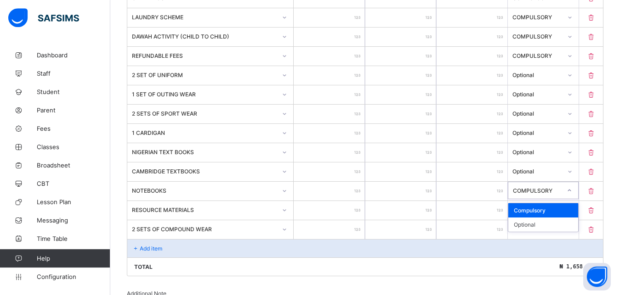
click at [572, 189] on icon at bounding box center [569, 190] width 6 height 9
click at [553, 221] on div "Optional" at bounding box center [543, 225] width 70 height 14
click at [572, 212] on icon at bounding box center [570, 210] width 6 height 9
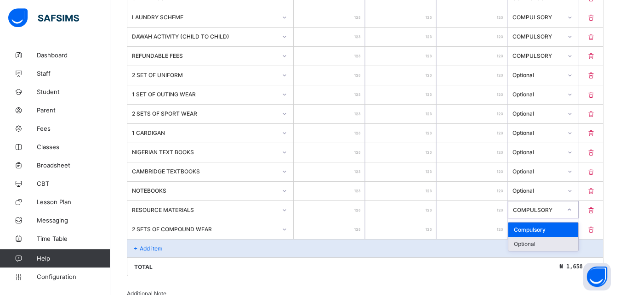
click at [559, 241] on div "Optional" at bounding box center [543, 244] width 70 height 14
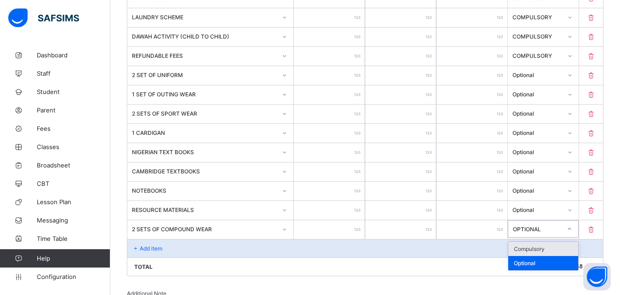
click at [574, 227] on div at bounding box center [569, 229] width 16 height 15
click at [554, 261] on div "Optional" at bounding box center [543, 263] width 70 height 14
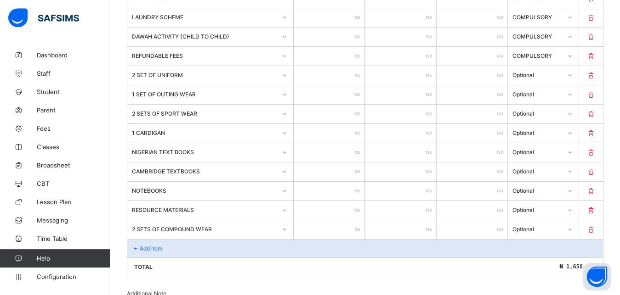
click at [542, 262] on div "Total ₦ 1,658,400" at bounding box center [364, 267] width 475 height 18
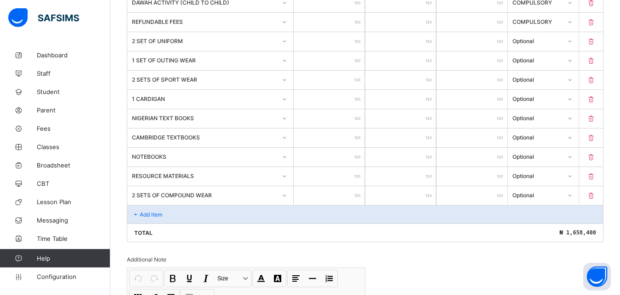
scroll to position [571, 0]
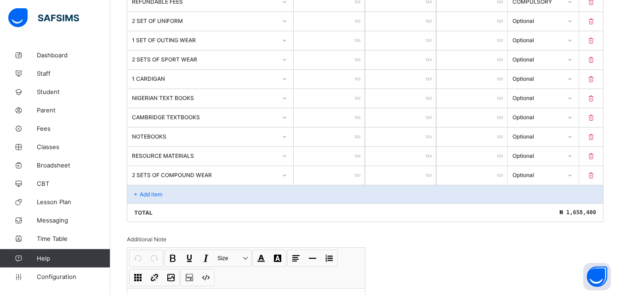
click at [488, 203] on div "Add item" at bounding box center [364, 194] width 475 height 18
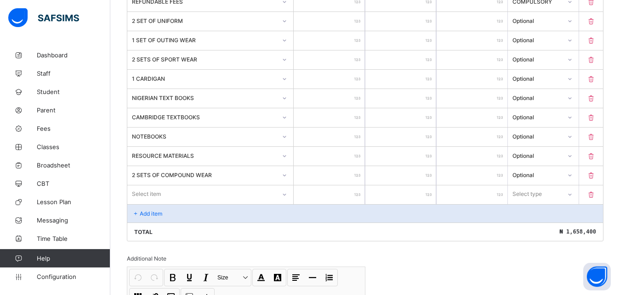
click at [595, 195] on icon at bounding box center [590, 195] width 9 height 8
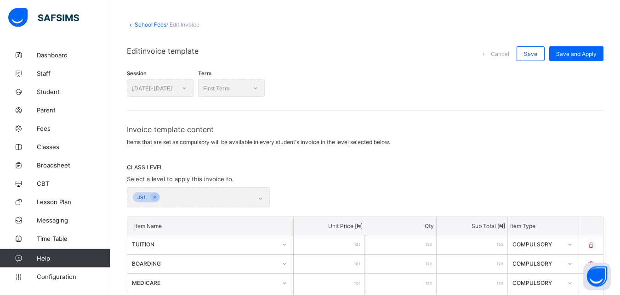
scroll to position [37, 0]
click at [572, 57] on span "Save and Apply" at bounding box center [576, 55] width 40 height 7
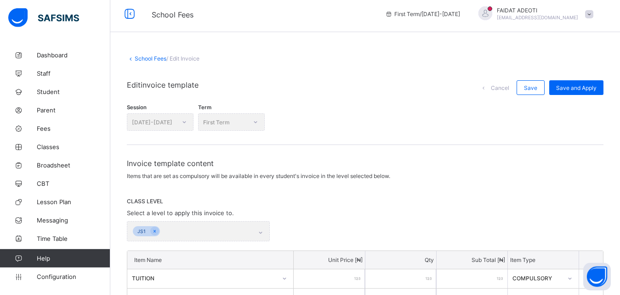
scroll to position [0, 0]
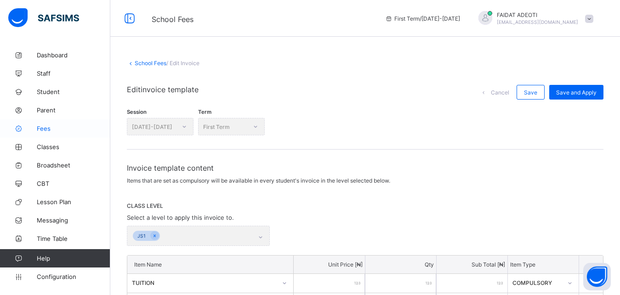
click at [51, 131] on span "Fees" at bounding box center [74, 128] width 74 height 7
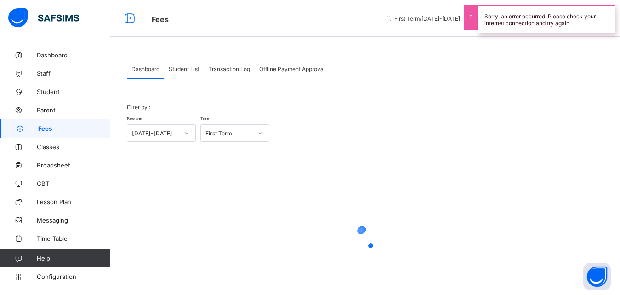
click at [190, 70] on span "Student List" at bounding box center [184, 69] width 31 height 7
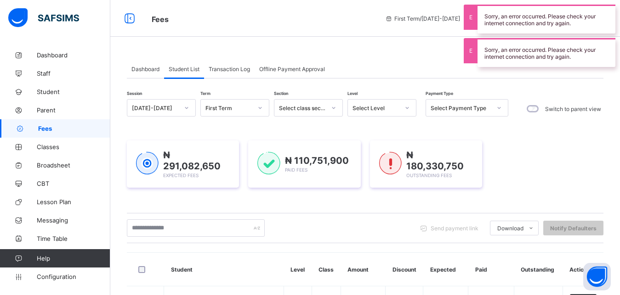
click at [391, 109] on div "Select Level" at bounding box center [375, 108] width 47 height 7
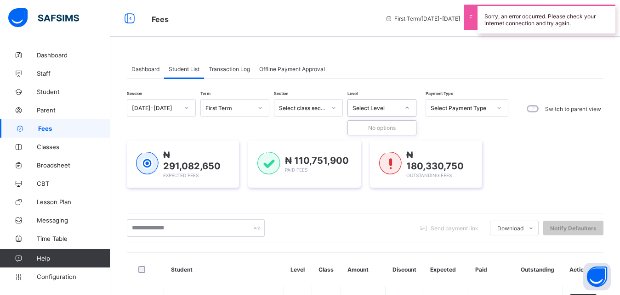
click at [408, 108] on icon at bounding box center [407, 107] width 6 height 9
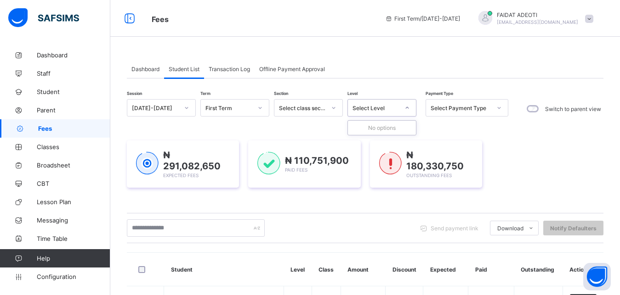
click at [451, 132] on div "₦ 291,082,650 Expected Fees ₦ 110,751,900 Paid Fees ₦ 180,330,750 Outstanding F…" at bounding box center [365, 164] width 476 height 75
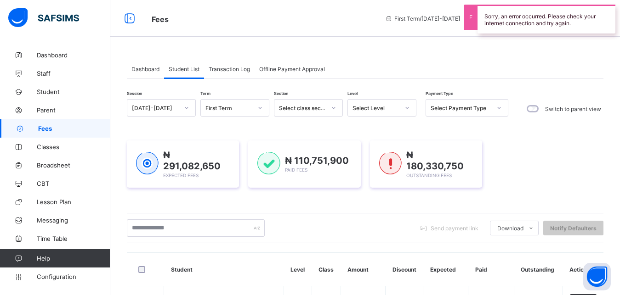
click at [405, 106] on icon at bounding box center [407, 107] width 6 height 9
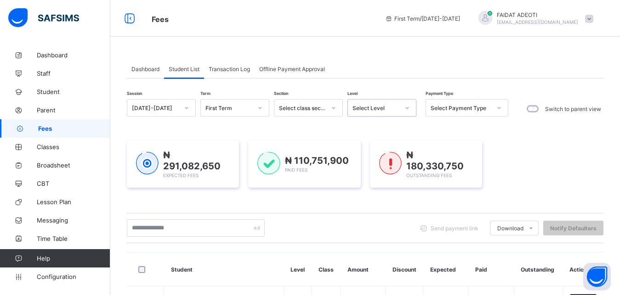
click at [404, 103] on div at bounding box center [407, 108] width 16 height 15
click at [407, 112] on div at bounding box center [407, 108] width 16 height 15
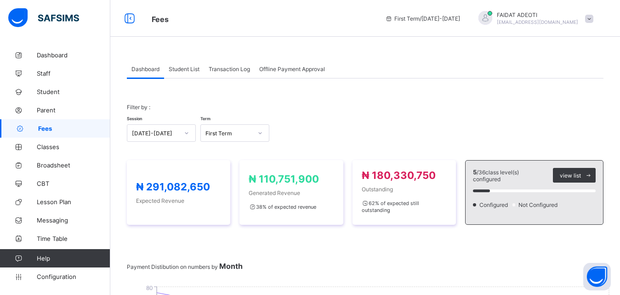
click at [175, 73] on div "Student List" at bounding box center [184, 69] width 40 height 18
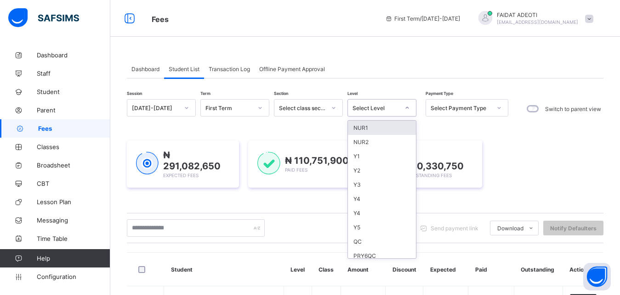
click at [408, 105] on div at bounding box center [407, 108] width 16 height 15
type input "*"
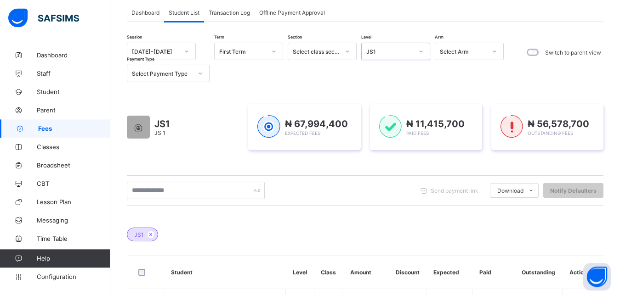
scroll to position [62, 0]
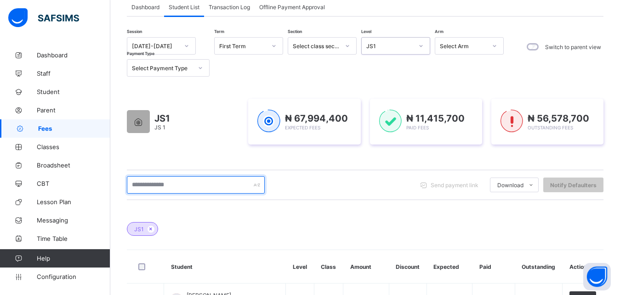
click at [221, 182] on input "text" at bounding box center [196, 184] width 138 height 17
type input "******"
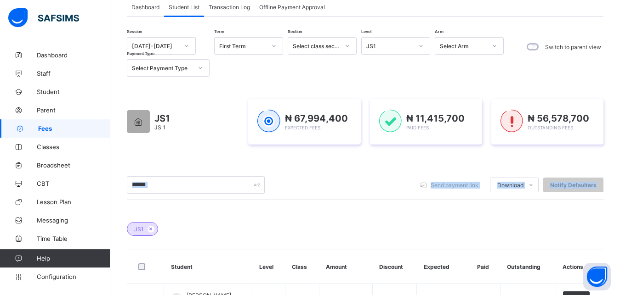
drag, startPoint x: 619, startPoint y: 146, endPoint x: 623, endPoint y: 174, distance: 27.9
click at [619, 174] on html "Fees First Term / [DATE]-[DATE] [PERSON_NAME] [EMAIL_ADDRESS][DOMAIN_NAME] Dash…" at bounding box center [310, 200] width 620 height 524
click at [602, 152] on div "JS1 JS 1 ₦ 67,994,400 Expected Fees ₦ 11,415,700 Paid Fees ₦ 56,578,700 Outstan…" at bounding box center [365, 122] width 476 height 74
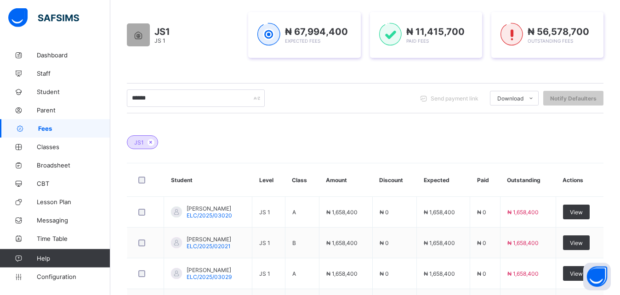
scroll to position [151, 0]
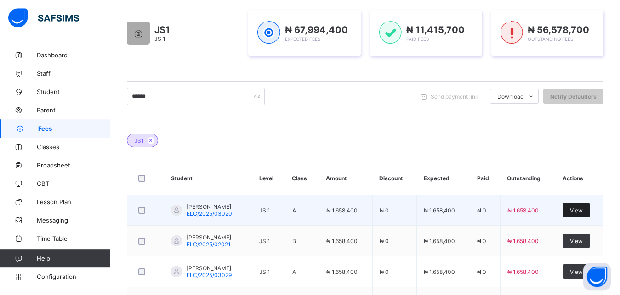
click at [583, 210] on span "View" at bounding box center [576, 210] width 13 height 7
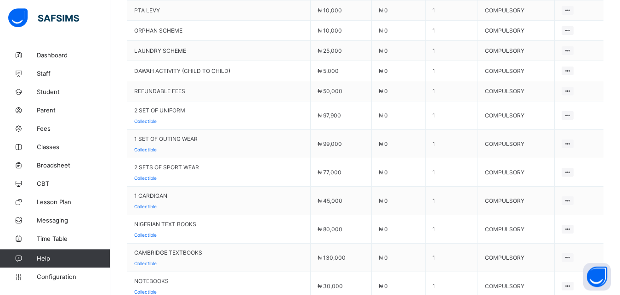
scroll to position [696, 0]
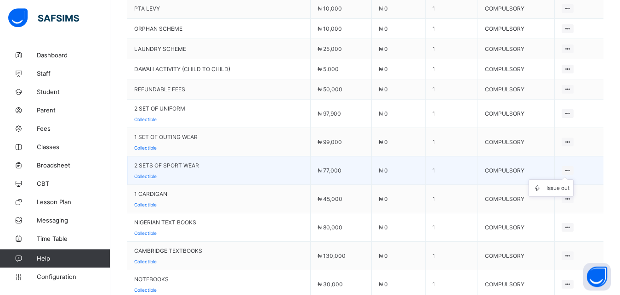
click at [573, 180] on ul "Issue out" at bounding box center [550, 188] width 45 height 17
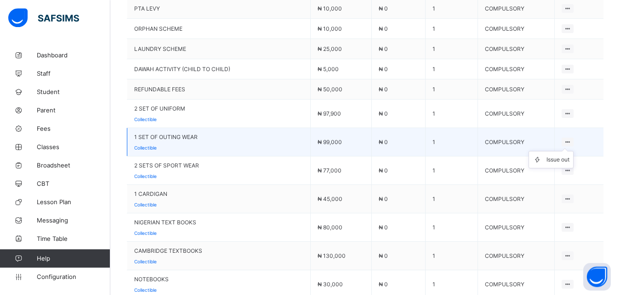
click at [571, 139] on icon at bounding box center [568, 142] width 8 height 7
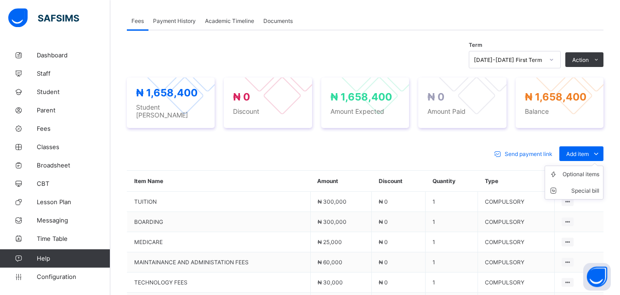
scroll to position [293, 0]
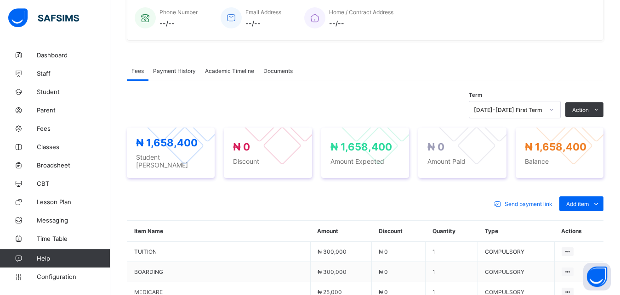
scroll to position [232, 0]
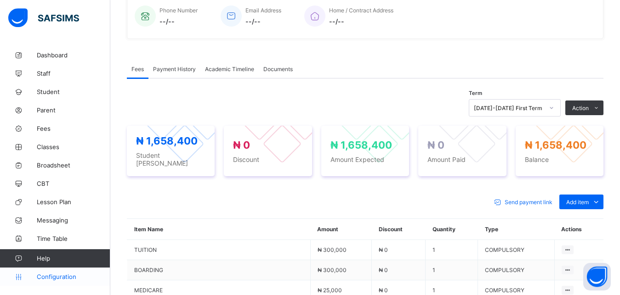
click at [53, 281] on span "Configuration" at bounding box center [73, 276] width 73 height 7
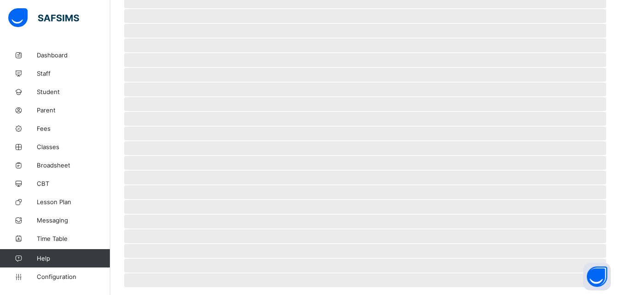
scroll to position [64, 0]
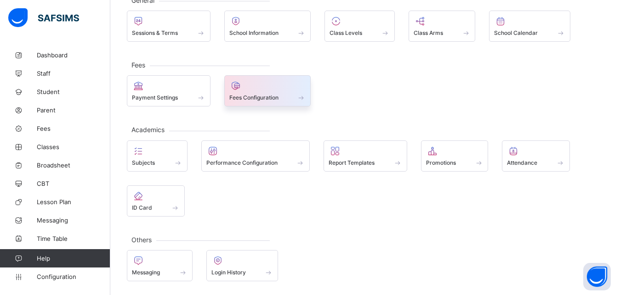
click at [257, 97] on span "Fees Configuration" at bounding box center [253, 97] width 49 height 7
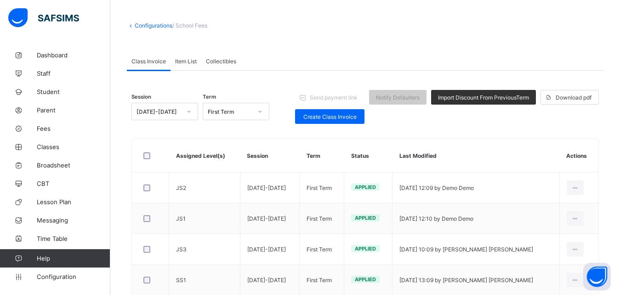
scroll to position [42, 0]
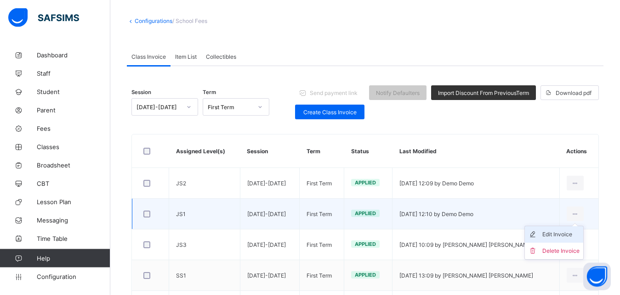
click at [559, 238] on div "Edit Invoice" at bounding box center [560, 234] width 37 height 9
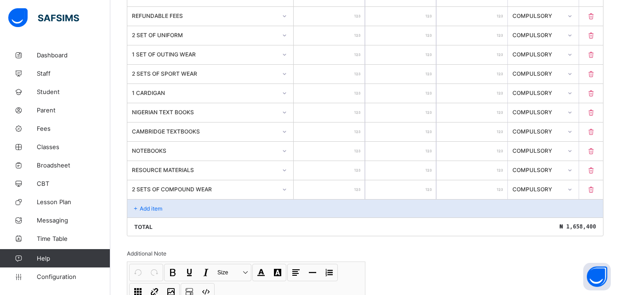
scroll to position [570, 0]
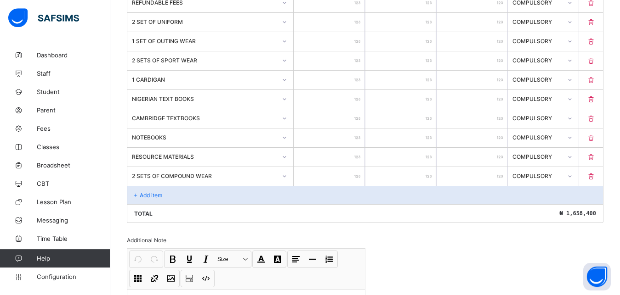
click at [572, 175] on icon at bounding box center [570, 176] width 6 height 9
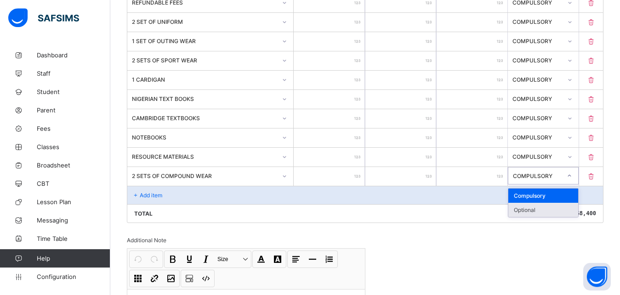
click at [533, 209] on div "Optional" at bounding box center [543, 210] width 70 height 14
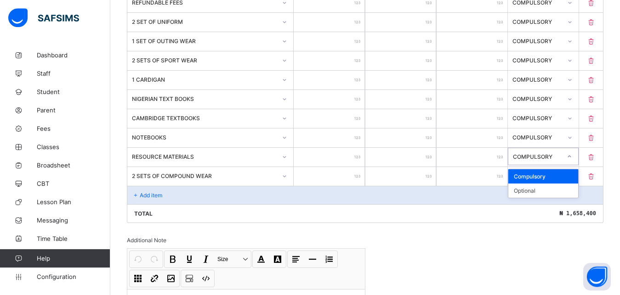
click at [572, 157] on icon at bounding box center [569, 156] width 6 height 9
click at [549, 188] on div "Optional" at bounding box center [543, 191] width 70 height 14
click at [572, 141] on div at bounding box center [570, 137] width 16 height 15
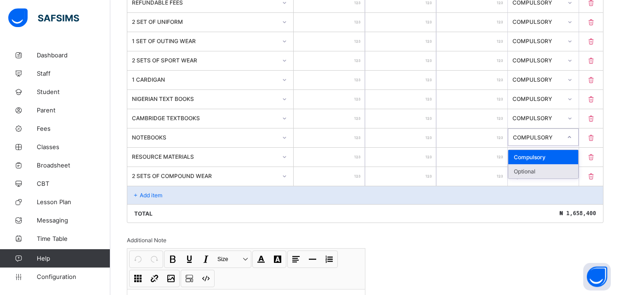
click at [556, 167] on div "Optional" at bounding box center [543, 171] width 70 height 14
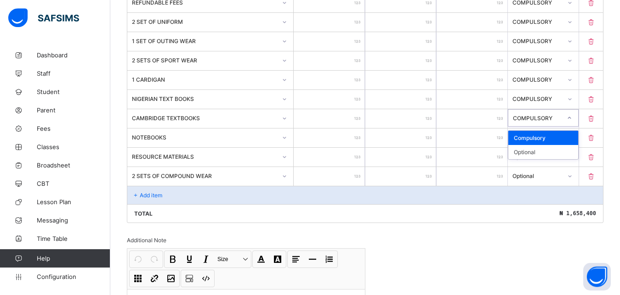
click at [569, 118] on div at bounding box center [568, 118] width 17 height 17
click at [553, 154] on div "Optional" at bounding box center [543, 152] width 70 height 14
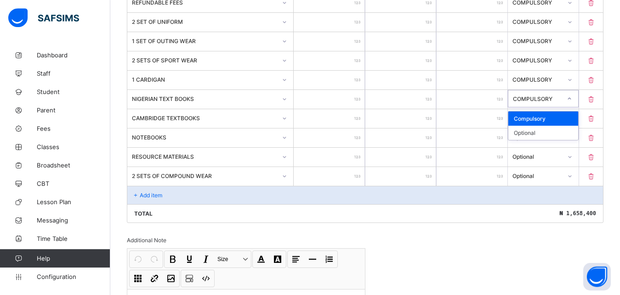
click at [561, 96] on div "COMPULSORY" at bounding box center [537, 98] width 49 height 7
click at [551, 130] on div "Optional" at bounding box center [543, 133] width 70 height 14
click at [562, 82] on div "COMPULSORY" at bounding box center [537, 79] width 50 height 7
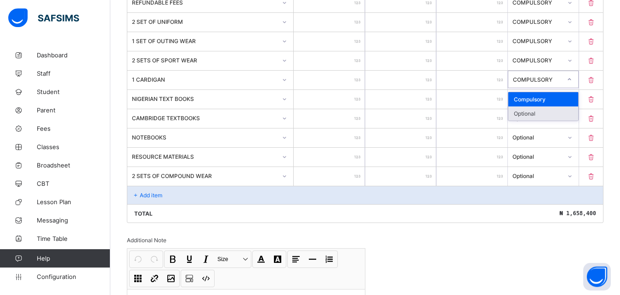
click at [560, 115] on div "Optional" at bounding box center [543, 114] width 70 height 14
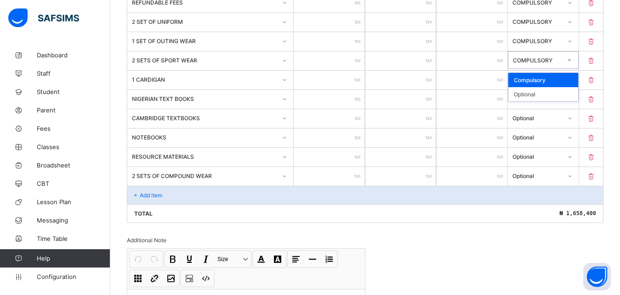
click at [560, 55] on div "COMPULSORY" at bounding box center [534, 60] width 52 height 13
click at [553, 91] on div "Optional" at bounding box center [543, 94] width 70 height 14
click at [562, 40] on div "COMPULSORY" at bounding box center [537, 40] width 50 height 7
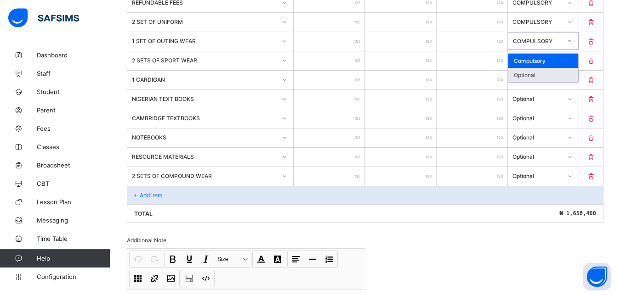
click at [557, 77] on div "Optional" at bounding box center [543, 75] width 70 height 14
click at [562, 20] on div "COMPULSORY" at bounding box center [537, 21] width 50 height 7
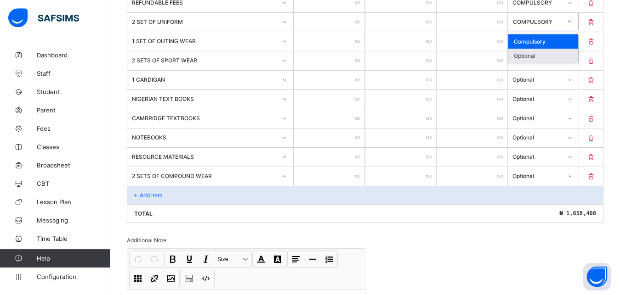
click at [551, 55] on div "Optional" at bounding box center [543, 56] width 70 height 14
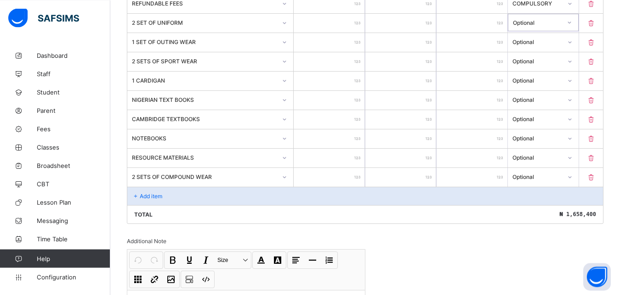
click at [562, 3] on div "COMPULSORY" at bounding box center [537, 3] width 50 height 7
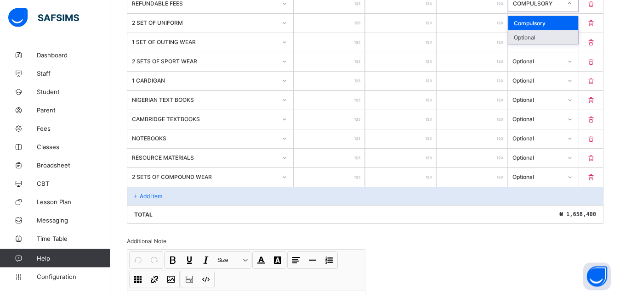
click at [556, 33] on div "Optional" at bounding box center [543, 38] width 70 height 14
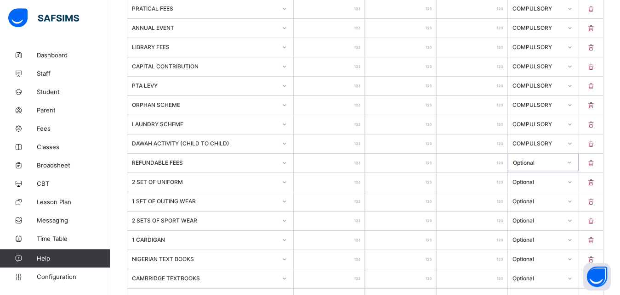
scroll to position [403, 0]
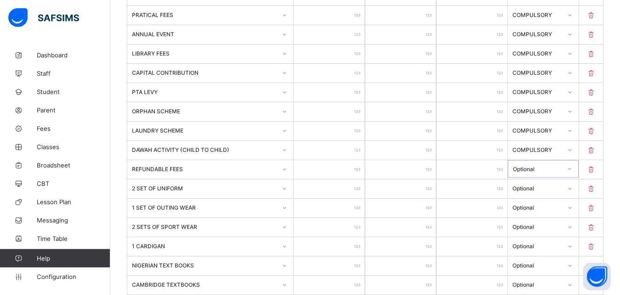
click at [572, 167] on icon at bounding box center [569, 168] width 6 height 9
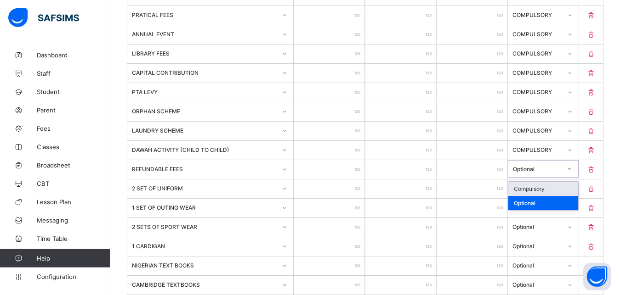
click at [556, 186] on div "Compulsory" at bounding box center [543, 189] width 70 height 14
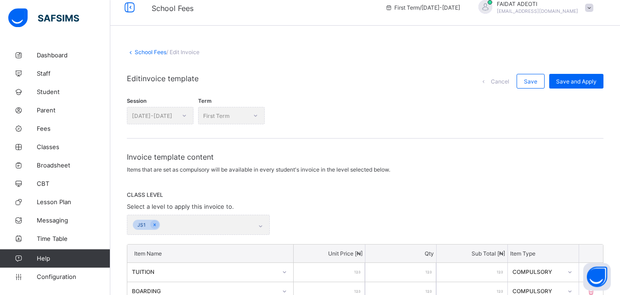
scroll to position [0, 0]
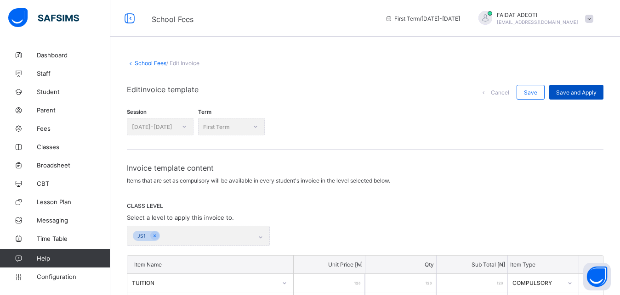
click at [576, 90] on span "Save and Apply" at bounding box center [576, 92] width 40 height 7
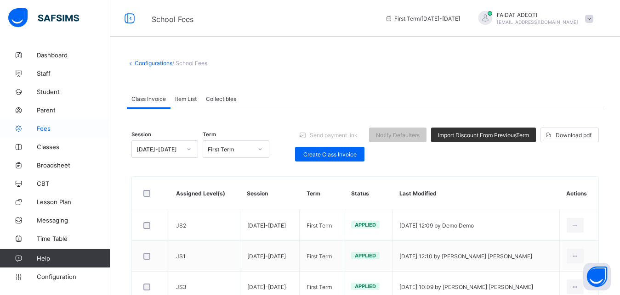
click at [65, 130] on span "Fees" at bounding box center [74, 128] width 74 height 7
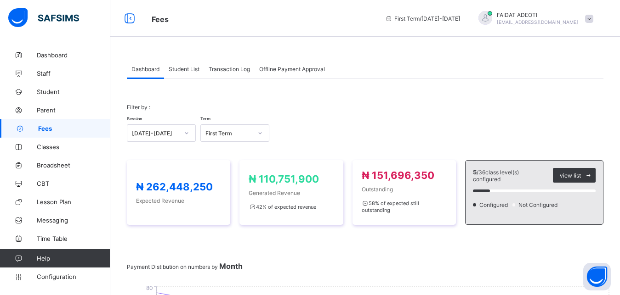
click at [174, 70] on span "Student List" at bounding box center [184, 69] width 31 height 7
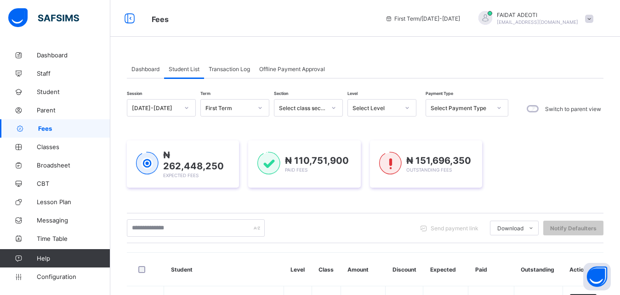
click at [399, 107] on div at bounding box center [406, 108] width 17 height 17
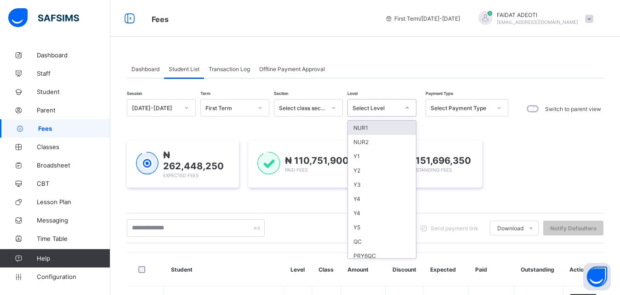
type input "*"
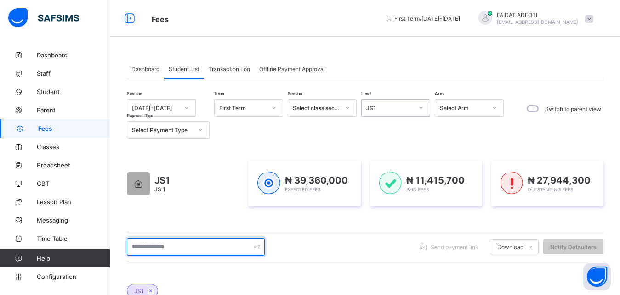
click at [208, 250] on input "text" at bounding box center [196, 246] width 138 height 17
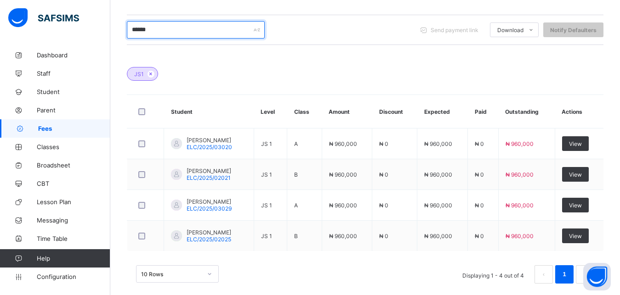
scroll to position [220, 0]
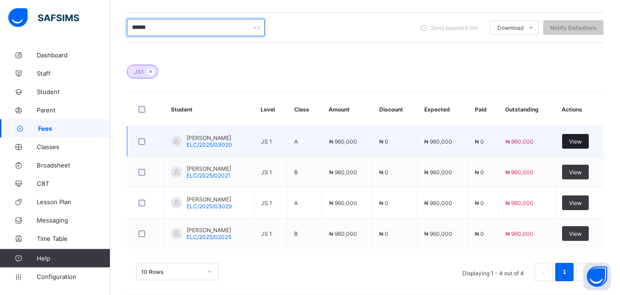
type input "******"
click at [582, 142] on span "View" at bounding box center [575, 141] width 13 height 7
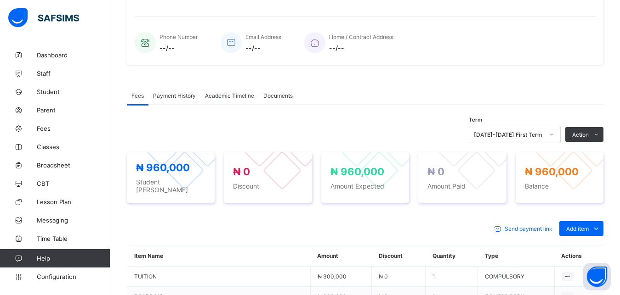
scroll to position [324, 0]
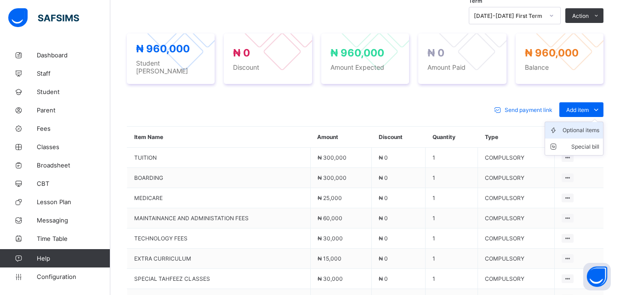
click at [593, 126] on div "Optional items" at bounding box center [580, 130] width 37 height 9
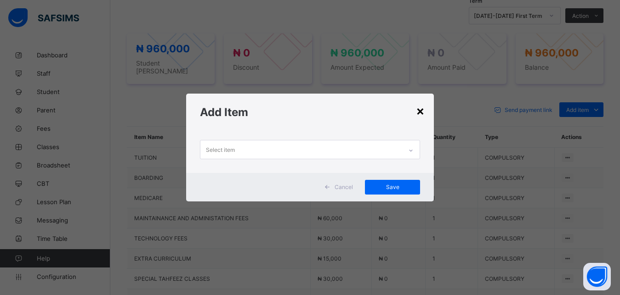
click at [419, 109] on div "×" at bounding box center [420, 111] width 9 height 16
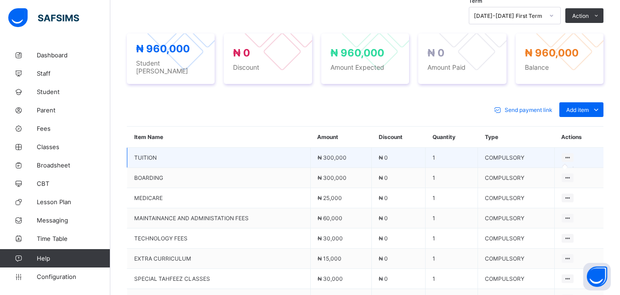
click at [571, 154] on icon at bounding box center [568, 157] width 8 height 7
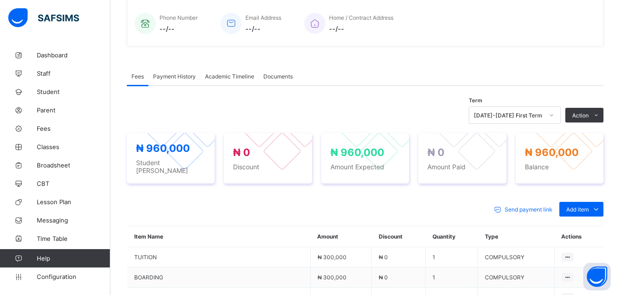
scroll to position [223, 0]
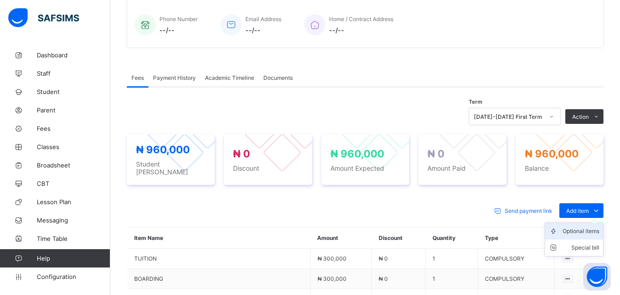
click at [588, 232] on li "Optional items" at bounding box center [574, 231] width 58 height 17
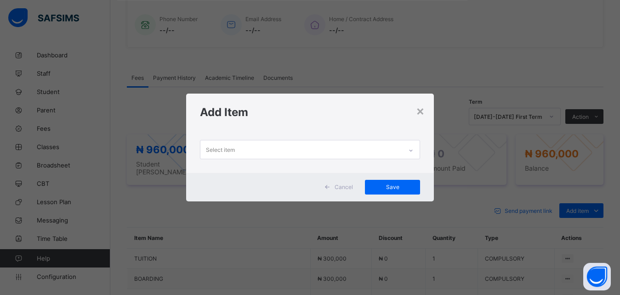
click at [250, 149] on div "Select item" at bounding box center [301, 150] width 202 height 18
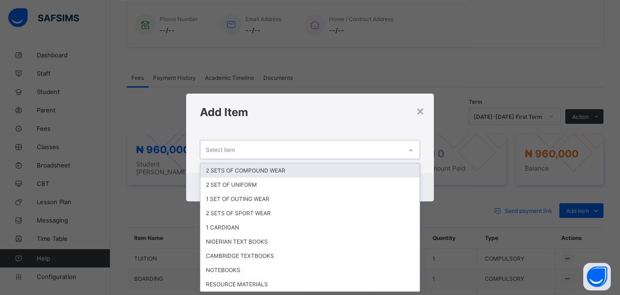
click at [257, 172] on div "2 SETS OF COMPOUND WEAR" at bounding box center [310, 171] width 220 height 14
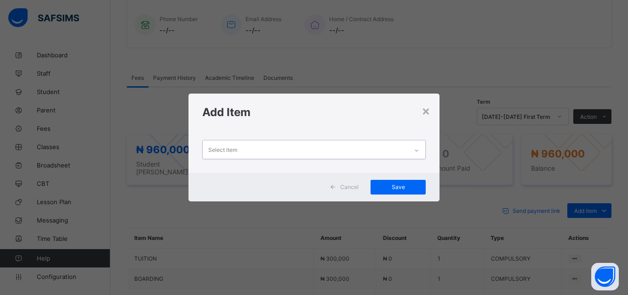
click at [417, 147] on div at bounding box center [416, 150] width 16 height 15
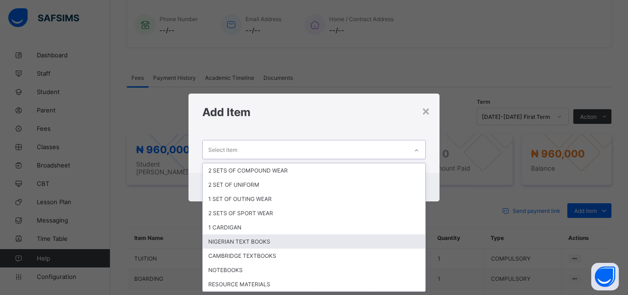
click at [327, 243] on div "NIGERIAN TEXT BOOKS" at bounding box center [314, 242] width 222 height 14
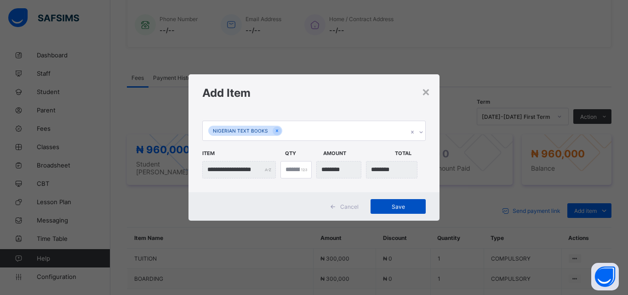
click at [394, 210] on div "Save" at bounding box center [397, 206] width 55 height 15
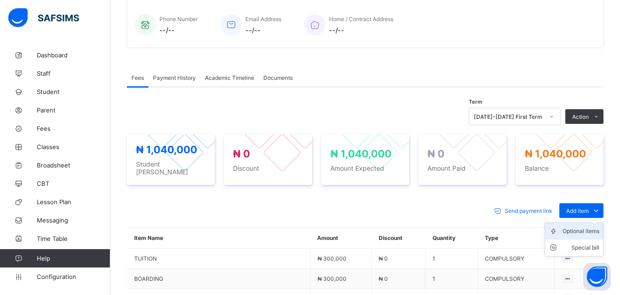
click at [587, 232] on li "Optional items" at bounding box center [574, 231] width 58 height 17
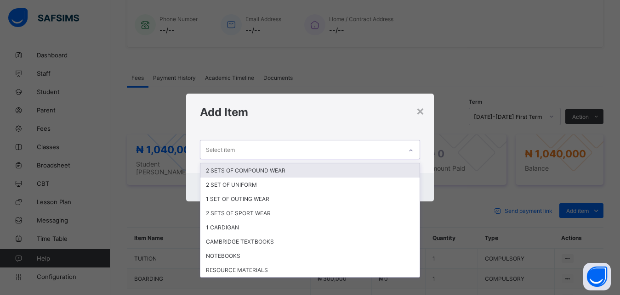
click at [413, 148] on icon at bounding box center [411, 150] width 6 height 9
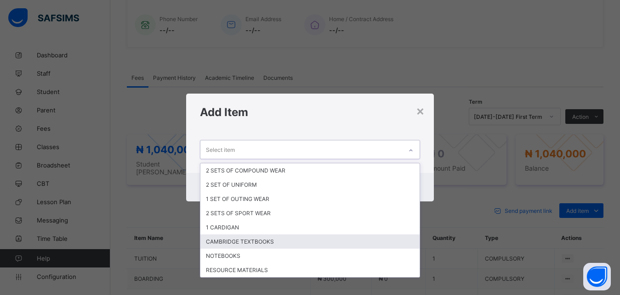
click at [335, 247] on div "CAMBRIDGE TEXTBOOKS" at bounding box center [310, 242] width 220 height 14
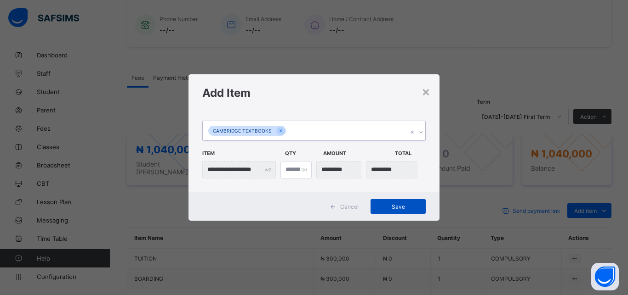
click at [398, 205] on span "Save" at bounding box center [397, 207] width 41 height 7
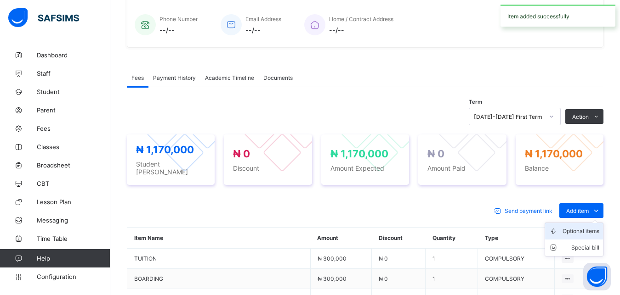
click at [590, 227] on div "Optional items" at bounding box center [580, 231] width 37 height 9
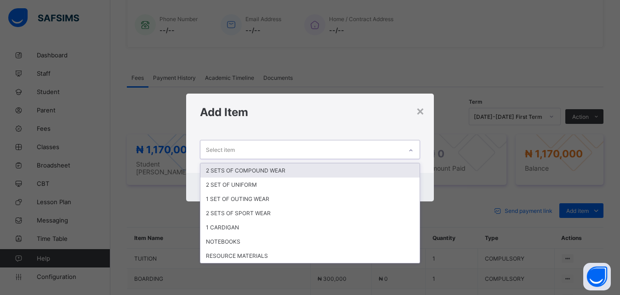
click at [412, 149] on icon at bounding box center [411, 150] width 6 height 9
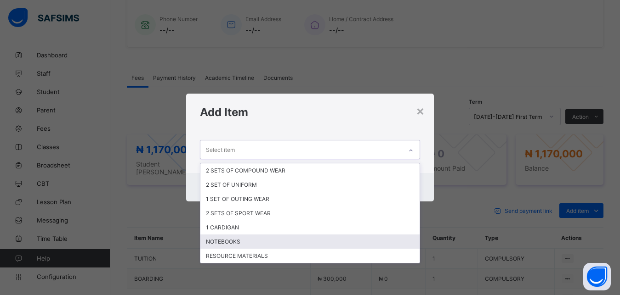
click at [327, 239] on div "NOTEBOOKS" at bounding box center [310, 242] width 220 height 14
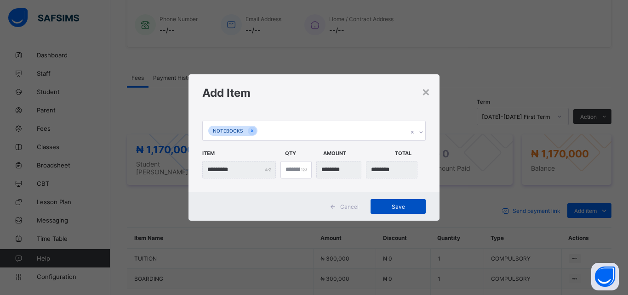
click at [396, 203] on div "Save" at bounding box center [397, 206] width 55 height 15
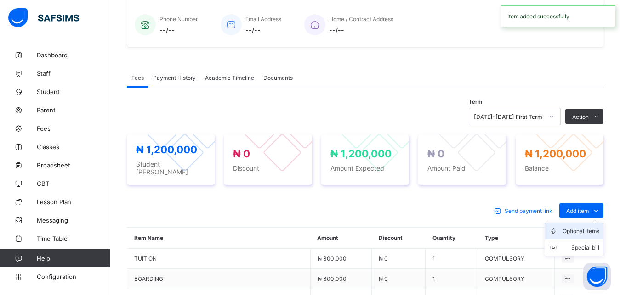
click at [590, 228] on div "Optional items" at bounding box center [580, 231] width 37 height 9
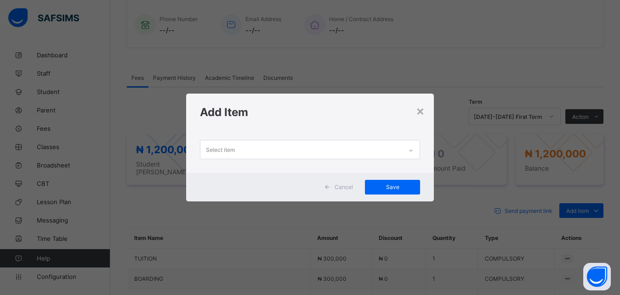
click at [396, 154] on div "Select item" at bounding box center [301, 150] width 202 height 18
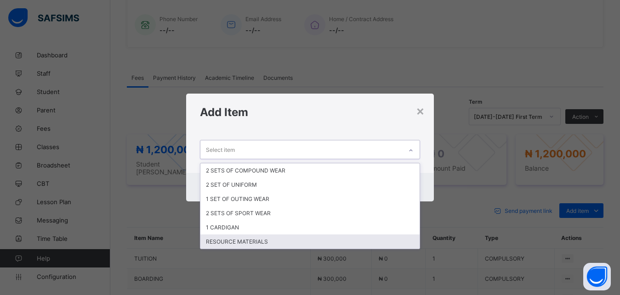
click at [326, 245] on div "RESOURCE MATERIALS" at bounding box center [310, 242] width 220 height 14
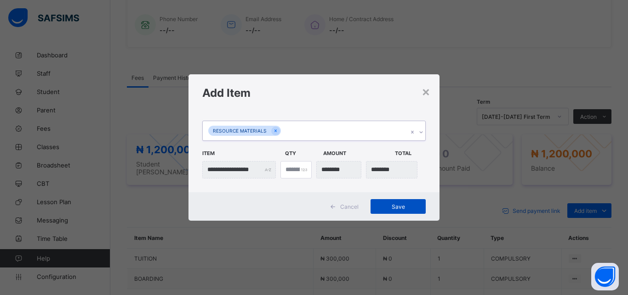
click at [398, 205] on span "Save" at bounding box center [397, 207] width 41 height 7
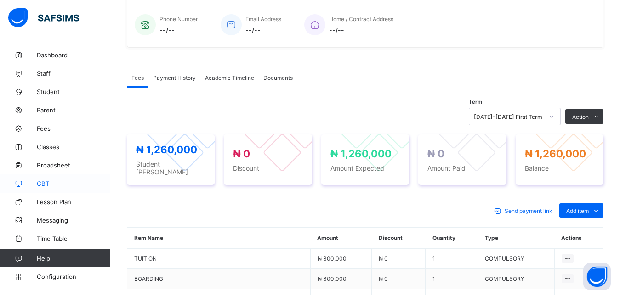
click at [77, 184] on span "CBT" at bounding box center [74, 183] width 74 height 7
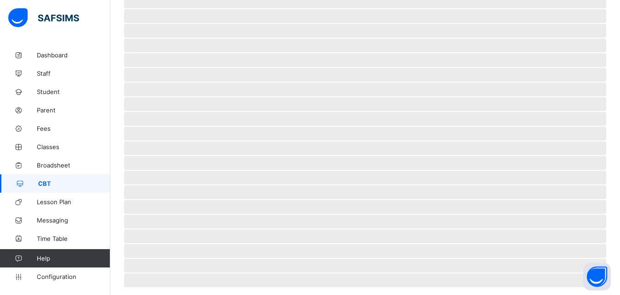
scroll to position [30, 0]
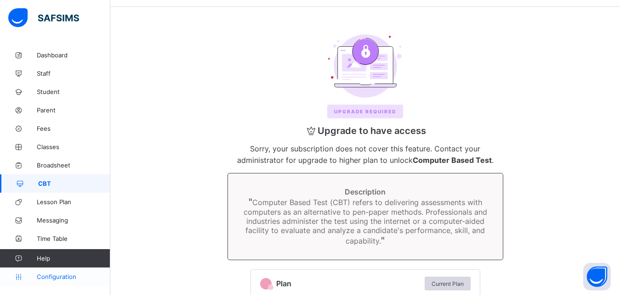
click at [71, 278] on span "Configuration" at bounding box center [73, 276] width 73 height 7
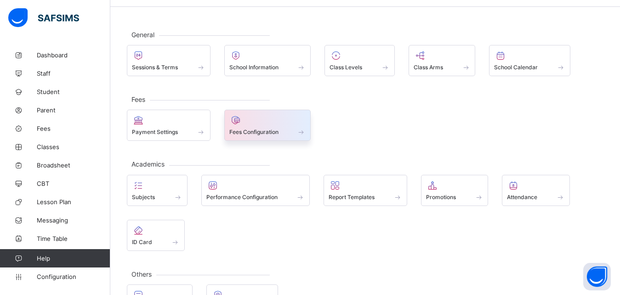
click at [272, 126] on span at bounding box center [267, 127] width 77 height 2
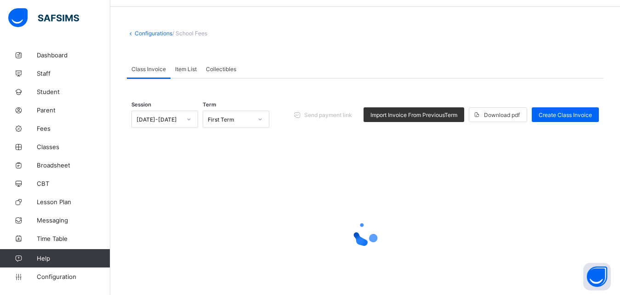
scroll to position [5, 0]
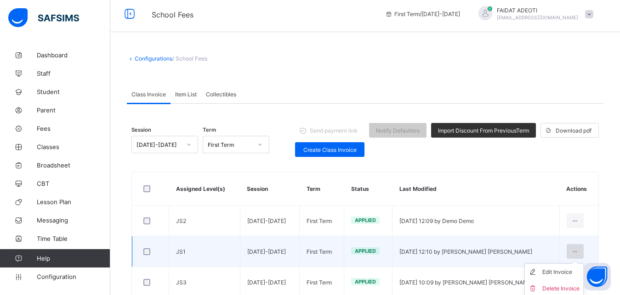
click at [579, 253] on icon at bounding box center [575, 252] width 8 height 7
click at [568, 271] on div "Edit Invoice" at bounding box center [560, 272] width 37 height 9
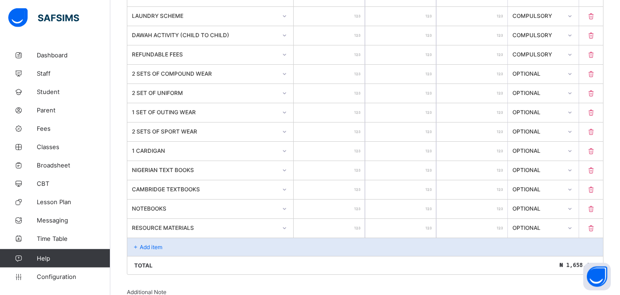
scroll to position [520, 0]
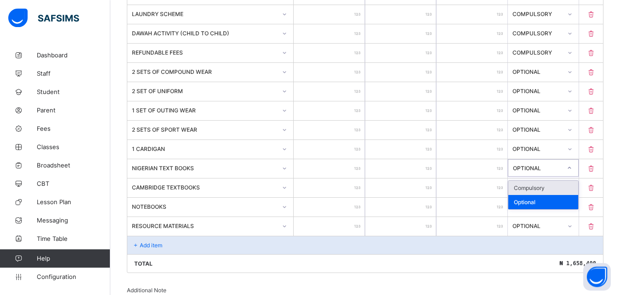
click at [572, 168] on icon at bounding box center [569, 168] width 6 height 9
click at [557, 191] on div "Compulsory" at bounding box center [543, 188] width 70 height 14
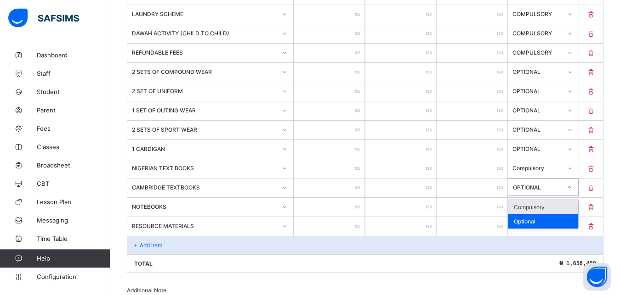
click at [572, 187] on icon at bounding box center [569, 187] width 6 height 9
click at [565, 206] on div "Compulsory" at bounding box center [543, 207] width 70 height 14
click at [571, 208] on div at bounding box center [570, 207] width 16 height 15
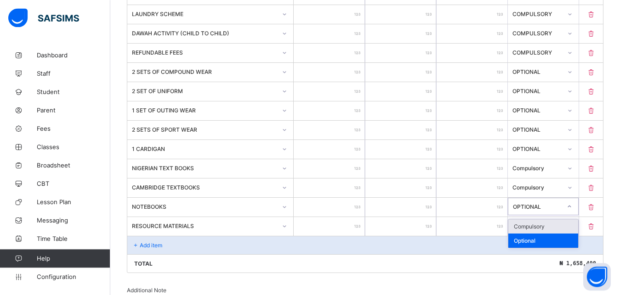
click at [554, 228] on div "Compulsory" at bounding box center [543, 227] width 70 height 14
click at [573, 224] on div at bounding box center [570, 226] width 16 height 15
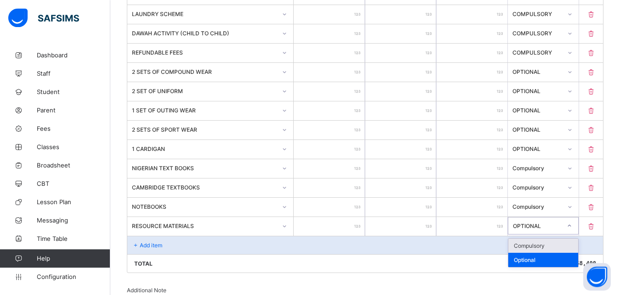
click at [545, 247] on div "Compulsory" at bounding box center [543, 246] width 70 height 14
click at [164, 249] on div "Add item" at bounding box center [364, 245] width 475 height 18
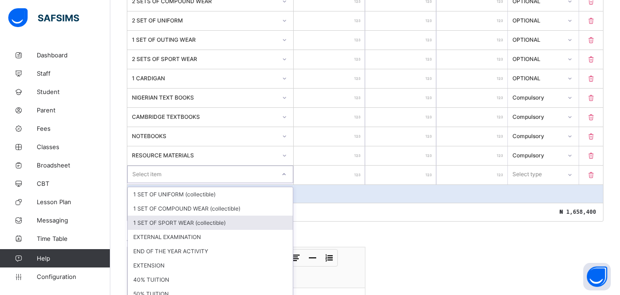
click at [182, 183] on div "option 1 SET OF SPORT WEAR (collectible) focused, 3 of 21. 21 results available…" at bounding box center [210, 174] width 166 height 17
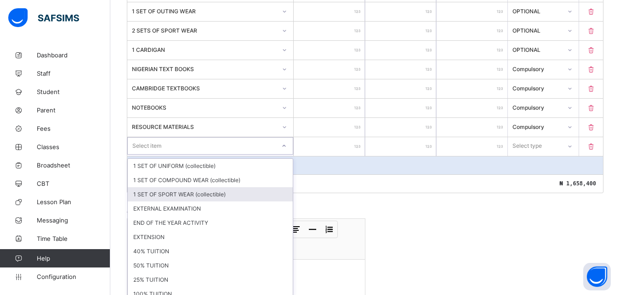
scroll to position [625, 0]
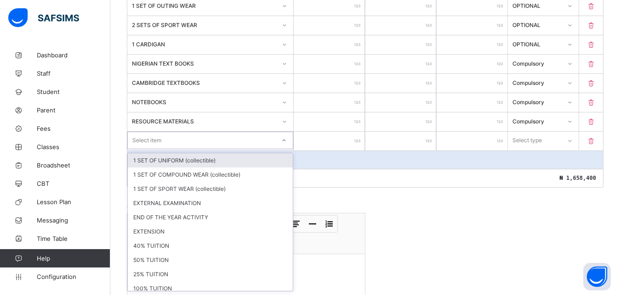
click at [198, 157] on div "1 SET OF UNIFORM (collectible)" at bounding box center [210, 160] width 165 height 14
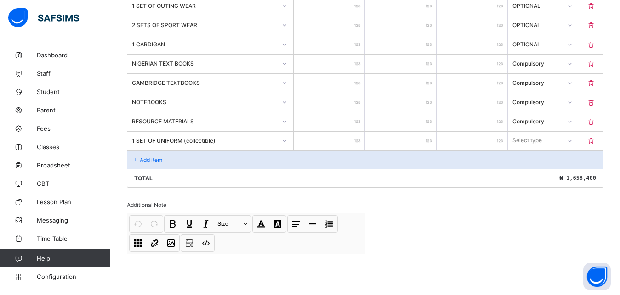
click at [339, 139] on input "number" at bounding box center [329, 141] width 71 height 19
type input "*"
type input "**"
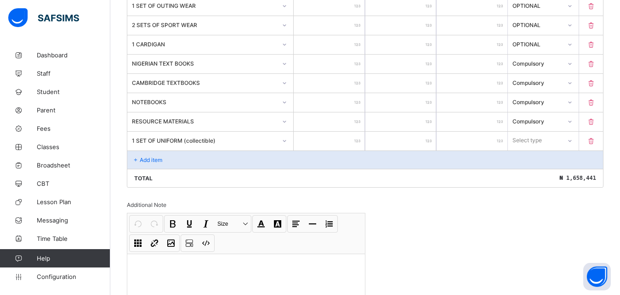
type input "***"
type input "****"
type input "***"
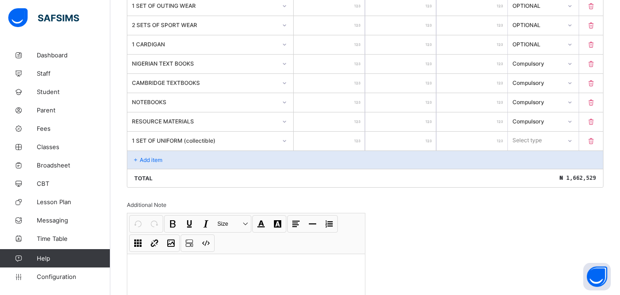
type input "***"
type input "****"
type input "*****"
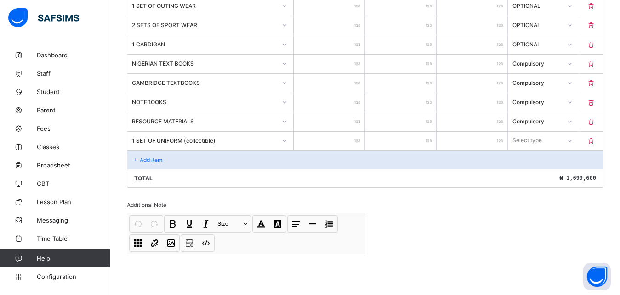
type input "*****"
type input "*"
click at [201, 159] on div "Add item" at bounding box center [364, 160] width 475 height 18
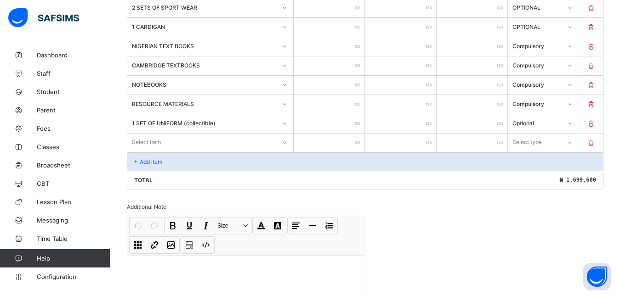
click at [247, 151] on div "Select item" at bounding box center [210, 142] width 166 height 17
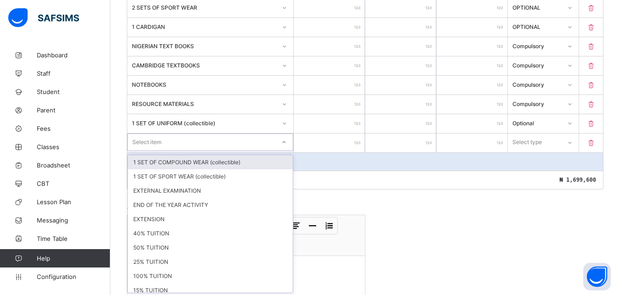
scroll to position [644, 0]
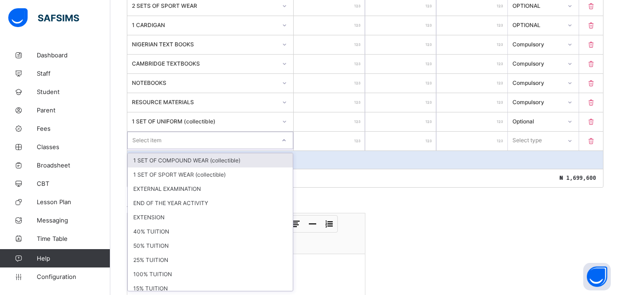
click at [240, 163] on div "1 SET OF COMPOUND WEAR (collectible)" at bounding box center [210, 160] width 165 height 14
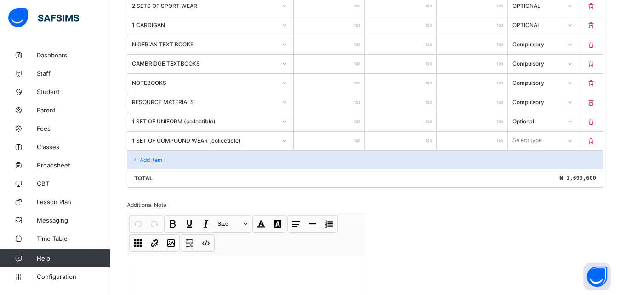
click at [340, 138] on input "number" at bounding box center [329, 141] width 71 height 19
type input "*"
type input "**"
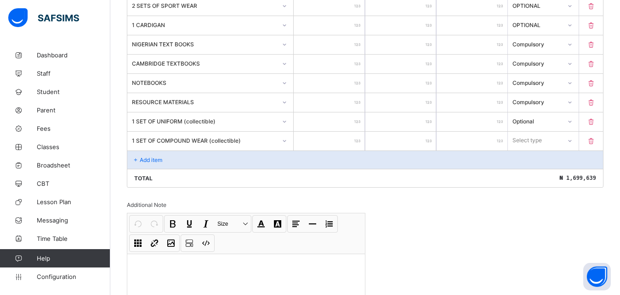
type input "***"
type input "****"
type input "*****"
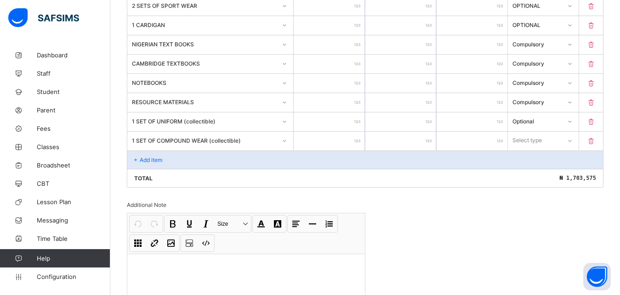
type input "*****"
type input "**"
click at [207, 162] on div "Add item" at bounding box center [364, 160] width 475 height 18
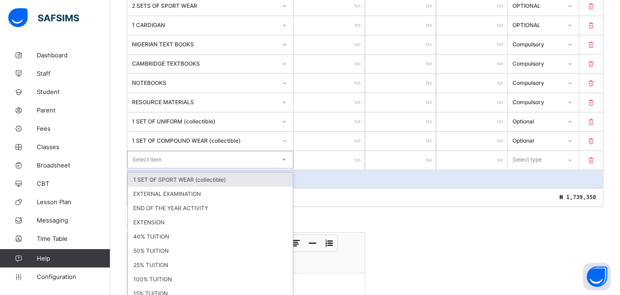
scroll to position [663, 0]
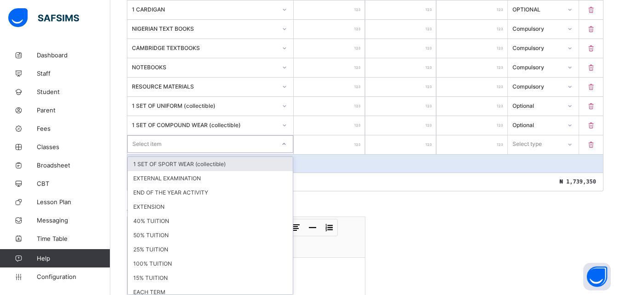
click at [285, 153] on div "option 1 SET OF SPORT WEAR (collectible) focused, 1 of 19. 19 results available…" at bounding box center [210, 144] width 166 height 17
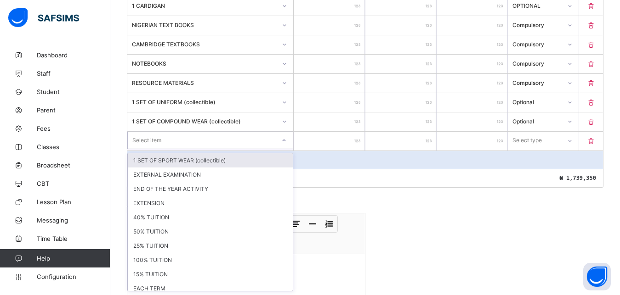
click at [269, 162] on div "1 SET OF SPORT WEAR (collectible)" at bounding box center [210, 160] width 165 height 14
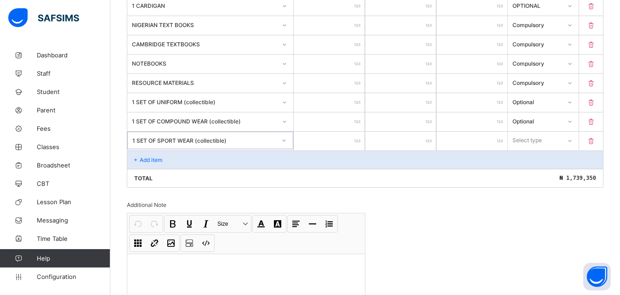
click at [326, 139] on input "number" at bounding box center [329, 141] width 71 height 19
type input "*"
type input "**"
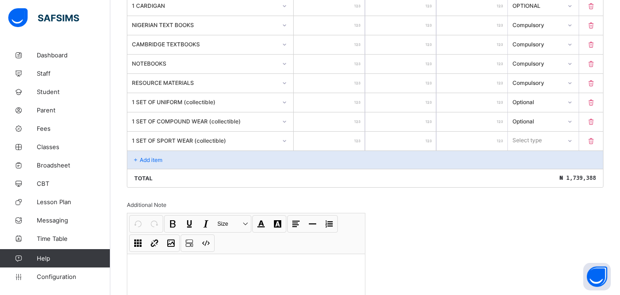
type input "***"
type input "****"
type input "*****"
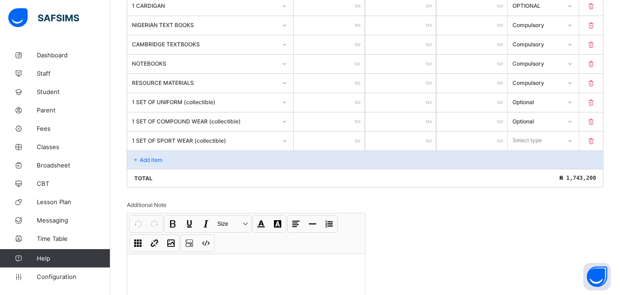
type input "*****"
type input "**"
click at [532, 157] on div "Optional" at bounding box center [543, 160] width 70 height 14
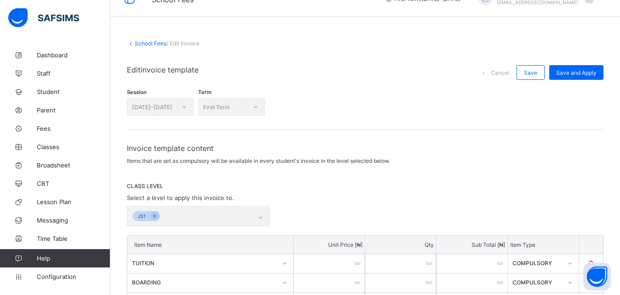
scroll to position [17, 0]
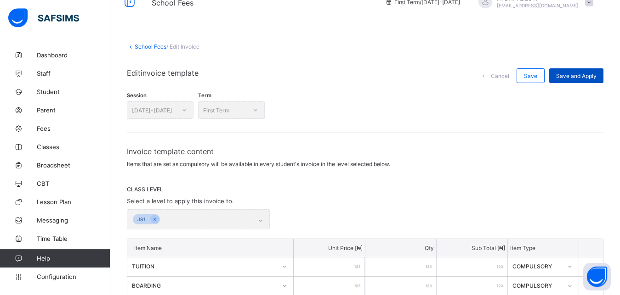
click at [572, 75] on span "Save and Apply" at bounding box center [576, 76] width 40 height 7
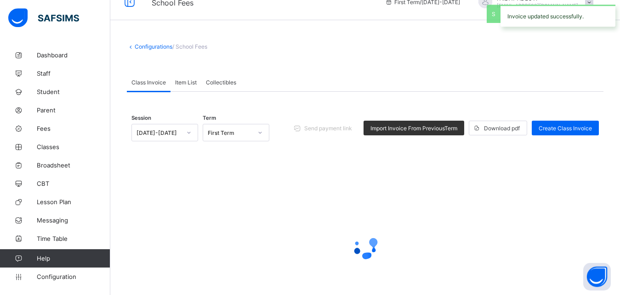
scroll to position [5, 0]
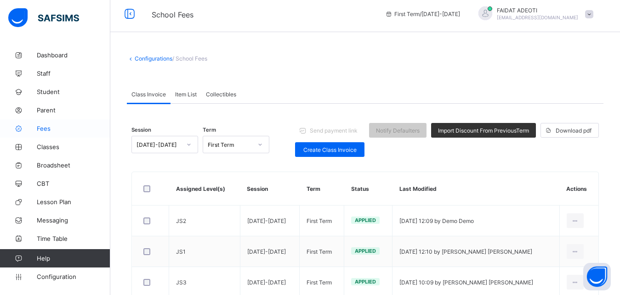
click at [59, 131] on span "Fees" at bounding box center [74, 128] width 74 height 7
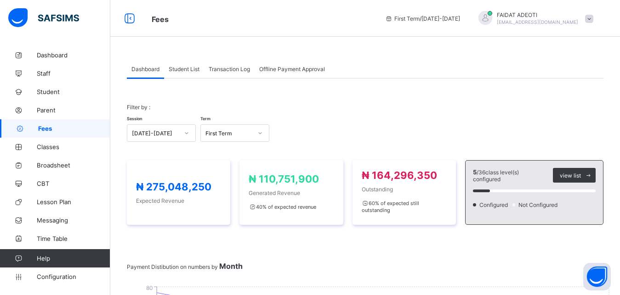
click at [193, 69] on span "Student List" at bounding box center [184, 69] width 31 height 7
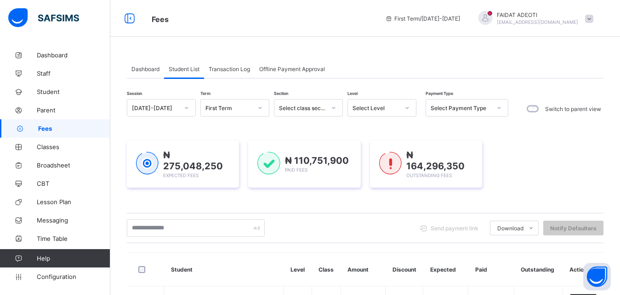
click at [400, 107] on div at bounding box center [407, 108] width 16 height 15
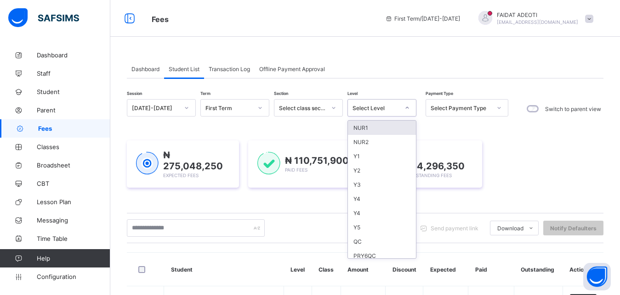
type input "*"
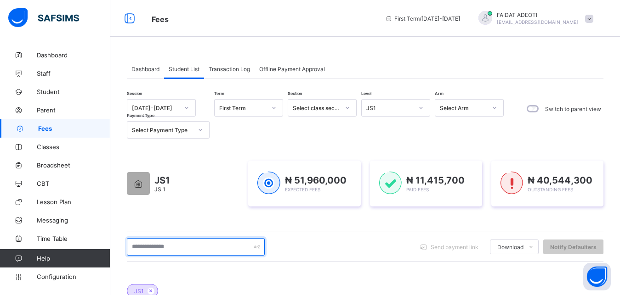
click at [209, 255] on input "text" at bounding box center [196, 246] width 138 height 17
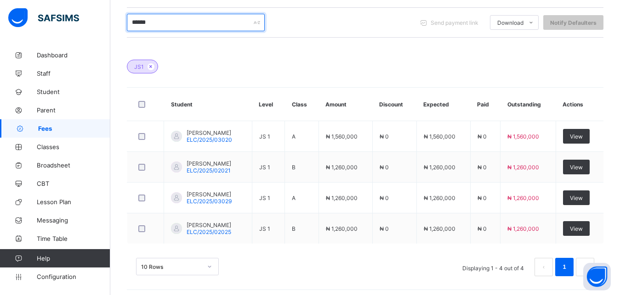
scroll to position [226, 0]
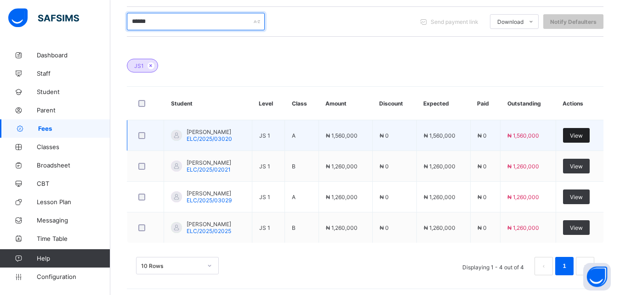
type input "******"
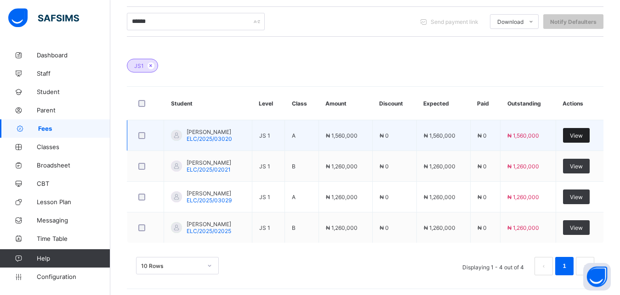
click at [583, 136] on span "View" at bounding box center [576, 135] width 13 height 7
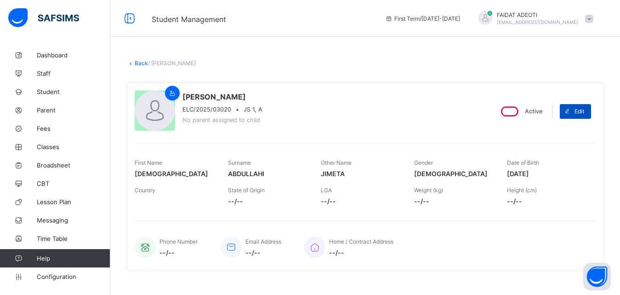
click at [583, 112] on span "Edit" at bounding box center [579, 111] width 10 height 7
select select "**"
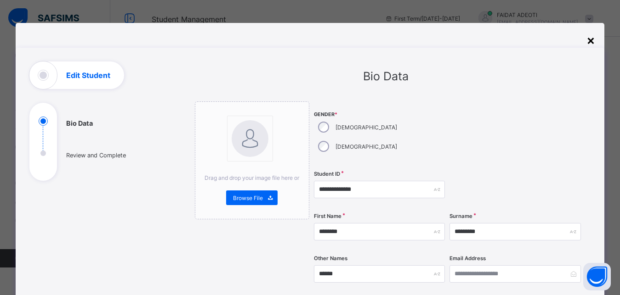
click at [594, 39] on div "×" at bounding box center [590, 40] width 9 height 16
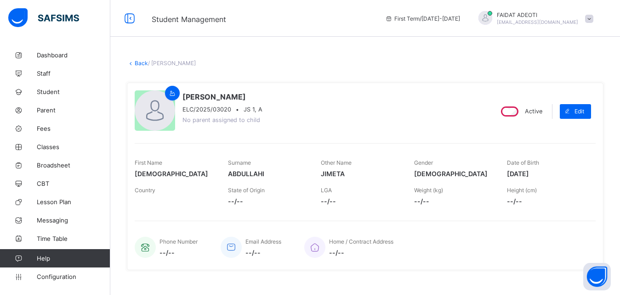
click at [142, 63] on link "Back" at bounding box center [141, 63] width 13 height 7
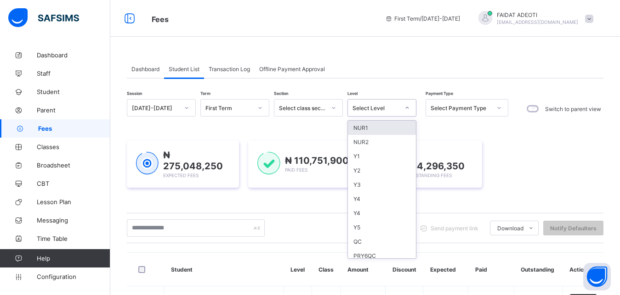
click at [389, 105] on div "Select Level" at bounding box center [375, 108] width 47 height 7
type input "*"
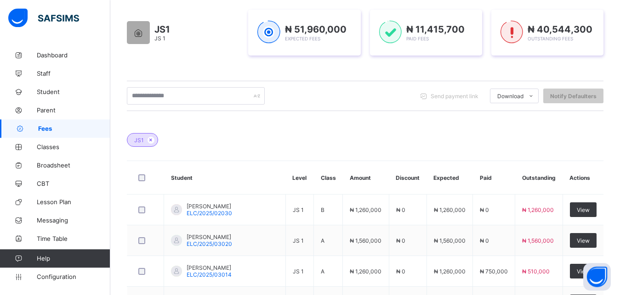
scroll to position [152, 0]
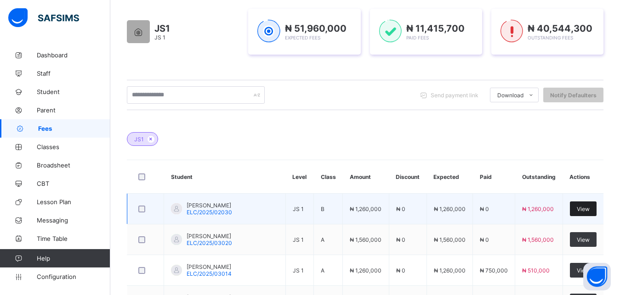
click at [583, 210] on div "View" at bounding box center [583, 209] width 27 height 15
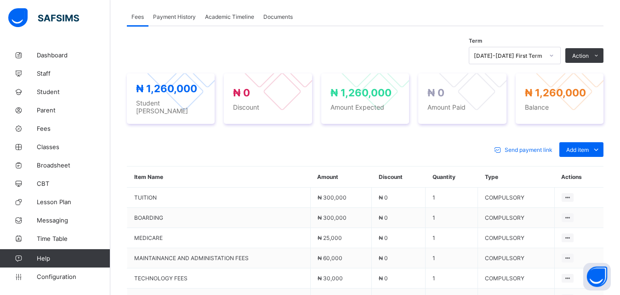
scroll to position [285, 0]
